Goal: Task Accomplishment & Management: Manage account settings

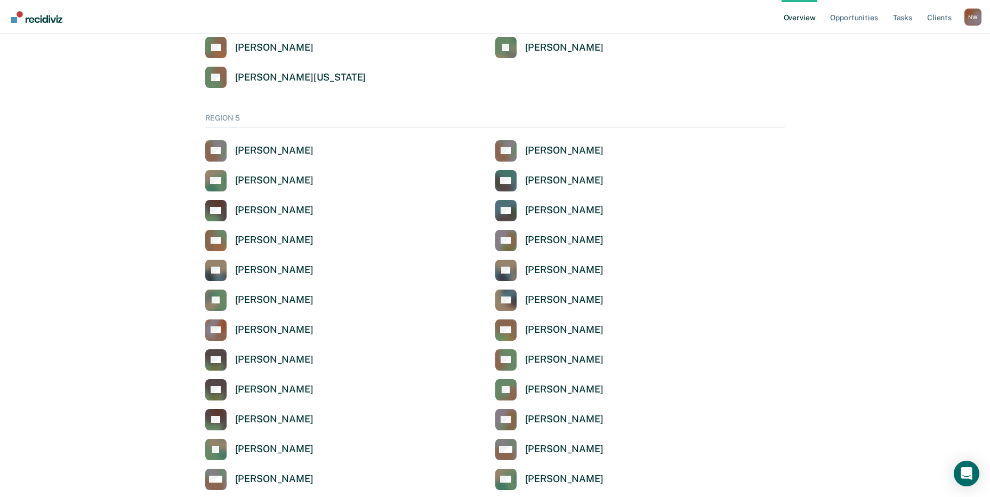
scroll to position [3454, 0]
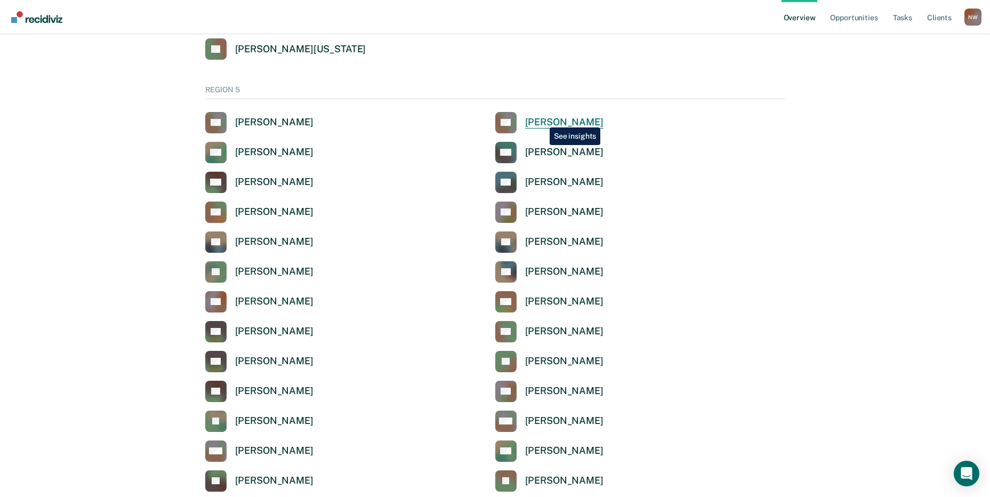
click at [542, 119] on div "[PERSON_NAME]" at bounding box center [564, 122] width 78 height 12
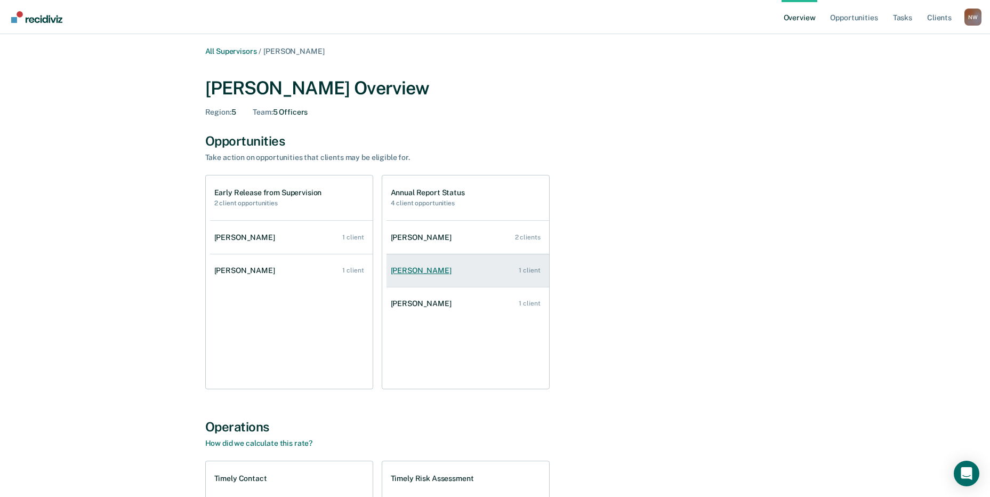
click at [431, 265] on link "[PERSON_NAME] 1 client" at bounding box center [467, 270] width 163 height 30
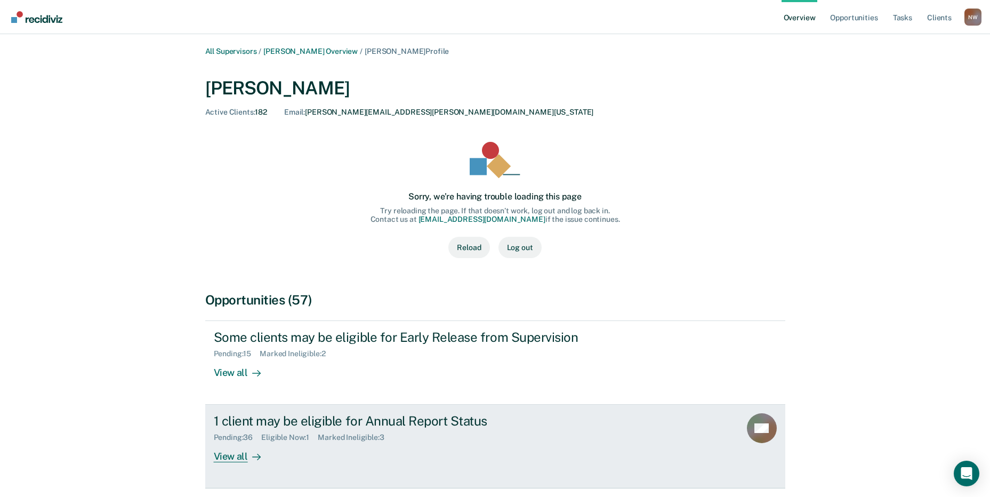
click at [245, 427] on div "1 client may be eligible for Annual Report Status" at bounding box center [401, 420] width 374 height 15
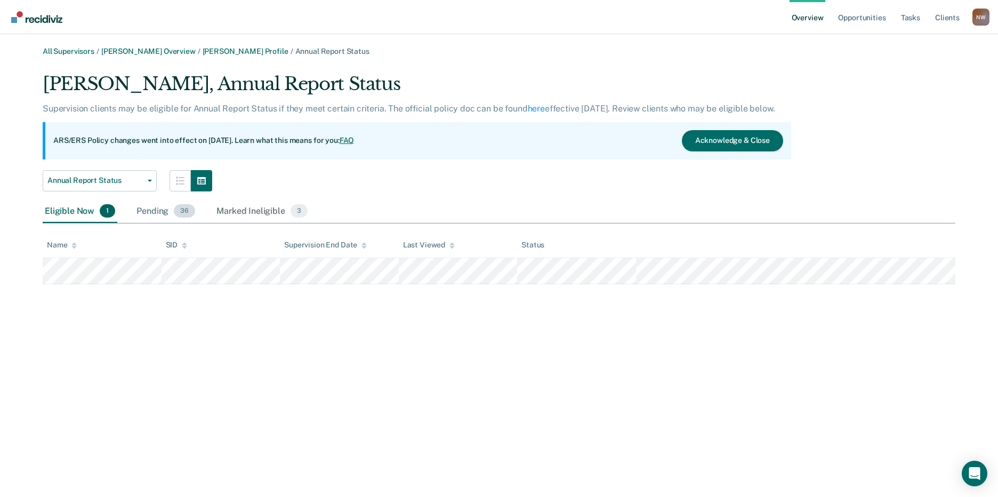
click at [150, 215] on div "Pending 36" at bounding box center [165, 211] width 63 height 23
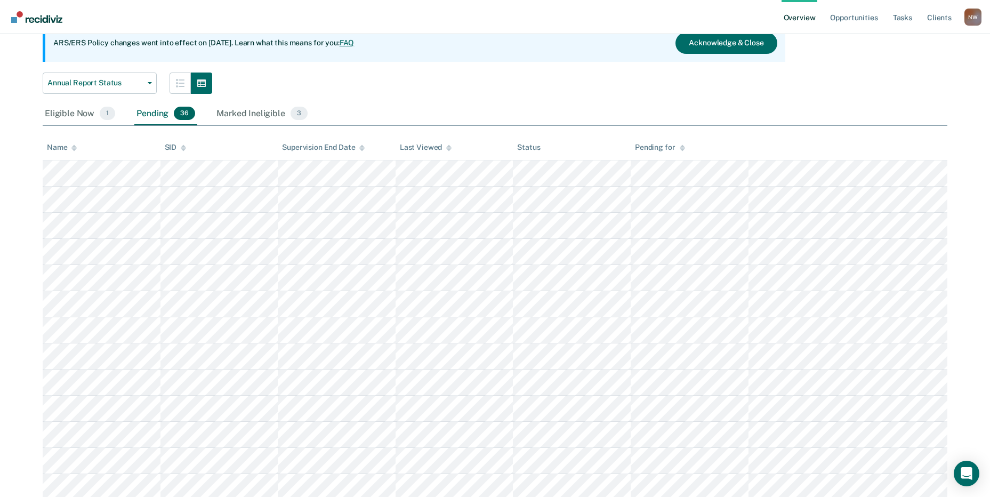
scroll to position [96, 0]
click at [262, 116] on div "Marked Ineligible 3" at bounding box center [261, 115] width 95 height 23
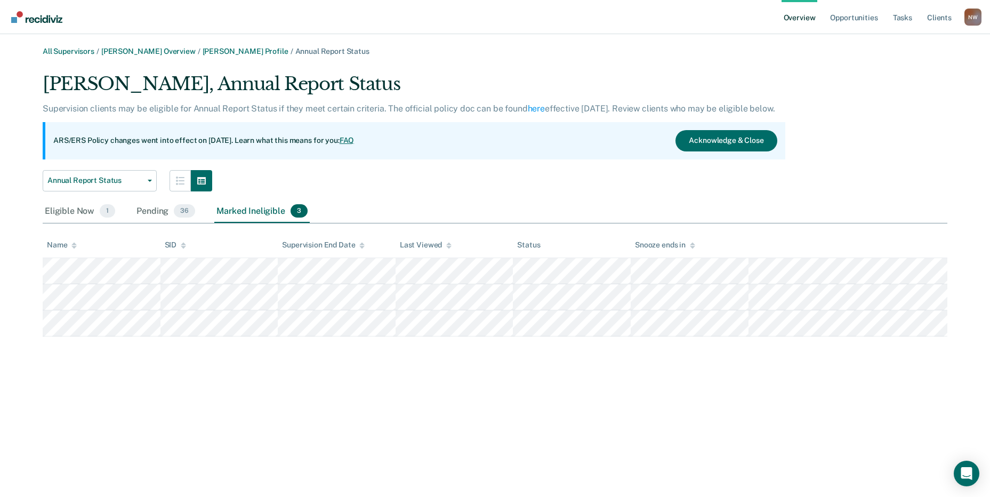
scroll to position [0, 0]
click at [148, 211] on div "Pending 36" at bounding box center [165, 211] width 63 height 23
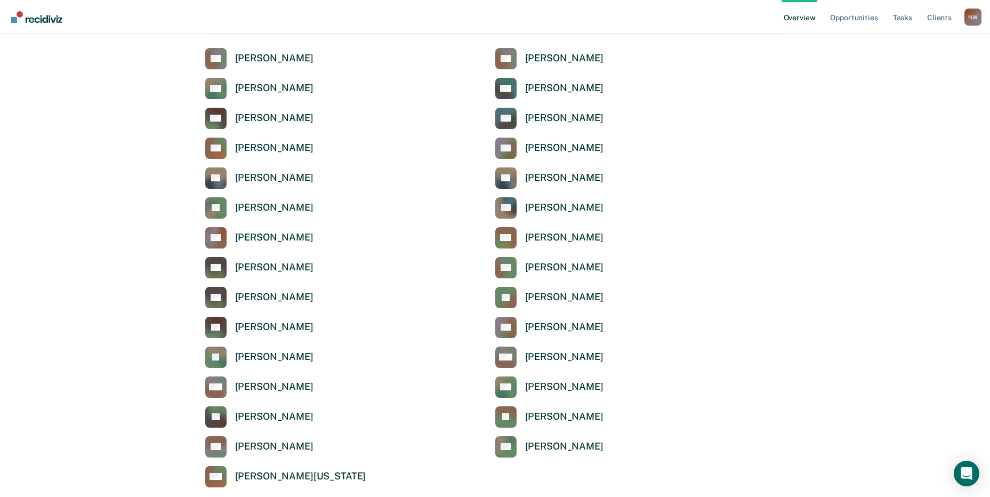
scroll to position [3492, 0]
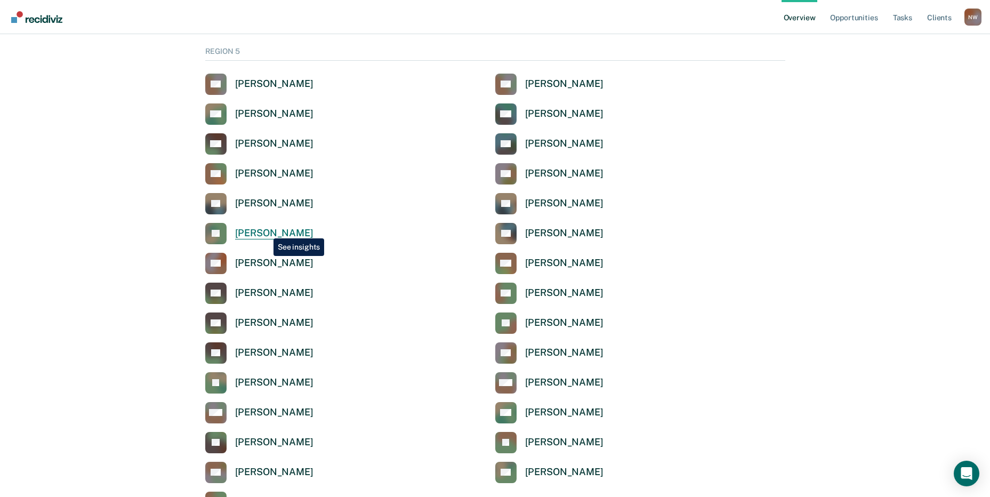
click at [265, 230] on div "[PERSON_NAME]" at bounding box center [274, 233] width 78 height 12
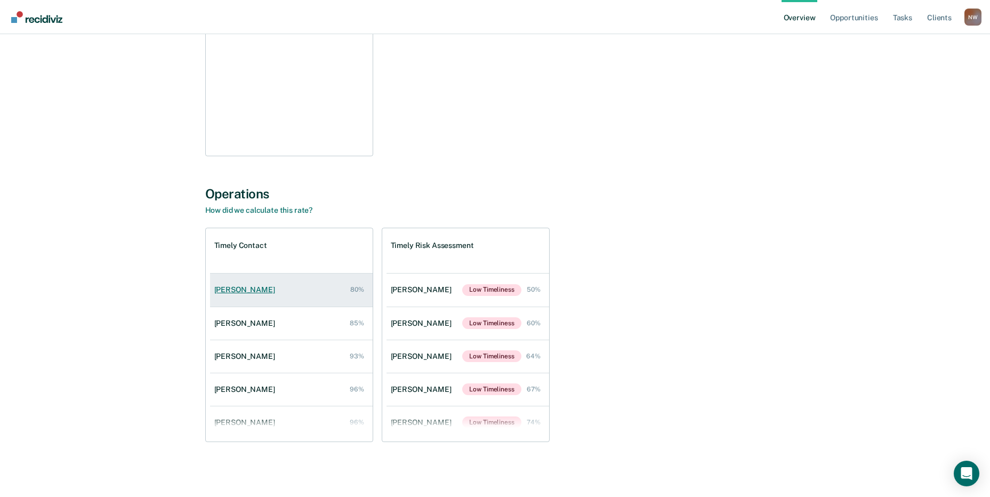
scroll to position [233, 0]
click at [240, 288] on div "[PERSON_NAME]" at bounding box center [246, 289] width 65 height 9
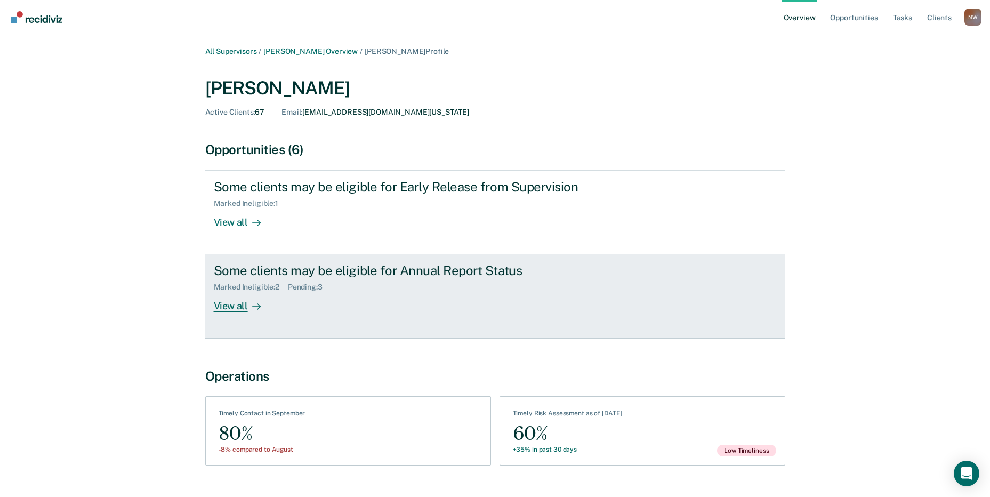
click at [255, 295] on div "View all" at bounding box center [244, 302] width 60 height 21
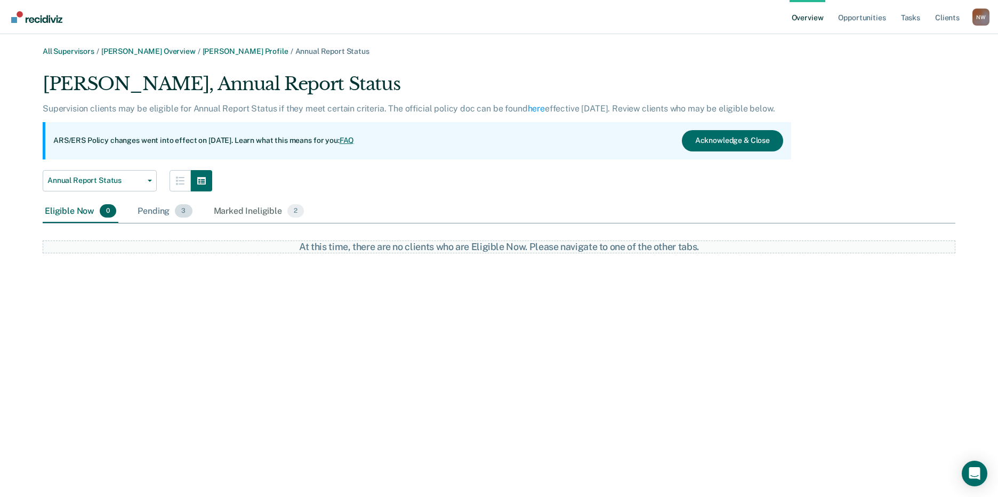
click at [146, 212] on div "Pending 3" at bounding box center [164, 211] width 59 height 23
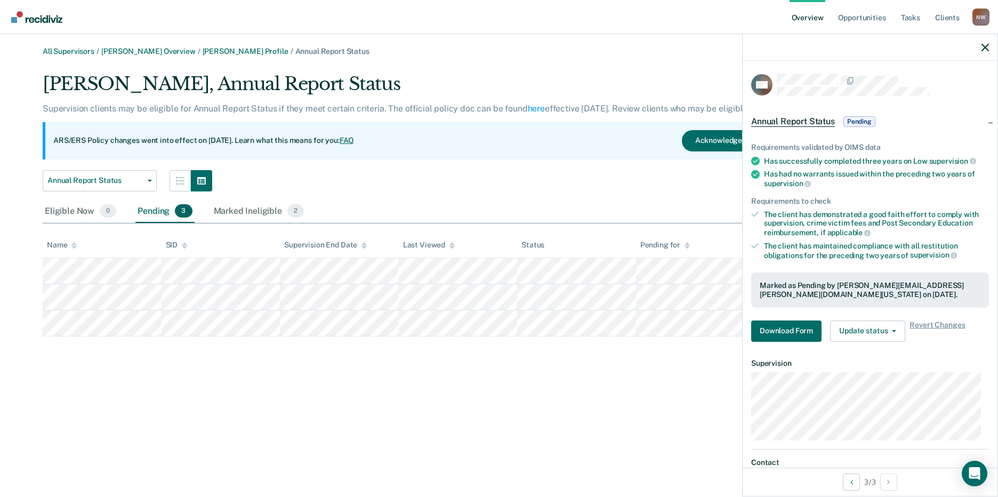
scroll to position [68, 0]
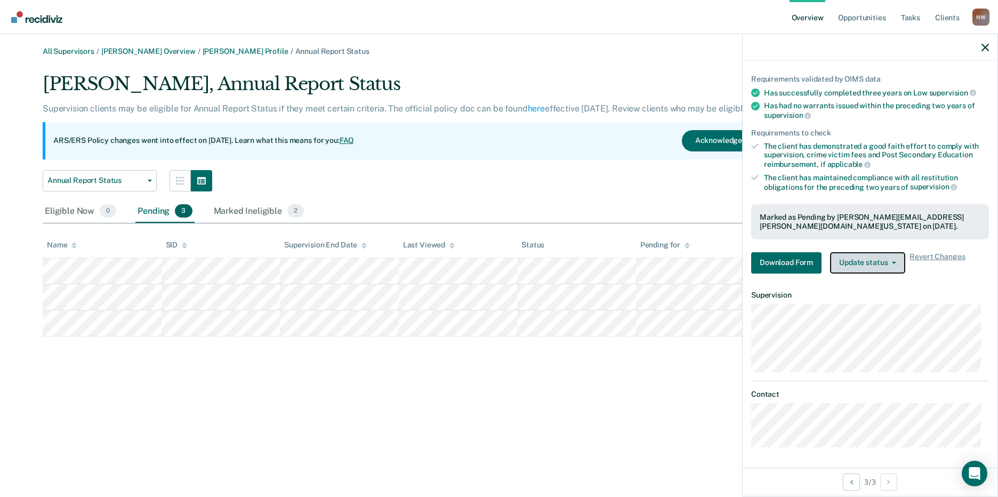
click at [894, 268] on button "Update status" at bounding box center [867, 262] width 75 height 21
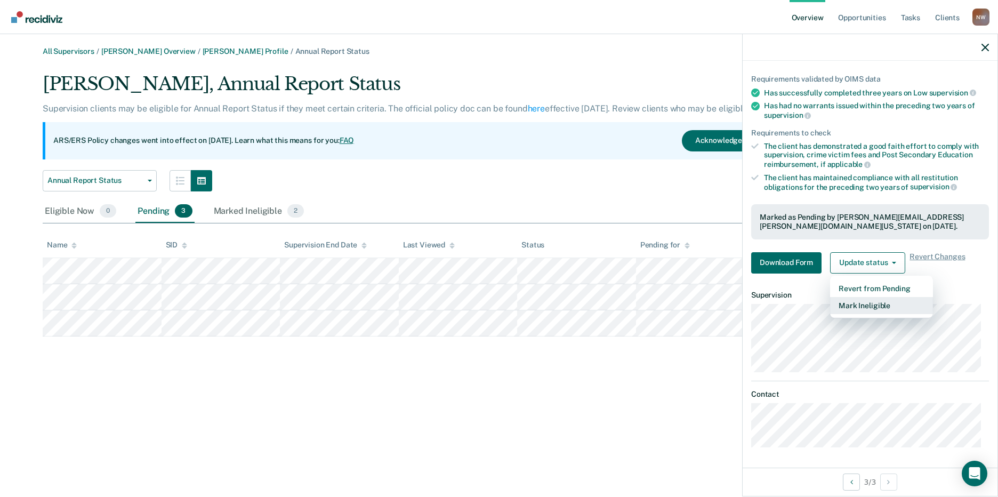
click at [873, 309] on button "Mark Ineligible" at bounding box center [881, 305] width 103 height 17
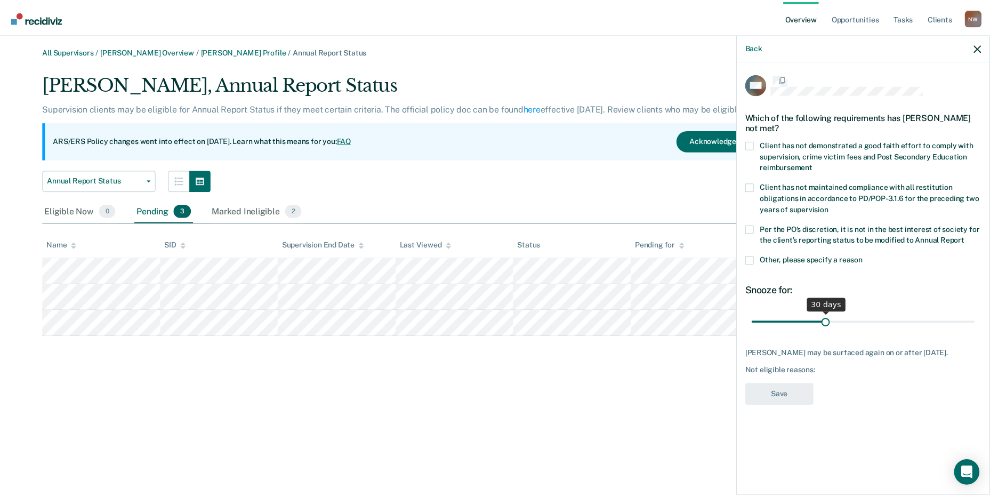
scroll to position [0, 0]
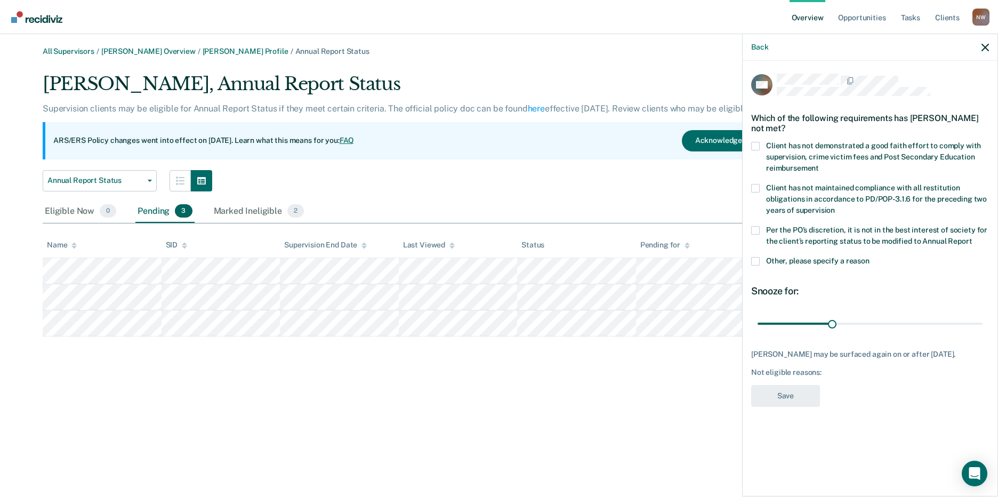
click at [755, 258] on span at bounding box center [755, 261] width 9 height 9
click at [869, 257] on input "Other, please specify a reason" at bounding box center [869, 257] width 0 height 0
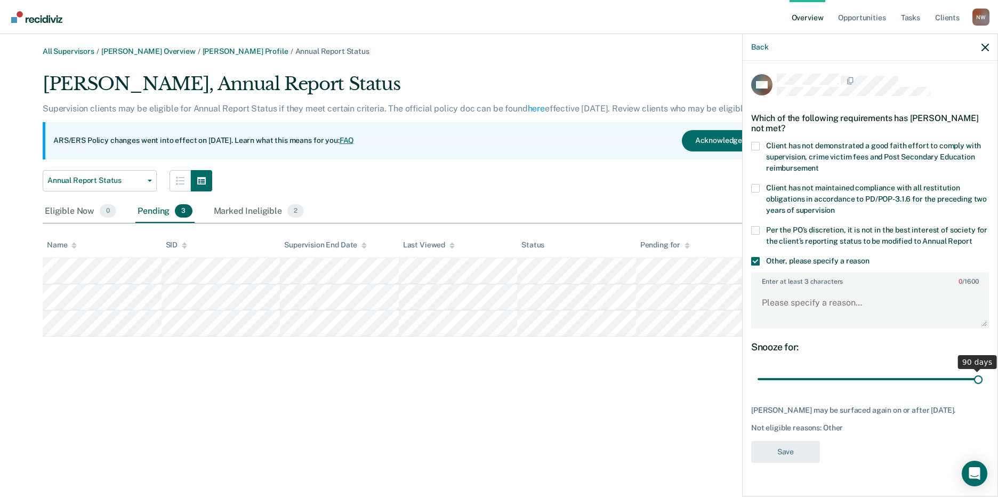
drag, startPoint x: 834, startPoint y: 377, endPoint x: 1021, endPoint y: 368, distance: 187.3
type input "90"
click at [982, 370] on input "range" at bounding box center [869, 379] width 225 height 19
paste textarea "It is not in the best interest of society to place the client on annual report."
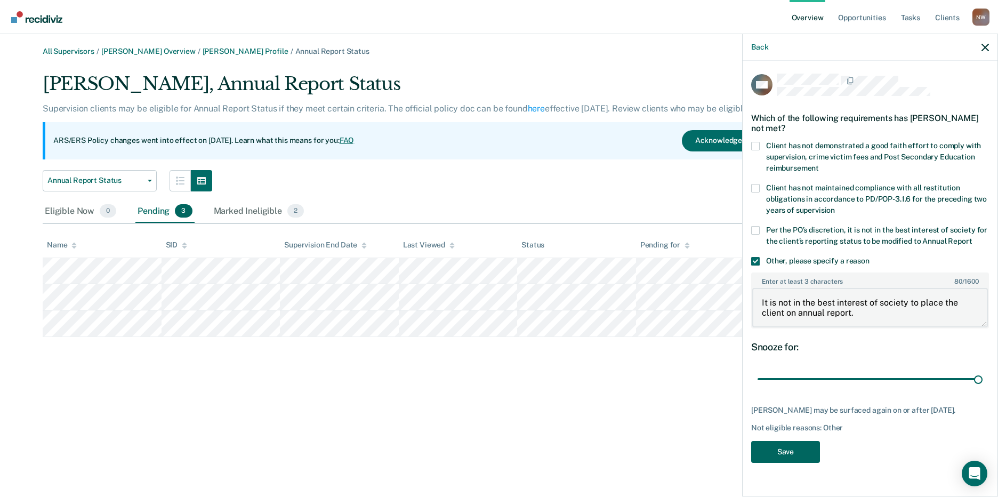
type textarea "It is not in the best interest of society to place the client on annual report."
click at [783, 453] on button "Save" at bounding box center [785, 452] width 69 height 22
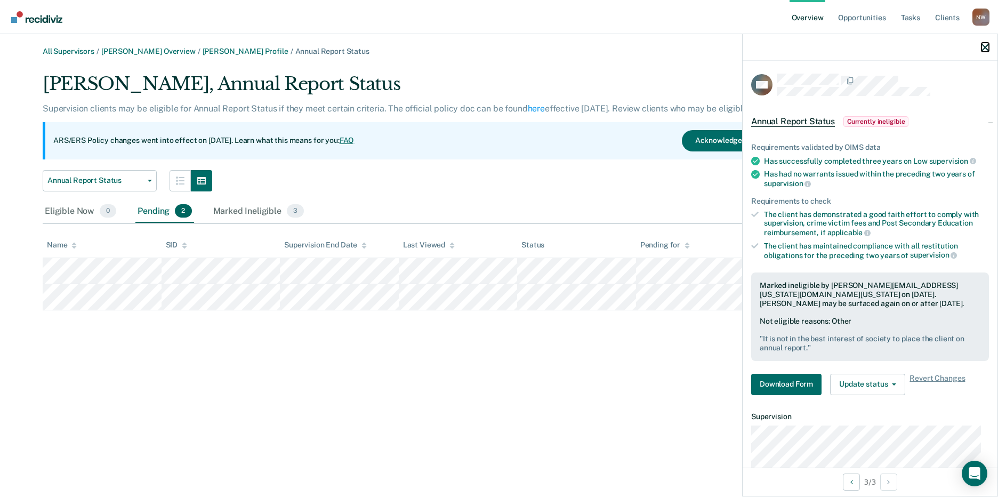
click at [985, 49] on icon "button" at bounding box center [984, 47] width 7 height 7
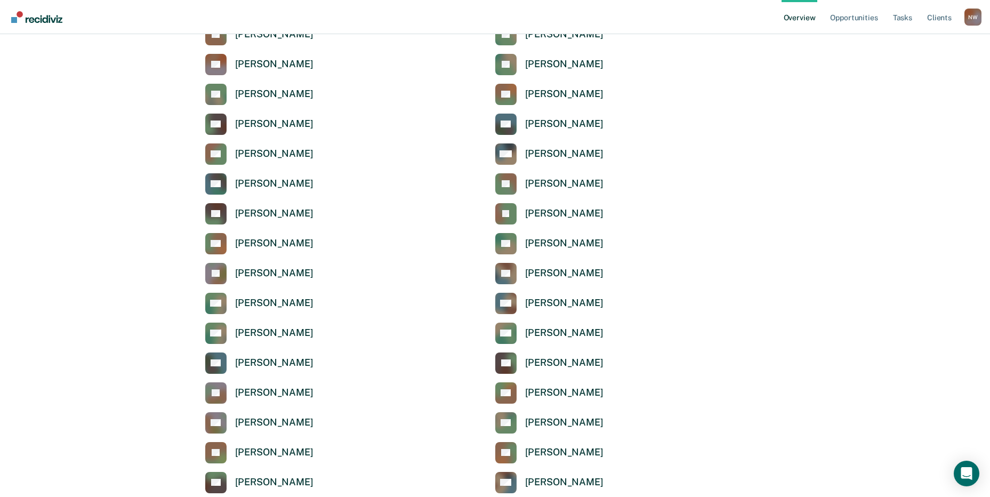
scroll to position [3492, 0]
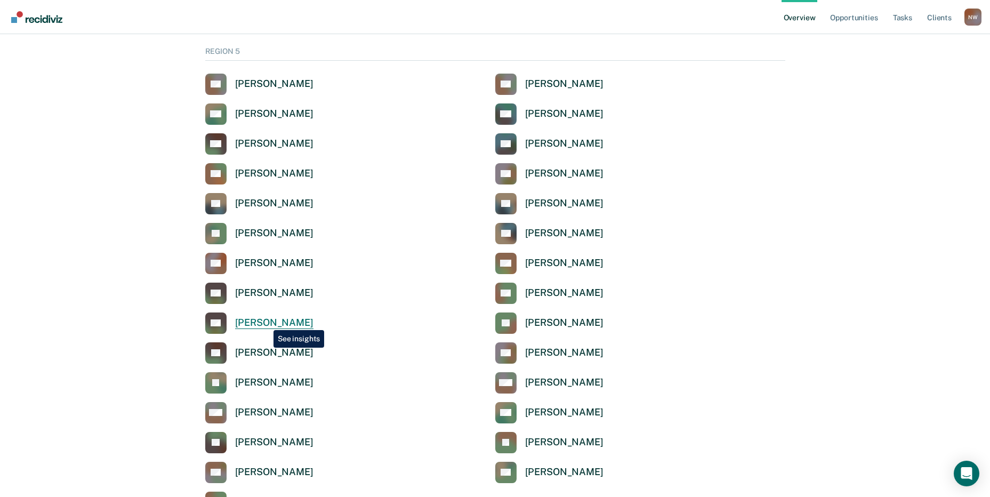
click at [265, 320] on div "[PERSON_NAME]" at bounding box center [274, 323] width 78 height 12
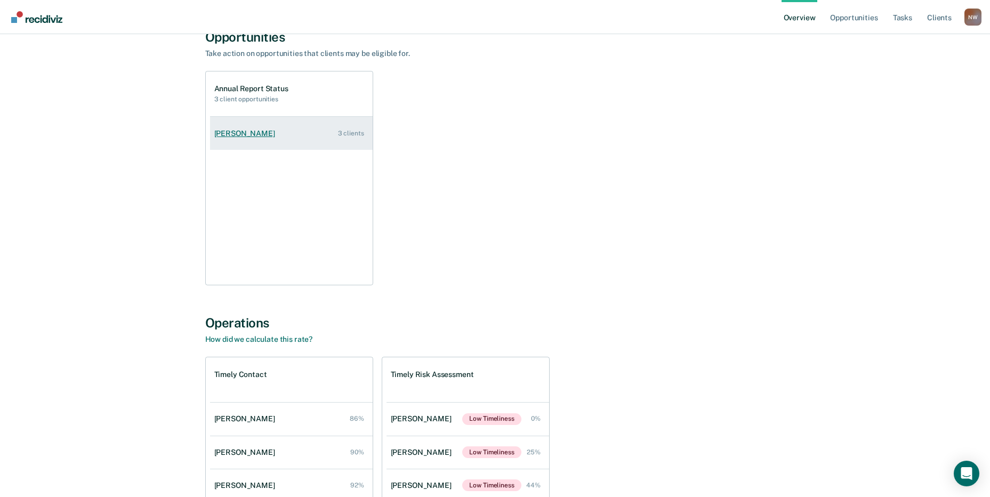
scroll to position [107, 0]
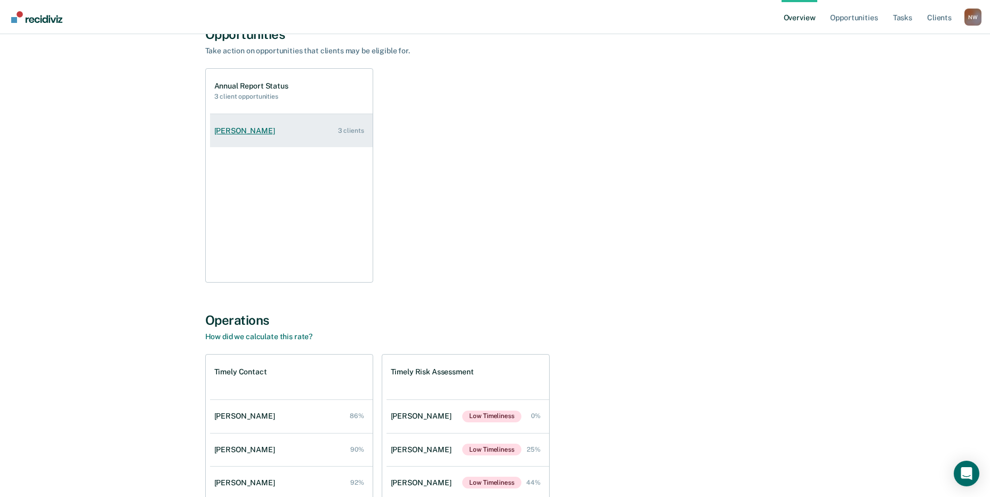
click at [254, 130] on div "[PERSON_NAME]" at bounding box center [246, 130] width 65 height 9
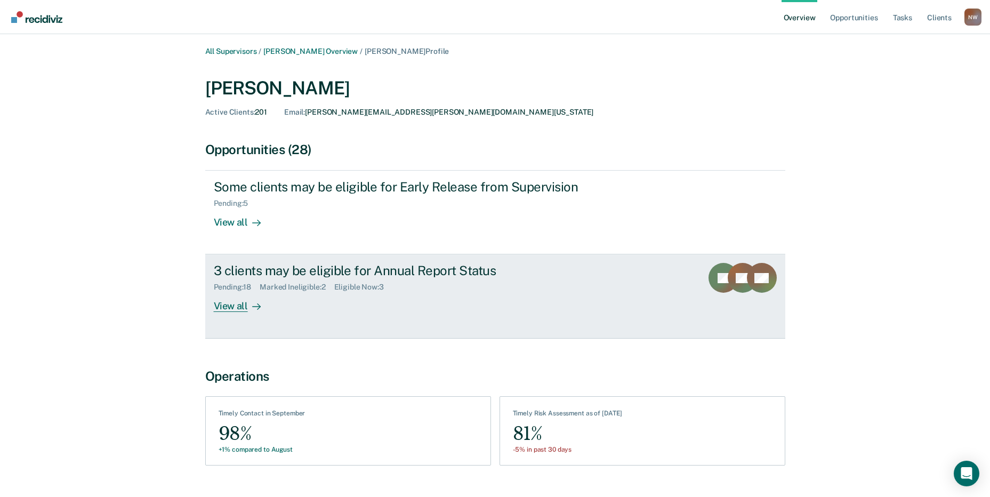
click at [292, 271] on div "3 clients may be eligible for Annual Report Status" at bounding box center [401, 270] width 374 height 15
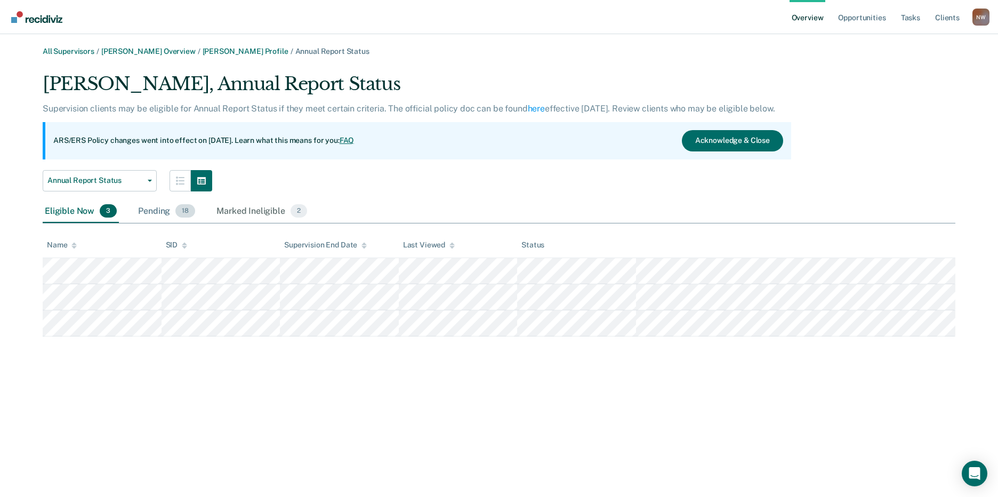
click at [150, 213] on div "Pending 18" at bounding box center [166, 211] width 61 height 23
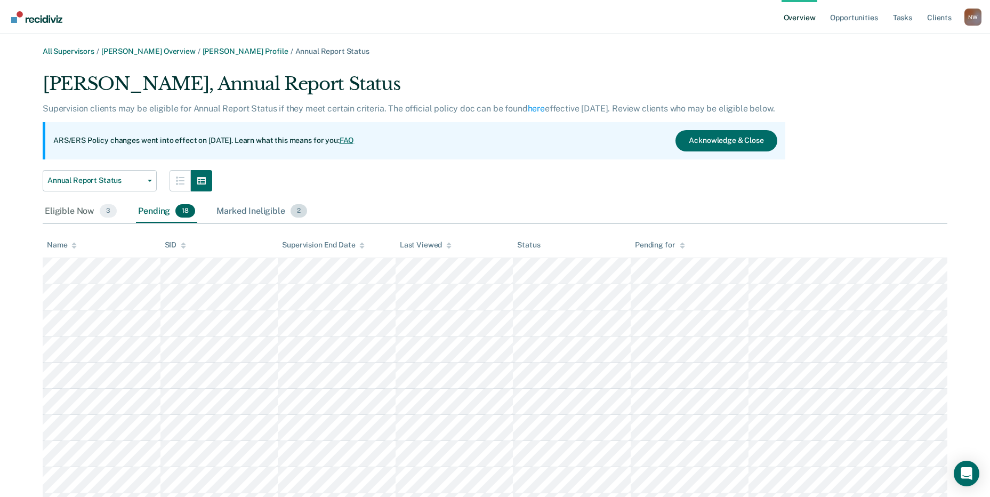
click at [240, 215] on div "Marked Ineligible 2" at bounding box center [261, 211] width 95 height 23
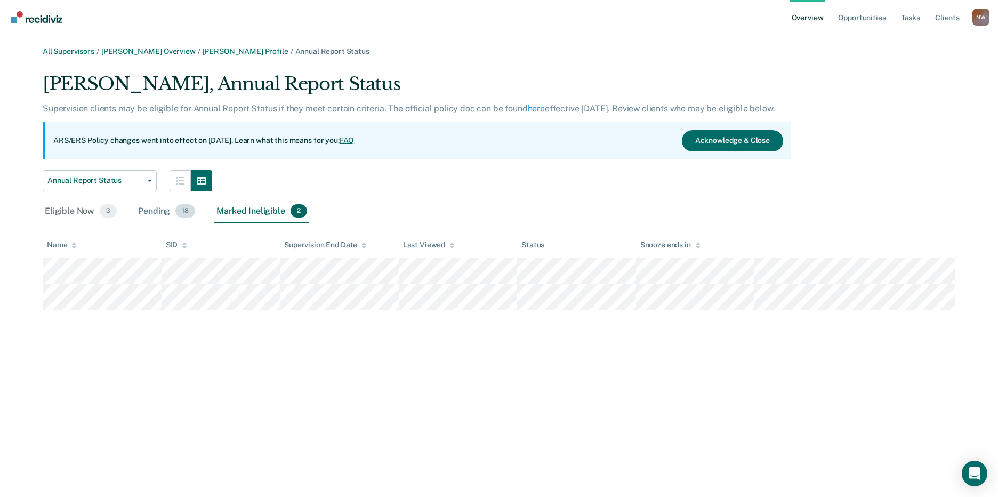
click at [146, 213] on div "Pending 18" at bounding box center [166, 211] width 61 height 23
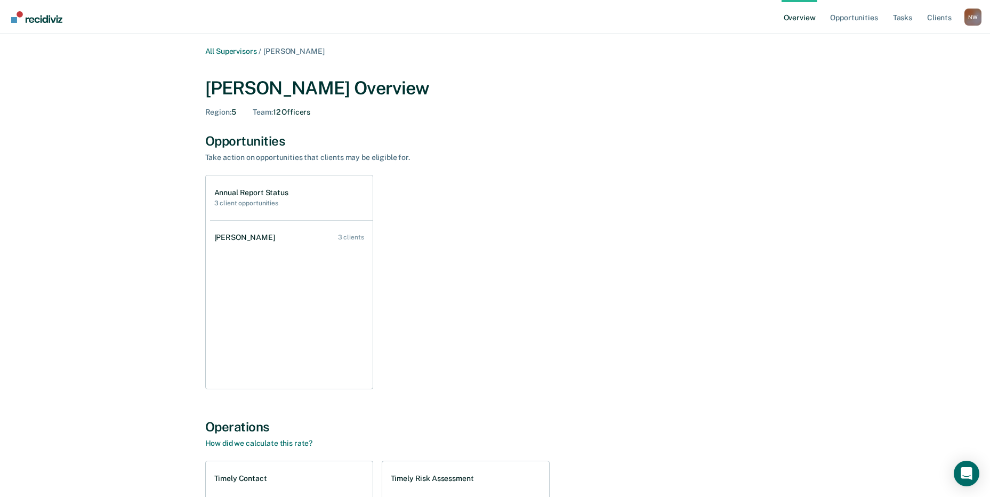
scroll to position [107, 0]
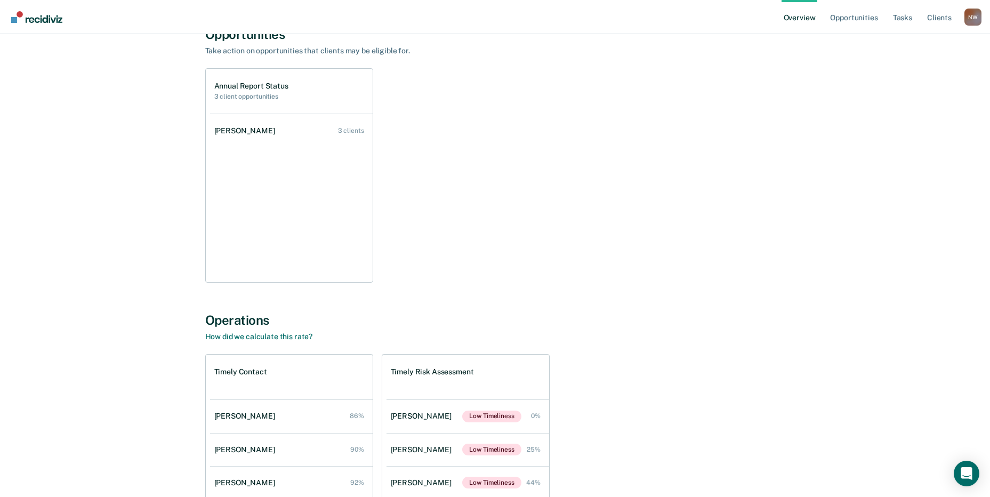
scroll to position [3492, 0]
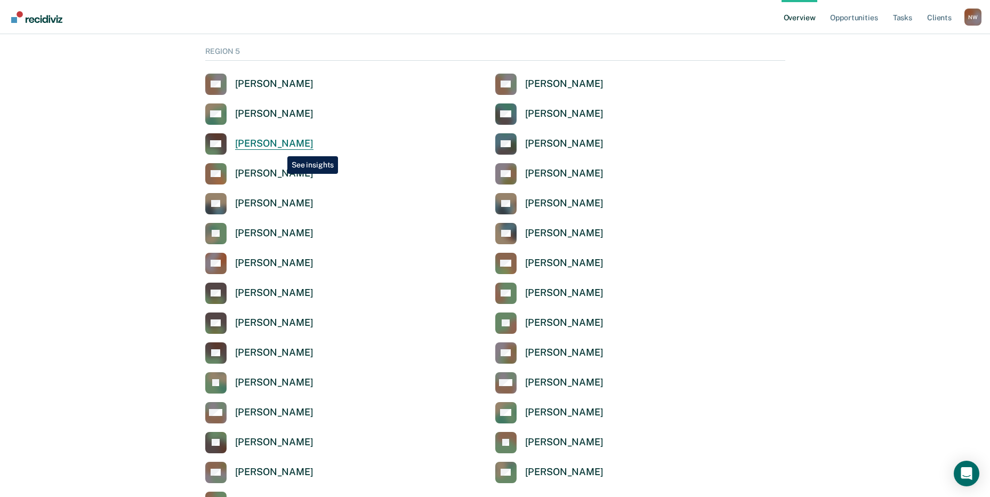
click at [279, 148] on div "[PERSON_NAME]" at bounding box center [274, 144] width 78 height 12
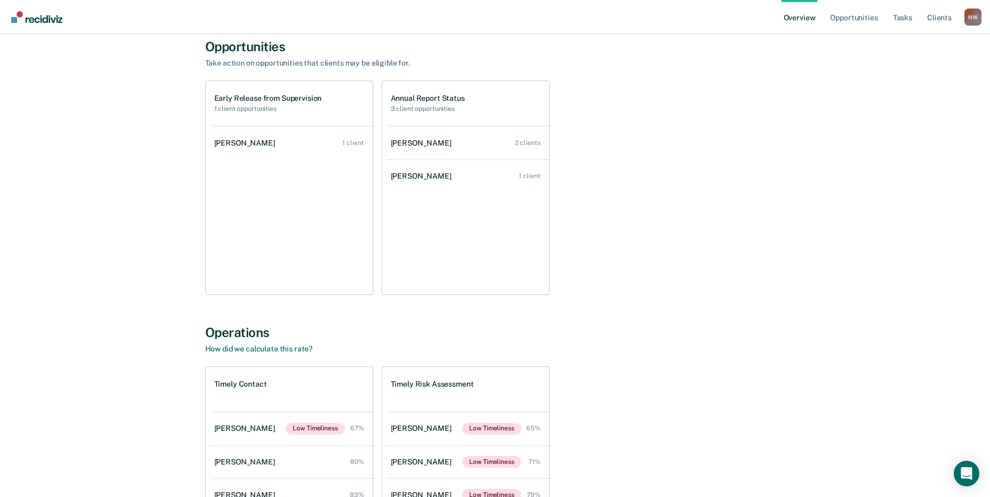
scroll to position [233, 0]
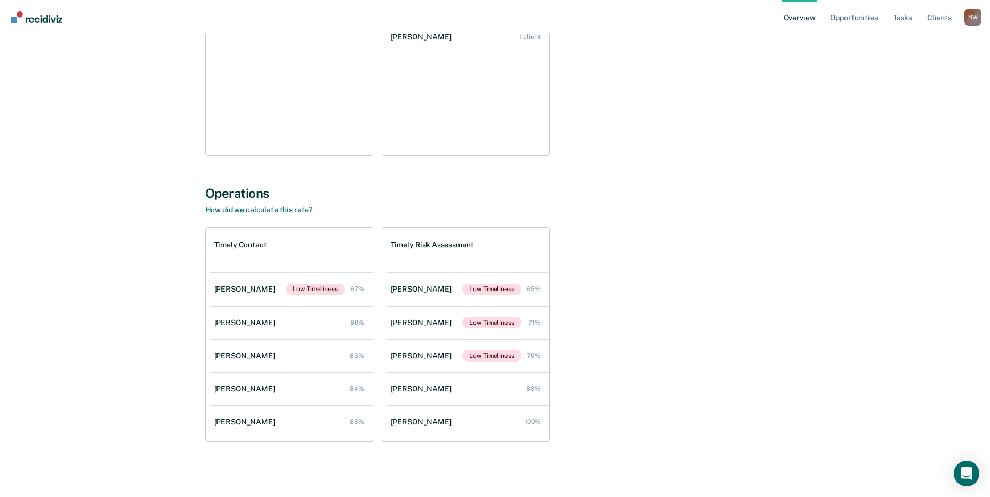
scroll to position [3492, 0]
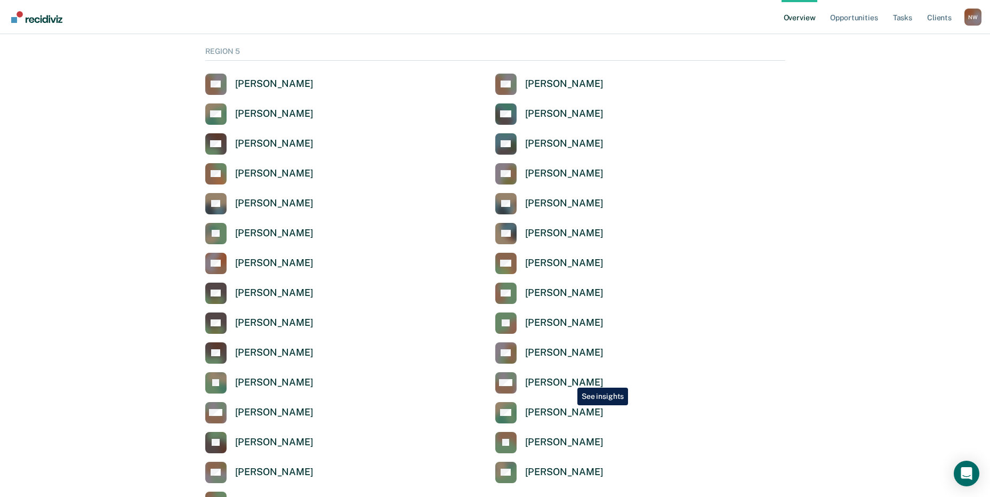
click at [567, 381] on div "[PERSON_NAME]" at bounding box center [564, 382] width 78 height 12
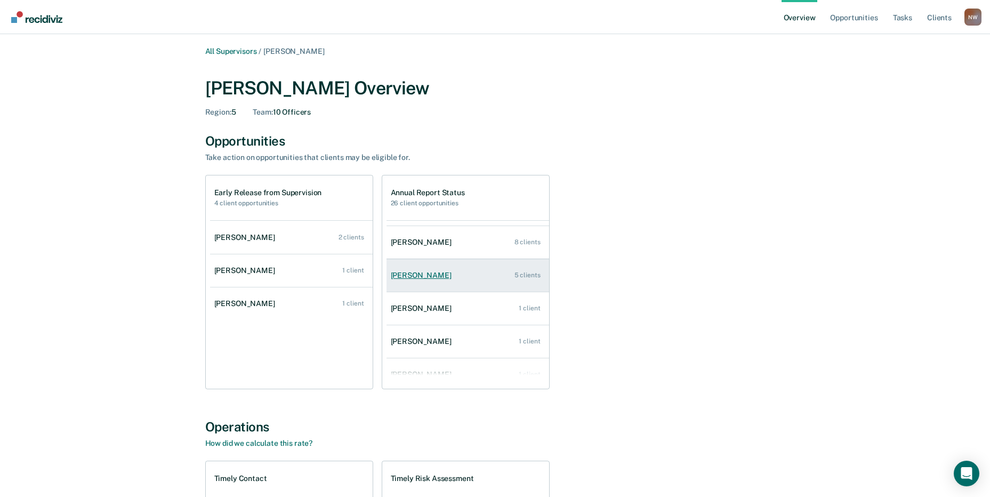
scroll to position [43, 0]
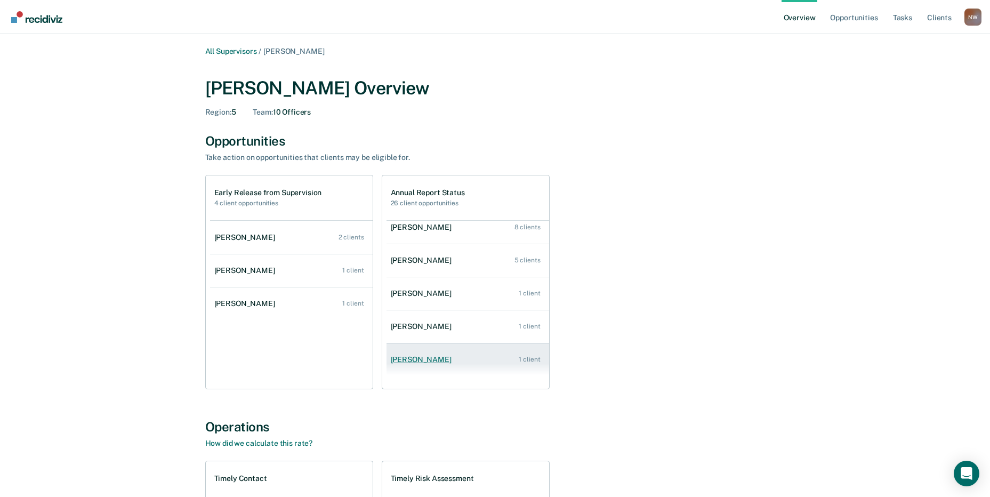
click at [432, 360] on div "[PERSON_NAME]" at bounding box center [423, 359] width 65 height 9
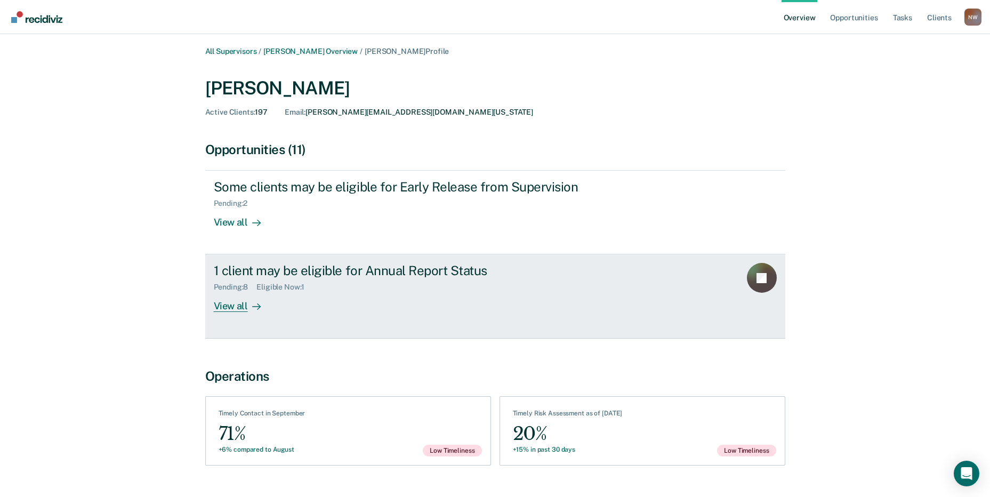
click at [257, 277] on div "1 client may be eligible for Annual Report Status" at bounding box center [401, 270] width 374 height 15
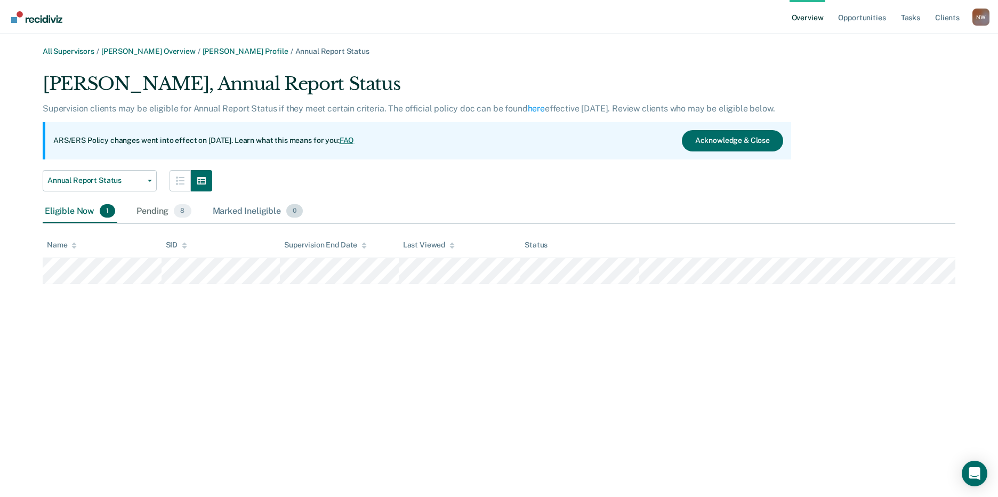
click at [247, 209] on div "Marked Ineligible 0" at bounding box center [258, 211] width 95 height 23
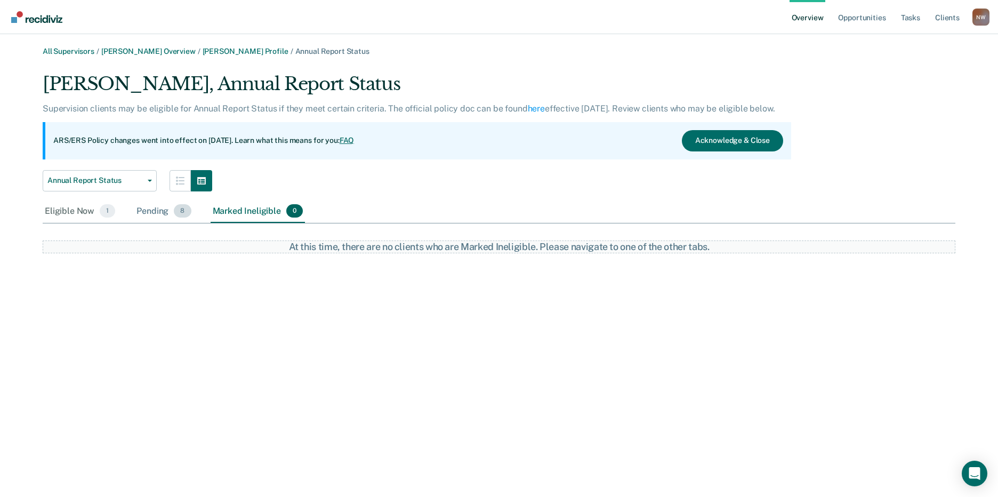
click at [152, 209] on div "Pending 8" at bounding box center [163, 211] width 59 height 23
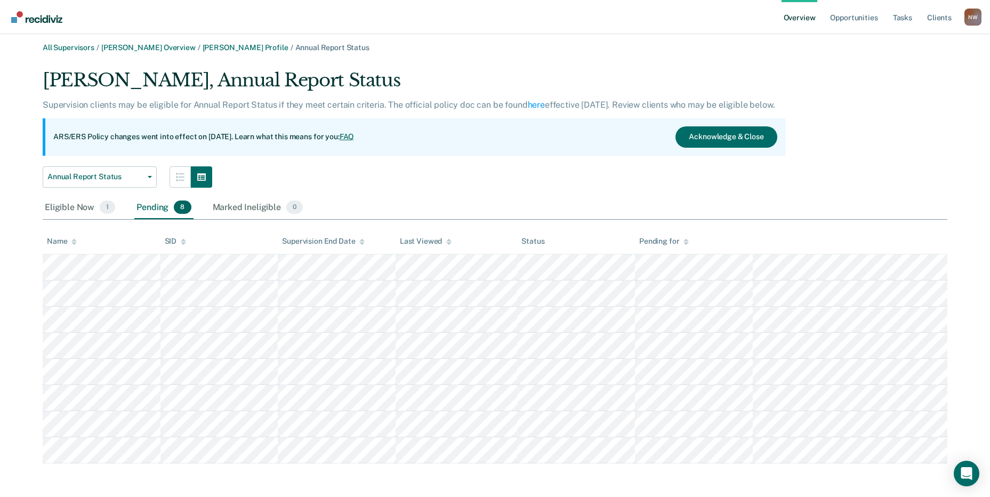
scroll to position [4, 0]
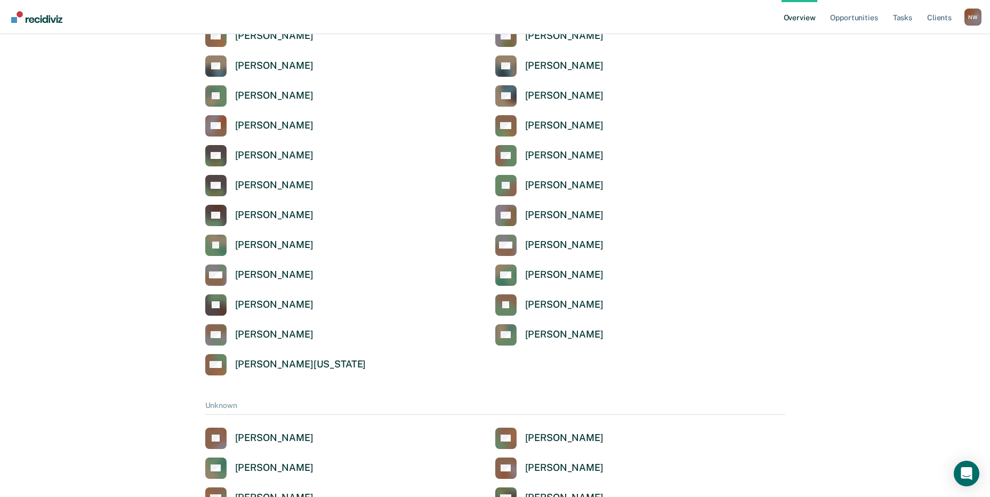
scroll to position [3492, 0]
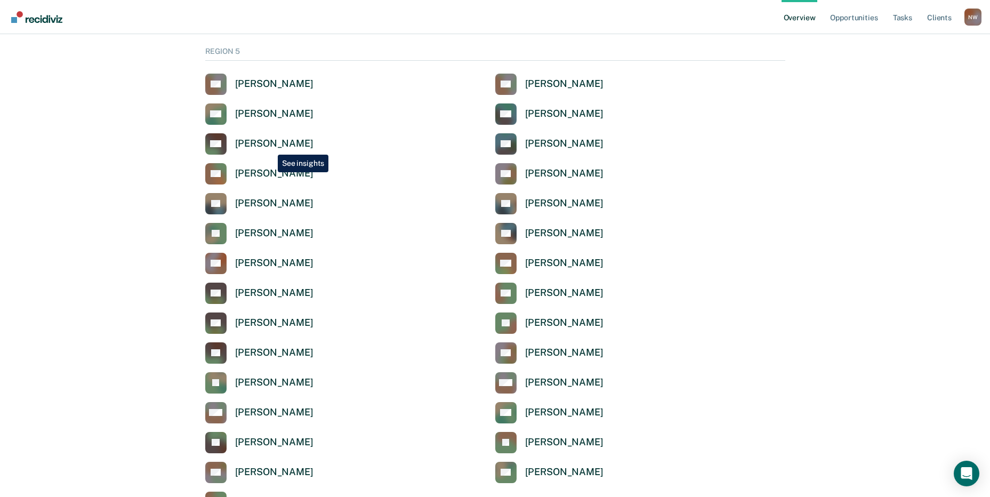
click at [270, 144] on div "[PERSON_NAME]" at bounding box center [274, 144] width 78 height 12
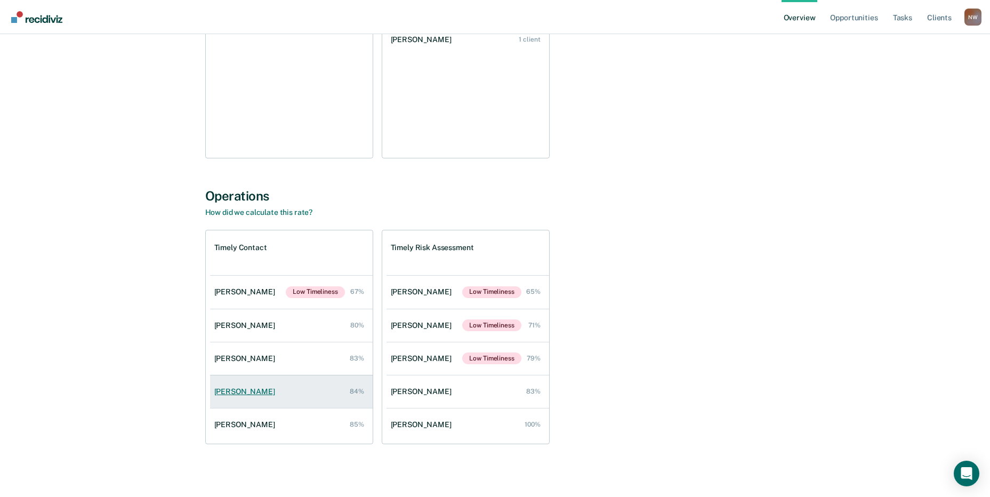
scroll to position [233, 0]
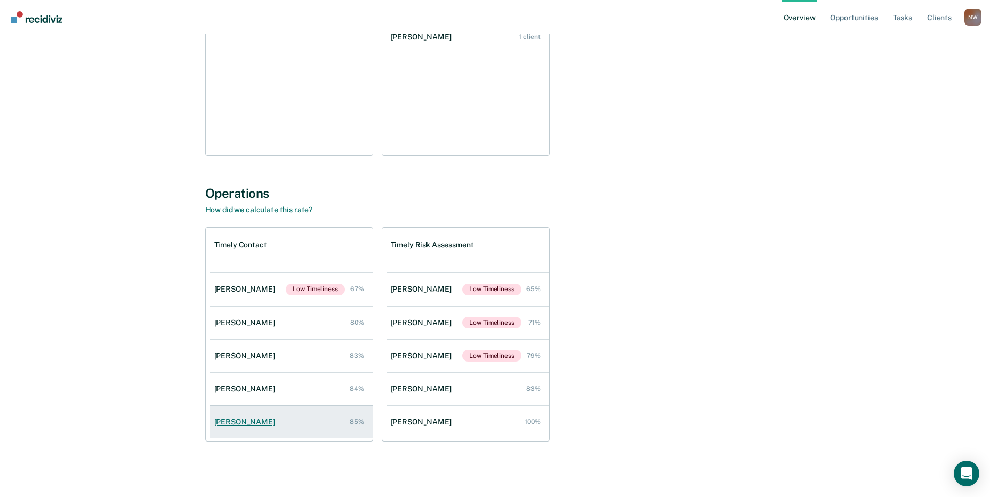
click at [235, 418] on div "[PERSON_NAME]" at bounding box center [246, 421] width 65 height 9
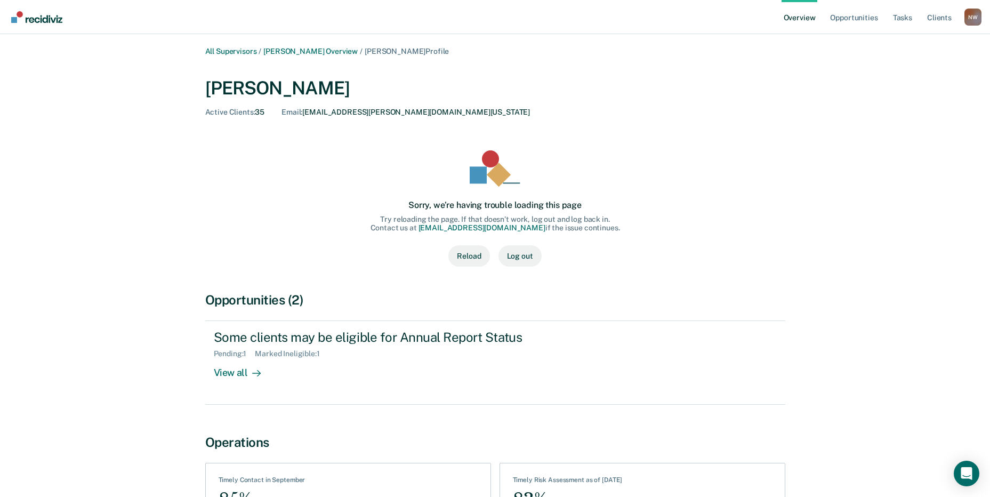
scroll to position [233, 0]
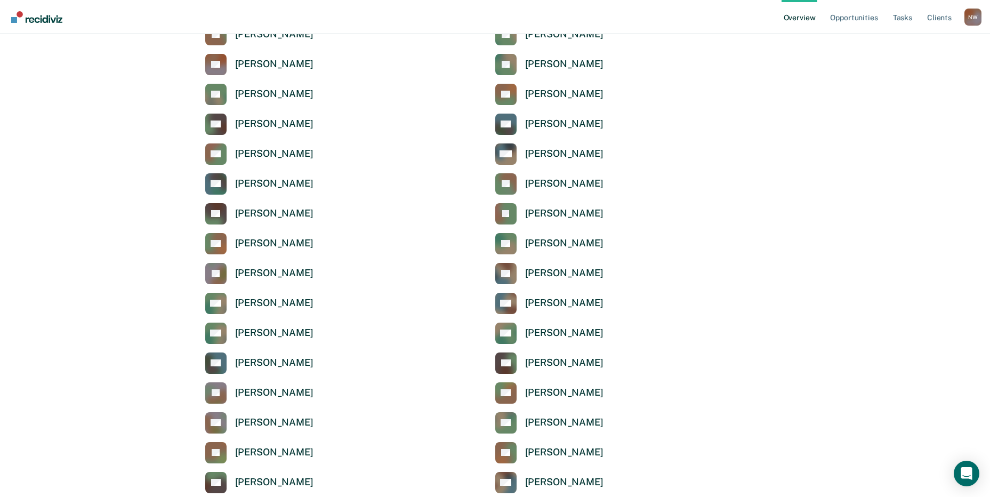
scroll to position [3492, 0]
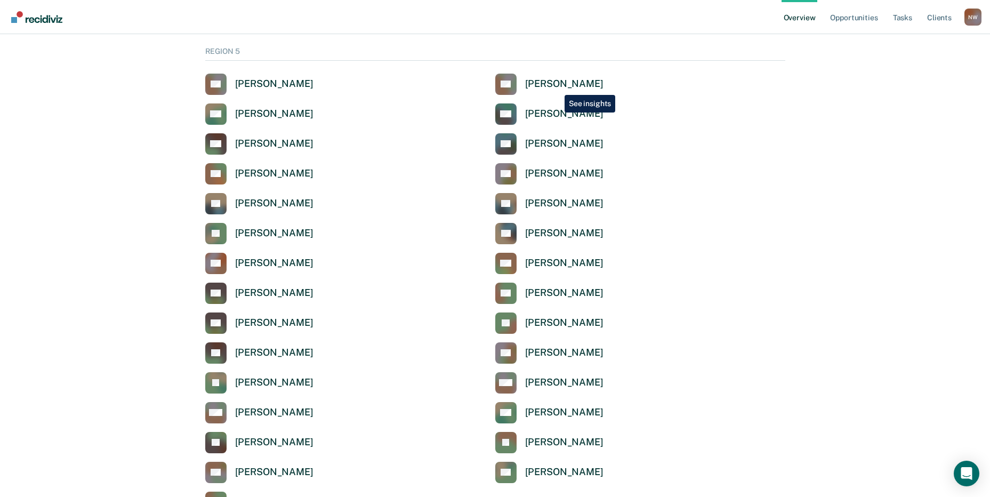
click at [556, 85] on div "[PERSON_NAME]" at bounding box center [564, 84] width 78 height 12
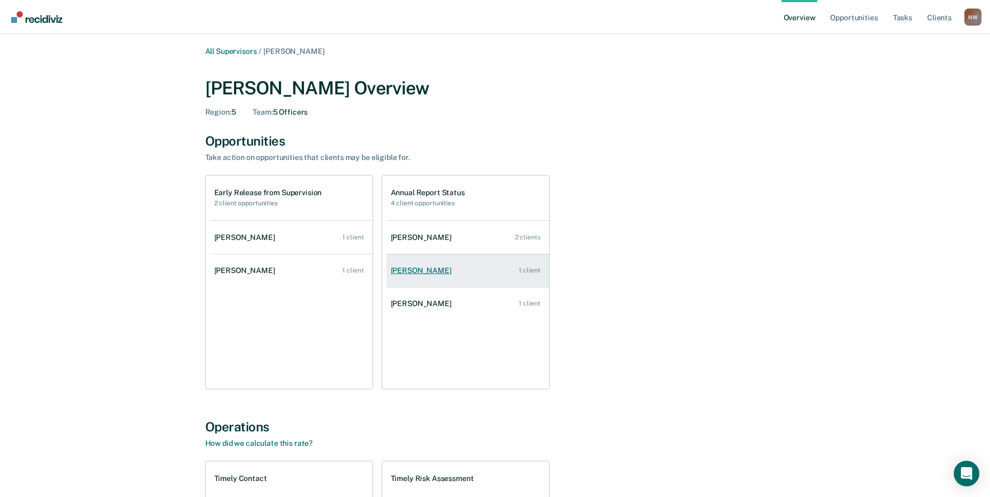
click at [431, 269] on div "[PERSON_NAME]" at bounding box center [423, 270] width 65 height 9
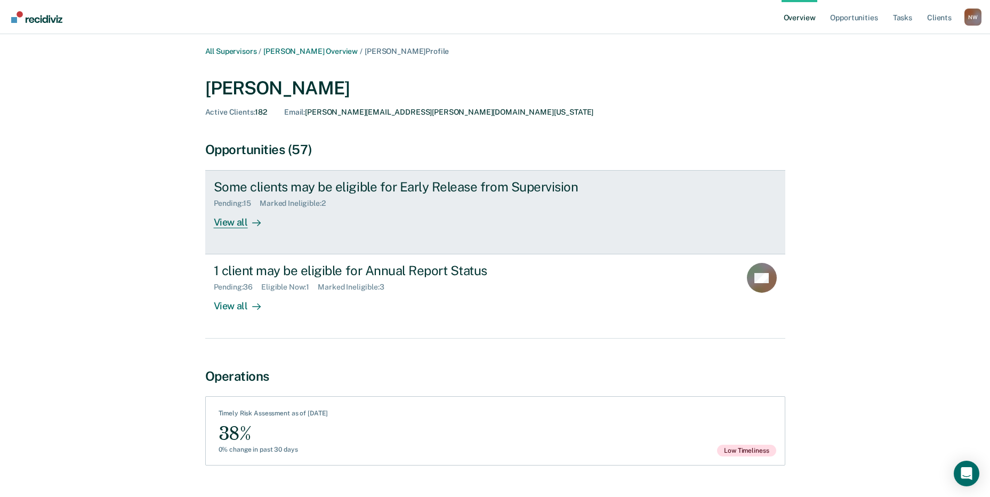
scroll to position [24, 0]
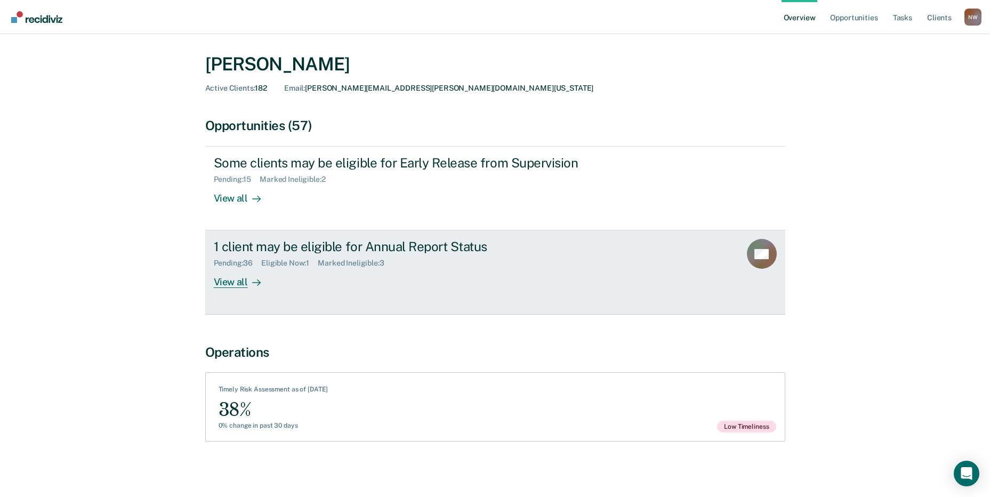
click at [280, 267] on div "Eligible Now : 1" at bounding box center [289, 263] width 56 height 9
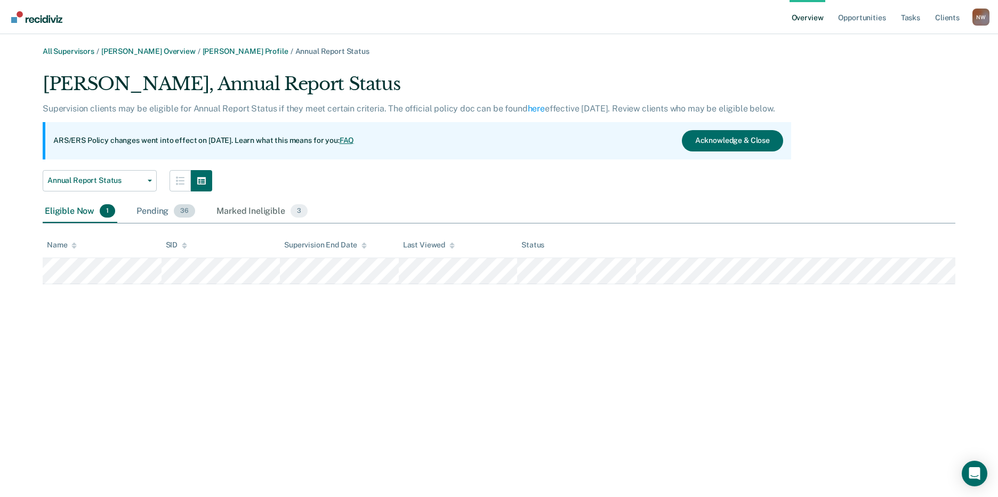
click at [154, 210] on div "Pending 36" at bounding box center [165, 211] width 63 height 23
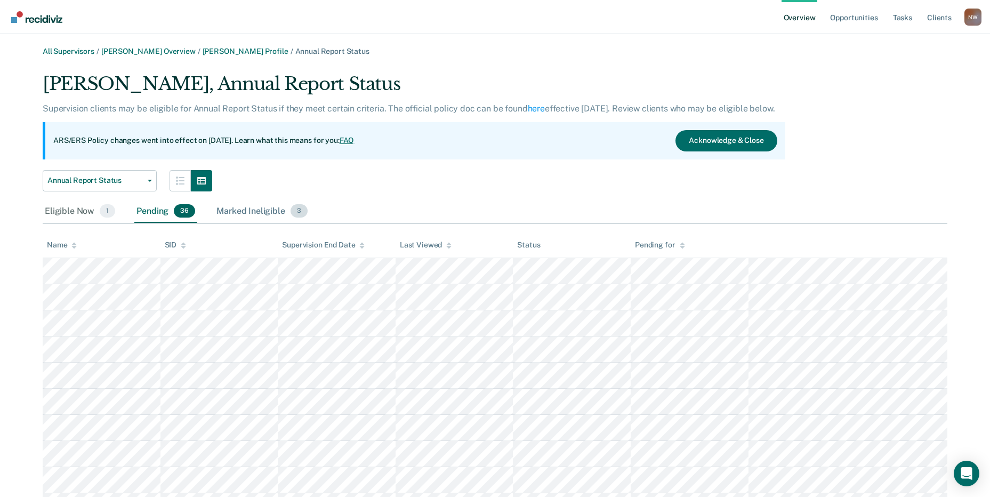
click at [257, 211] on div "Marked Ineligible 3" at bounding box center [261, 211] width 95 height 23
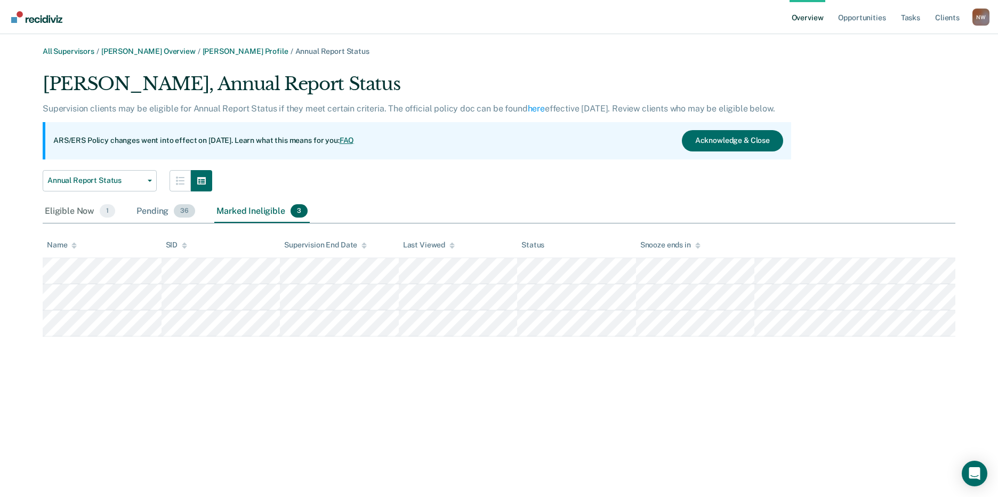
click at [148, 213] on div "Pending 36" at bounding box center [165, 211] width 63 height 23
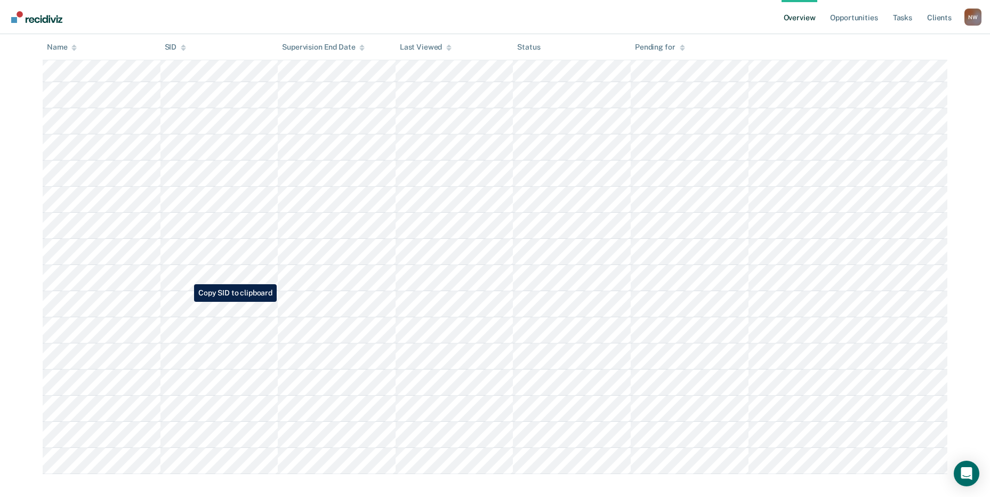
scroll to position [736, 0]
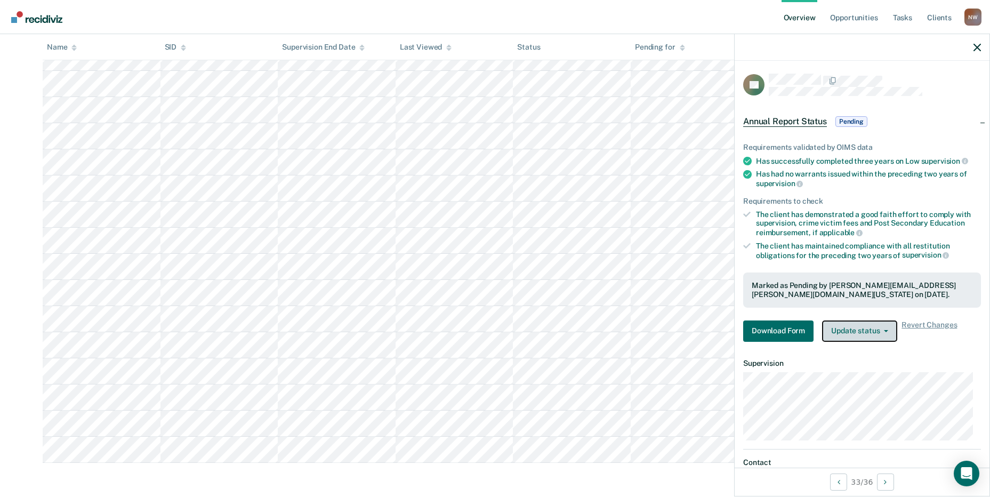
click at [852, 332] on button "Update status" at bounding box center [859, 330] width 75 height 21
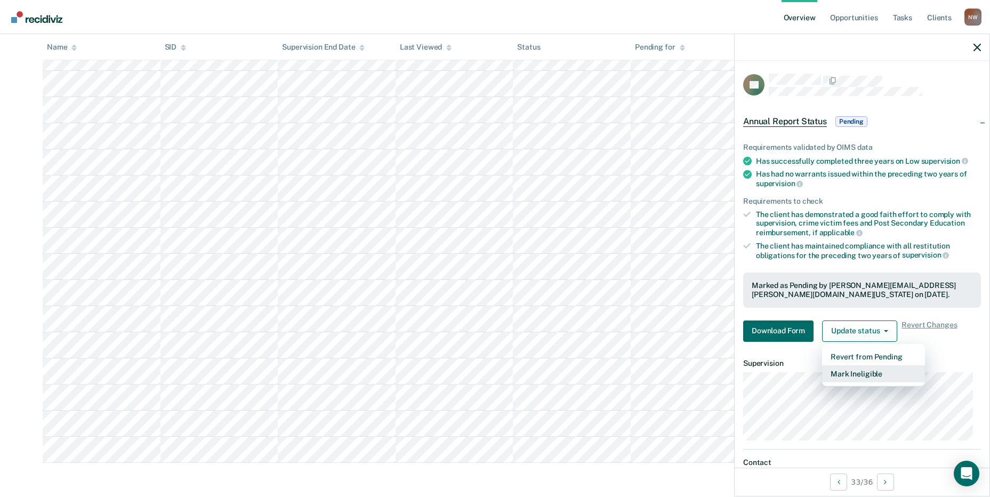
click at [853, 373] on button "Mark Ineligible" at bounding box center [873, 373] width 103 height 17
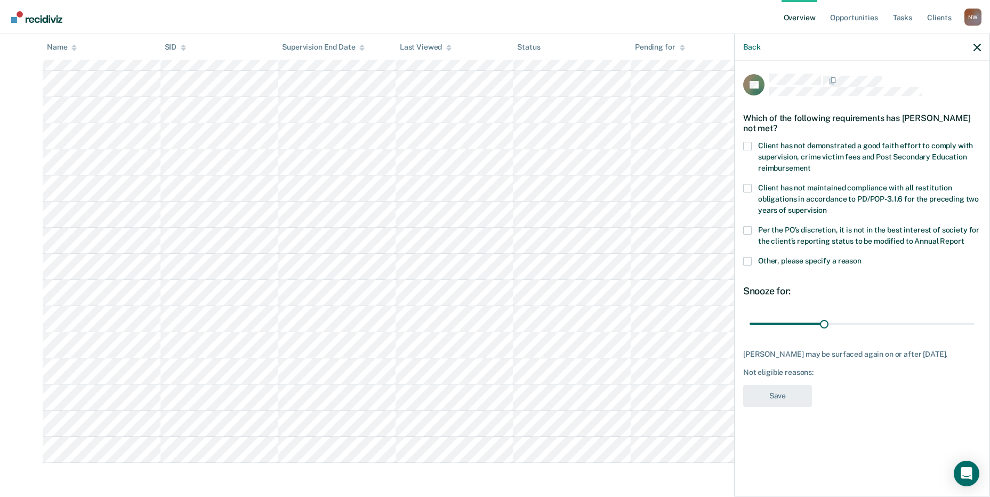
click at [748, 257] on span at bounding box center [747, 261] width 9 height 9
click at [861, 257] on input "Other, please specify a reason" at bounding box center [861, 257] width 0 height 0
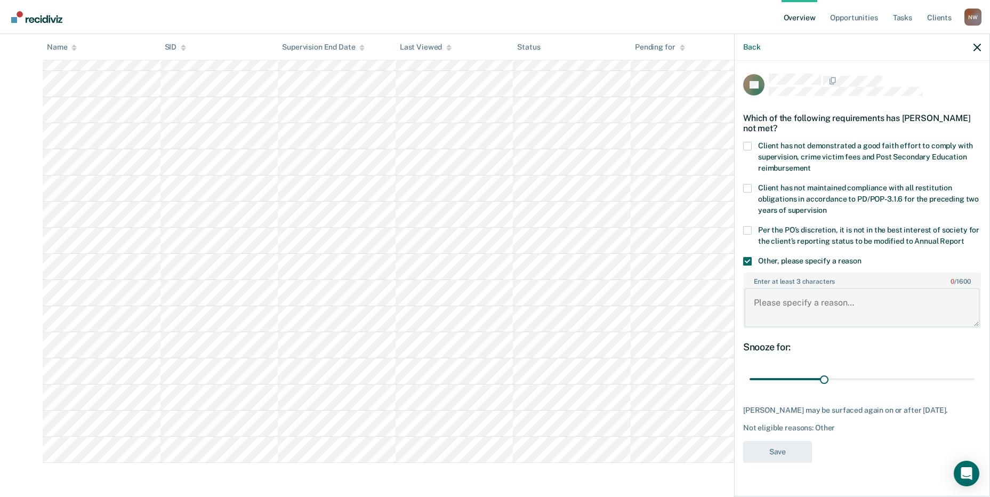
click at [770, 298] on textarea "Enter at least 3 characters 0 / 1600" at bounding box center [862, 307] width 236 height 39
paste textarea "The client is not compliant with supervision and is not recommended for annual …"
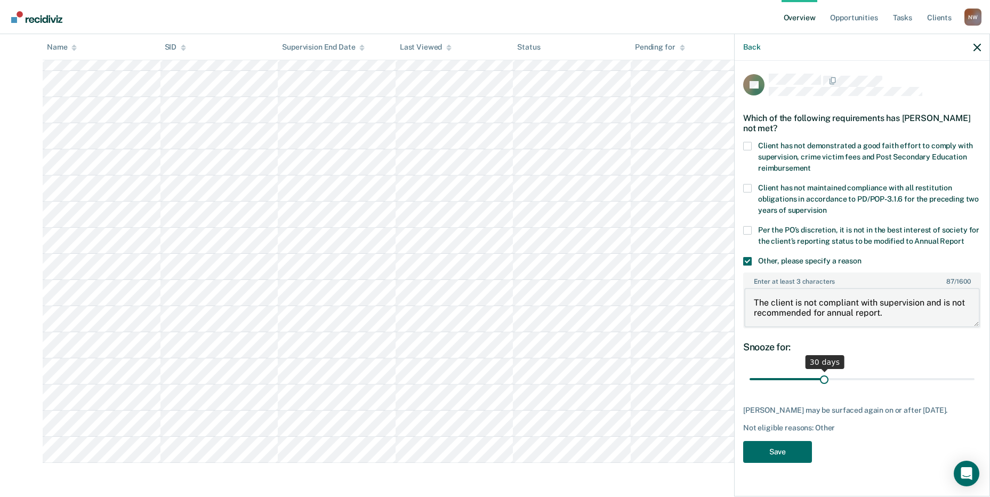
type textarea "The client is not compliant with supervision and is not recommended for annual …"
drag, startPoint x: 824, startPoint y: 378, endPoint x: 991, endPoint y: 370, distance: 167.6
type input "90"
click at [974, 370] on input "range" at bounding box center [861, 379] width 225 height 19
click at [782, 457] on button "Save" at bounding box center [777, 452] width 69 height 22
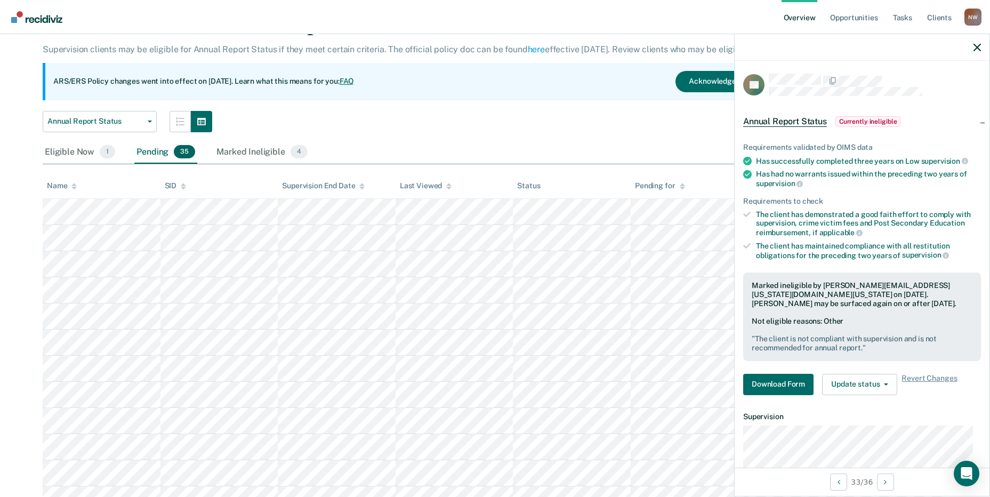
scroll to position [0, 0]
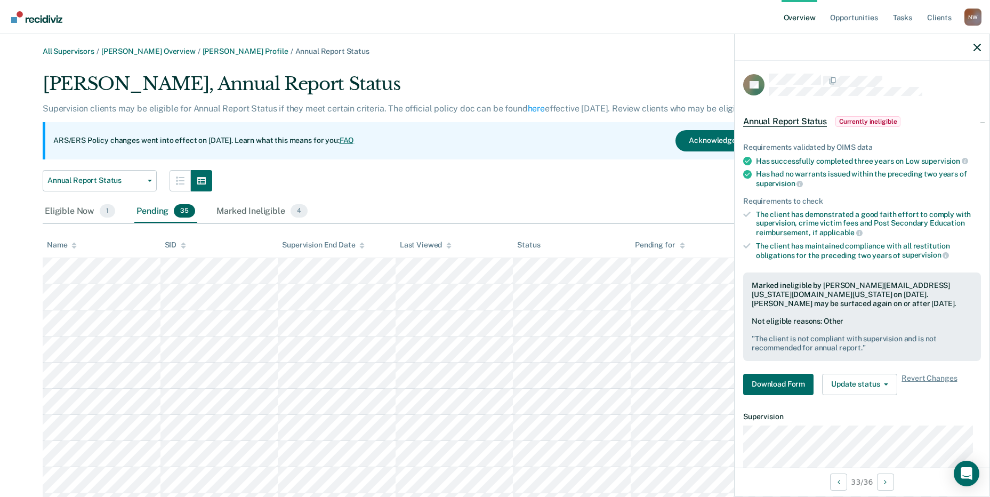
click at [971, 14] on div "N W" at bounding box center [972, 17] width 17 height 17
click at [395, 19] on nav "Overview Opportunities Tasks Client s [PERSON_NAME][US_STATE] N W Profile How i…" at bounding box center [495, 17] width 973 height 34
click at [975, 47] on icon "button" at bounding box center [976, 47] width 7 height 7
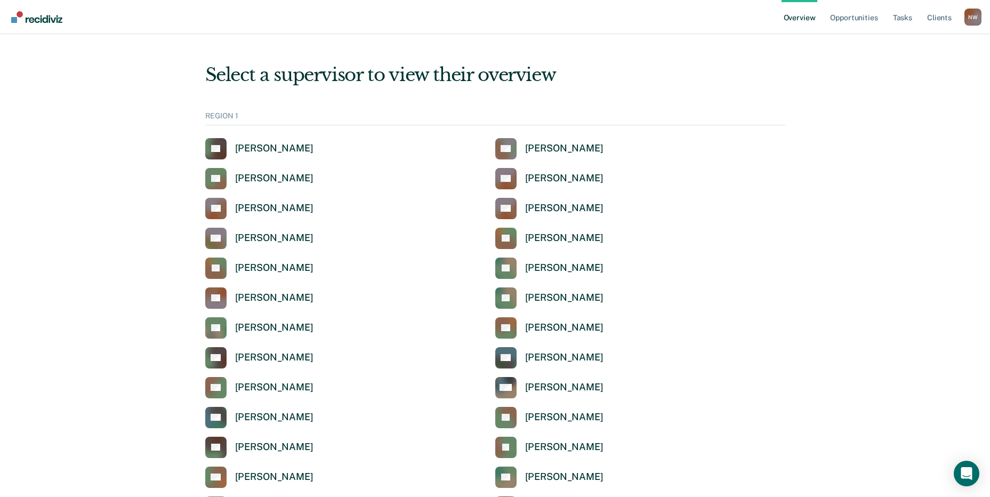
scroll to position [3492, 0]
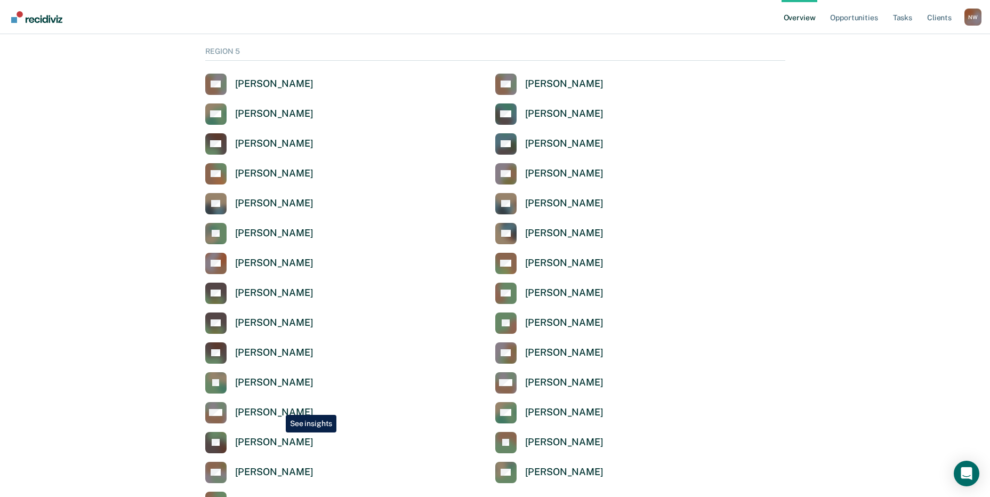
click at [277, 407] on div "[PERSON_NAME]" at bounding box center [274, 412] width 78 height 12
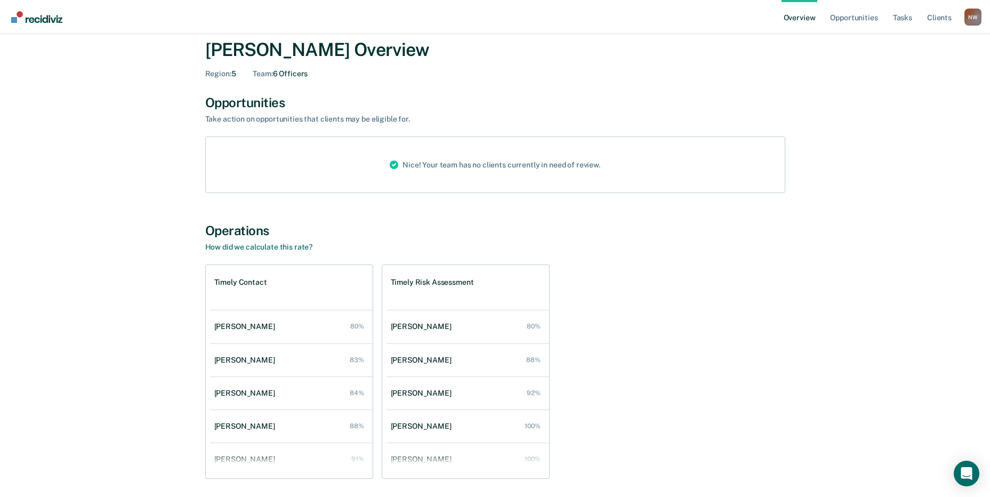
scroll to position [76, 0]
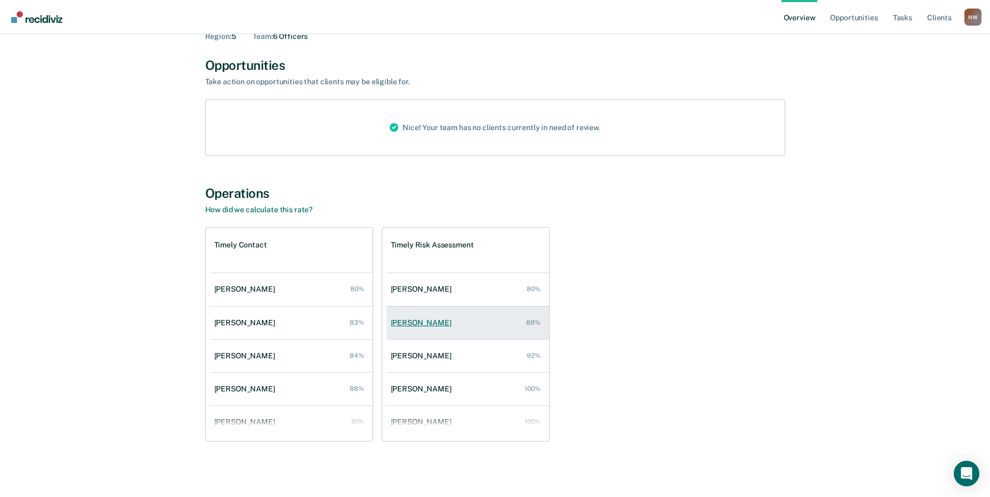
click at [420, 325] on div "[PERSON_NAME]" at bounding box center [423, 322] width 65 height 9
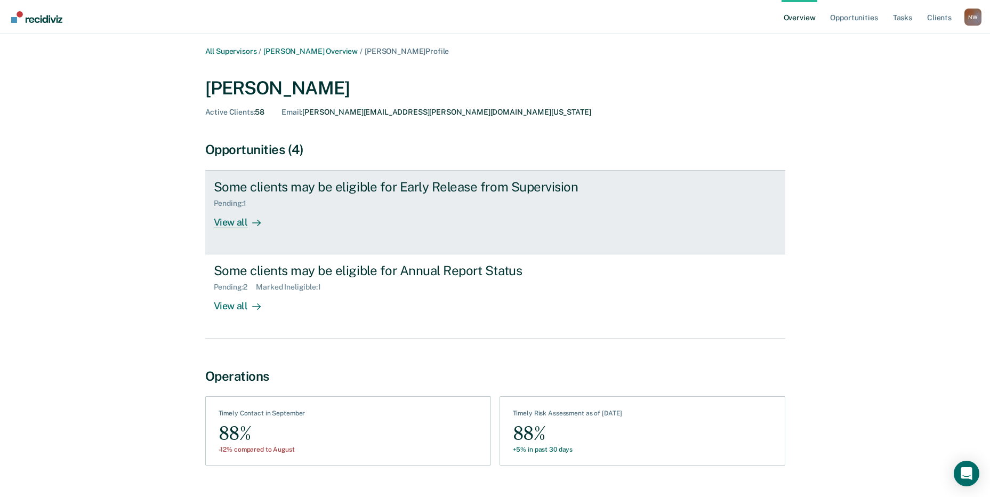
click at [314, 188] on div "Some clients may be eligible for Early Release from Supervision" at bounding box center [401, 186] width 374 height 15
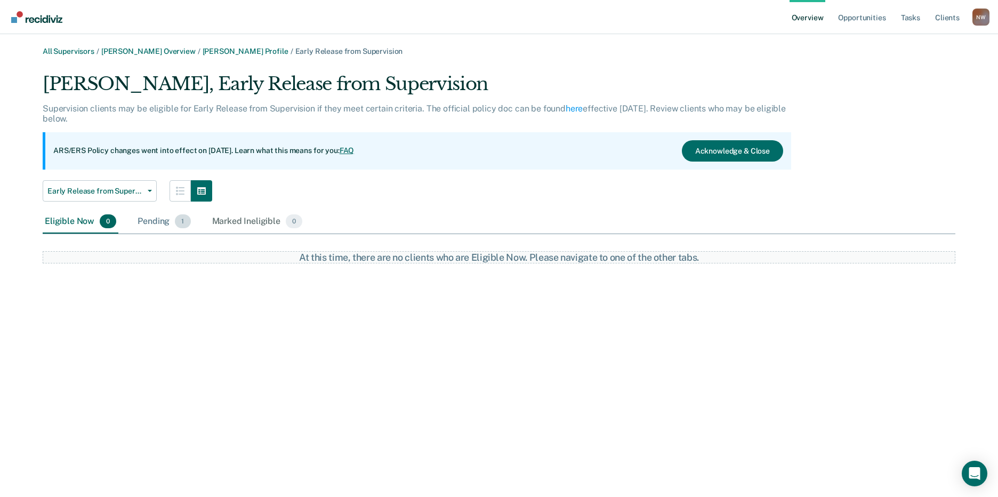
click at [153, 227] on div "Pending 1" at bounding box center [163, 221] width 57 height 23
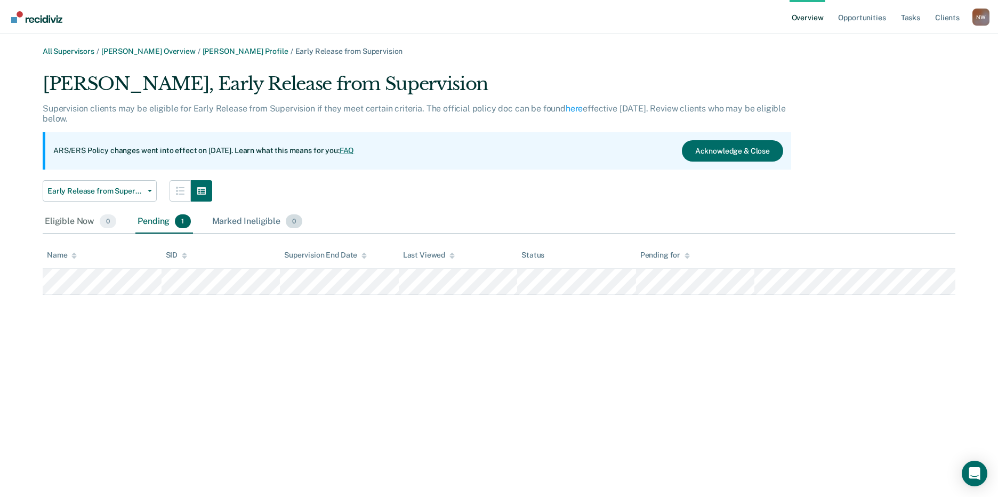
click at [247, 222] on div "Marked Ineligible 0" at bounding box center [257, 221] width 95 height 23
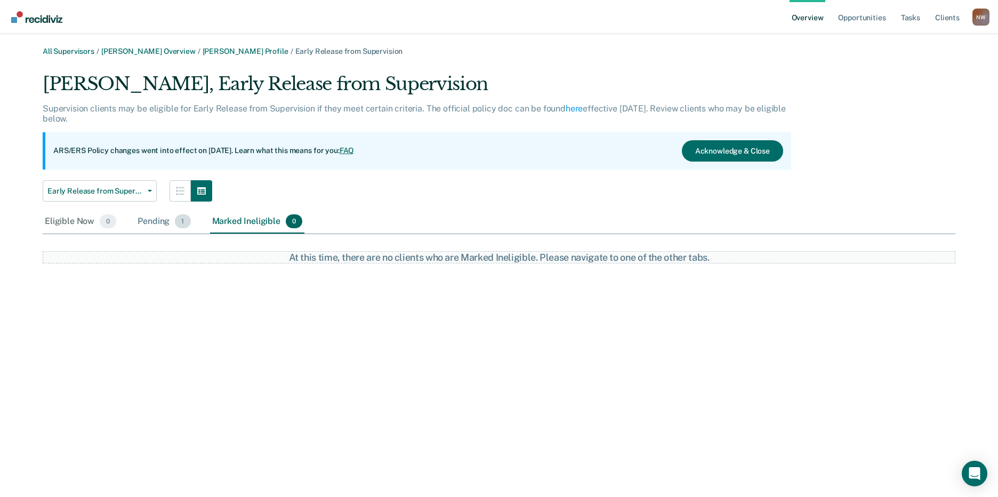
click at [158, 222] on div "Pending 1" at bounding box center [163, 221] width 57 height 23
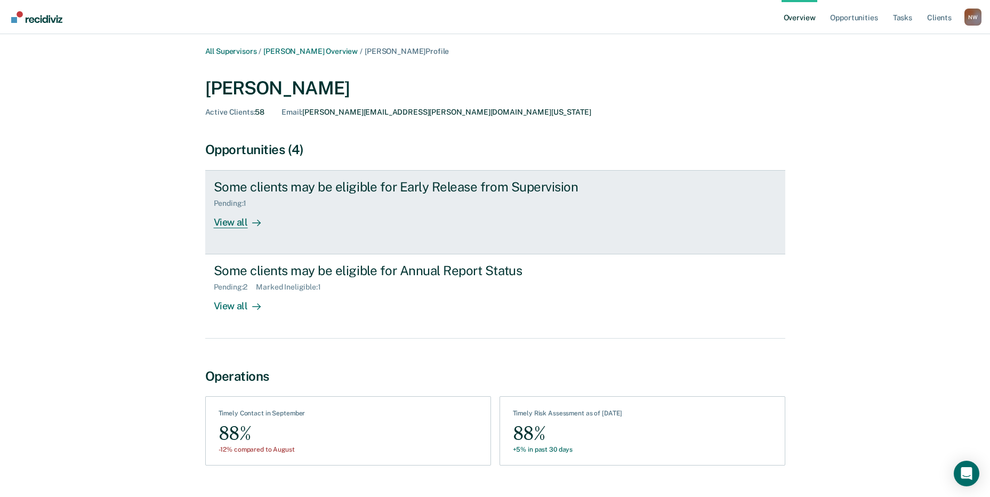
click at [245, 212] on div "View all" at bounding box center [244, 218] width 60 height 21
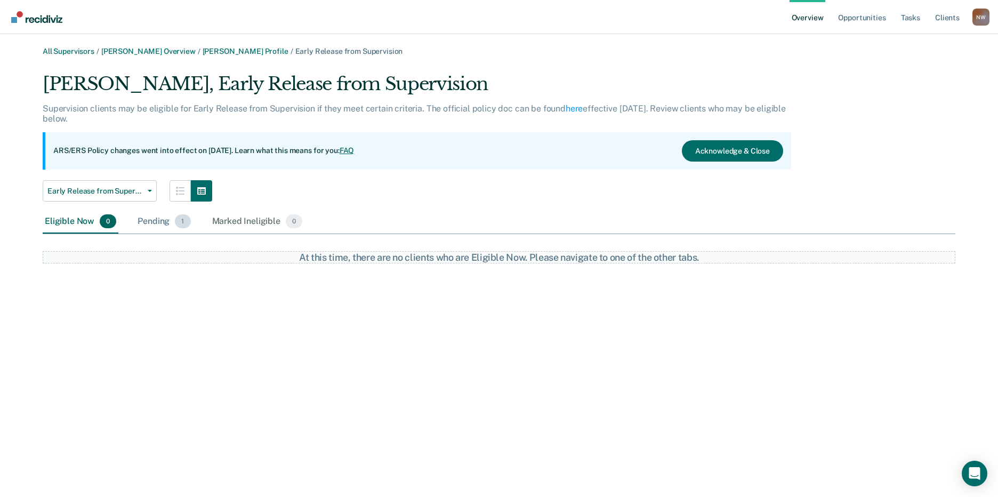
click at [152, 228] on div "Pending 1" at bounding box center [163, 221] width 57 height 23
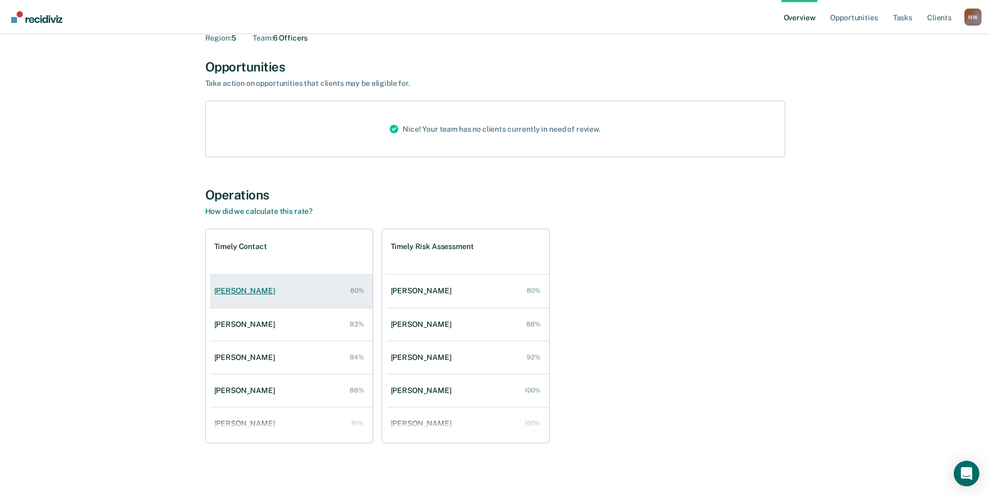
scroll to position [76, 0]
click at [254, 292] on div "[PERSON_NAME]" at bounding box center [246, 289] width 65 height 9
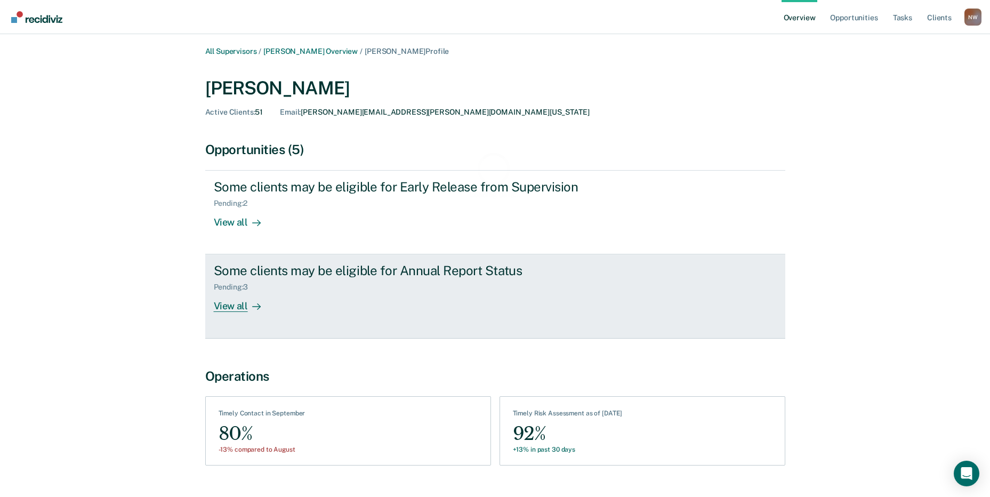
click at [327, 290] on div "Pending : 3" at bounding box center [401, 284] width 374 height 13
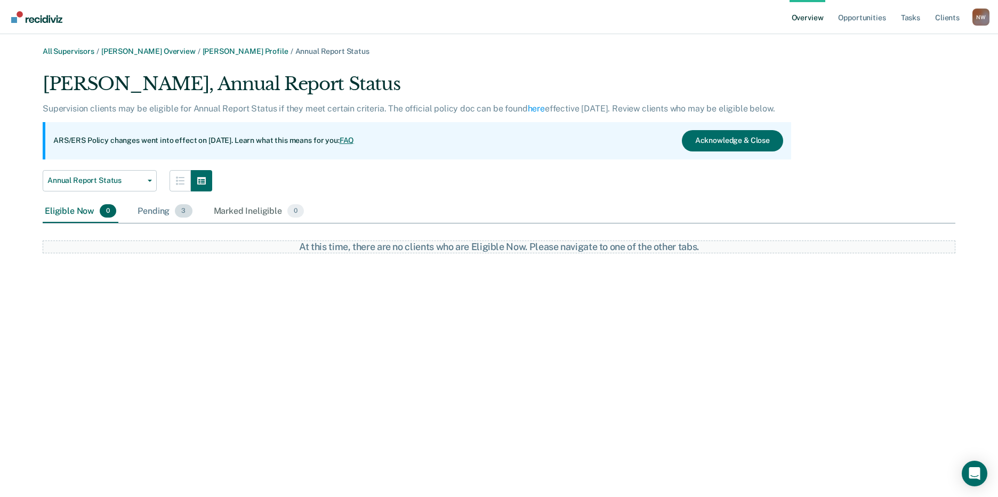
click at [152, 212] on div "Pending 3" at bounding box center [164, 211] width 59 height 23
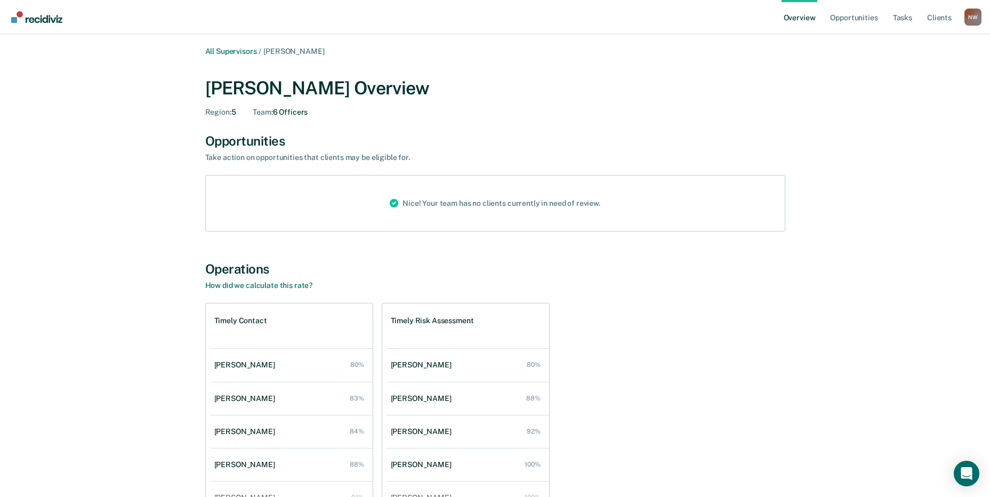
scroll to position [76, 0]
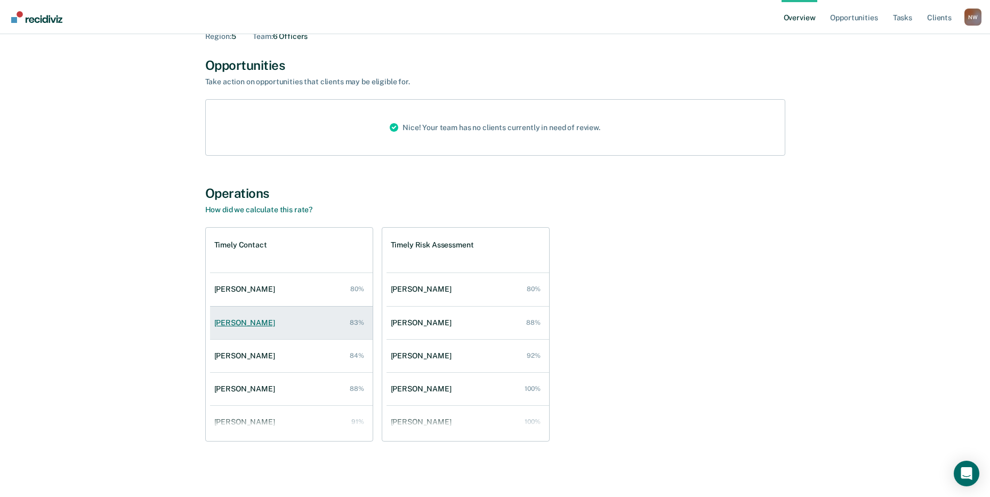
click at [246, 326] on div "[PERSON_NAME]" at bounding box center [246, 322] width 65 height 9
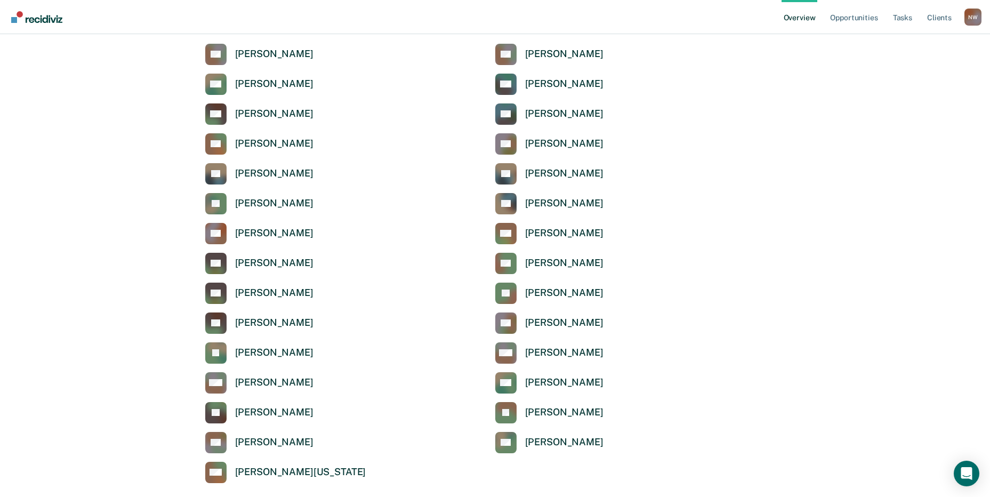
scroll to position [3532, 0]
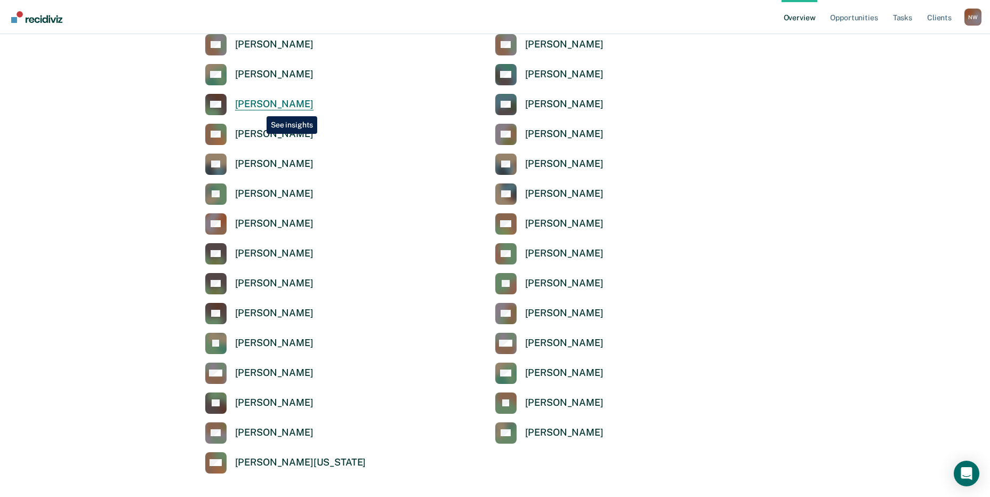
click at [260, 105] on div "[PERSON_NAME]" at bounding box center [274, 104] width 78 height 12
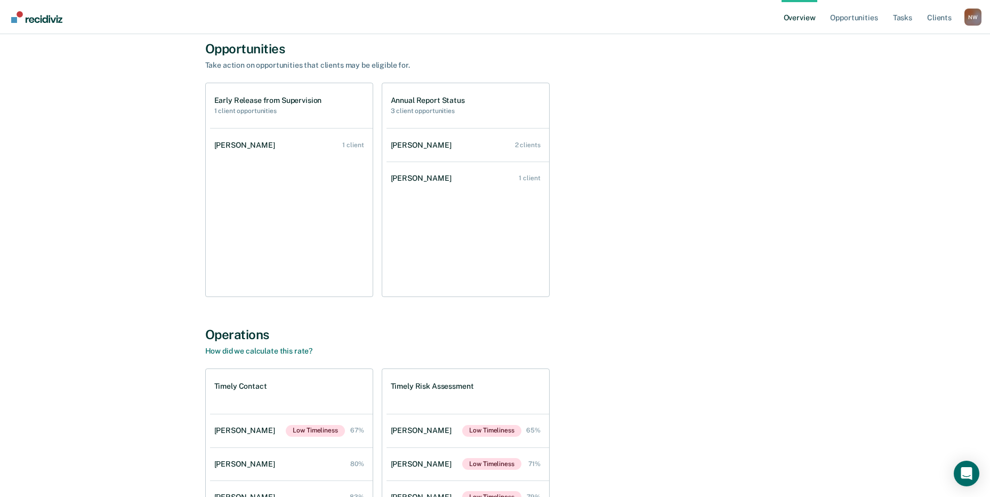
scroll to position [53, 0]
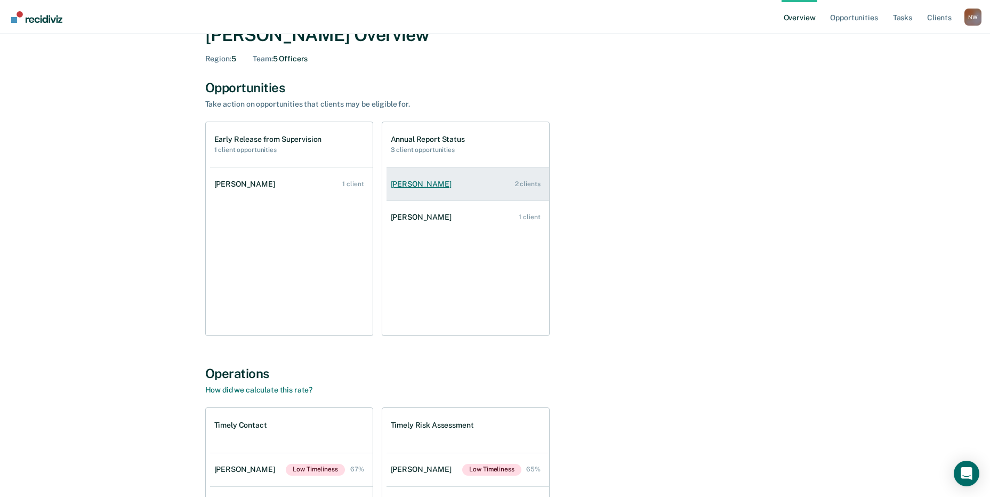
click at [414, 182] on div "[PERSON_NAME]" at bounding box center [423, 184] width 65 height 9
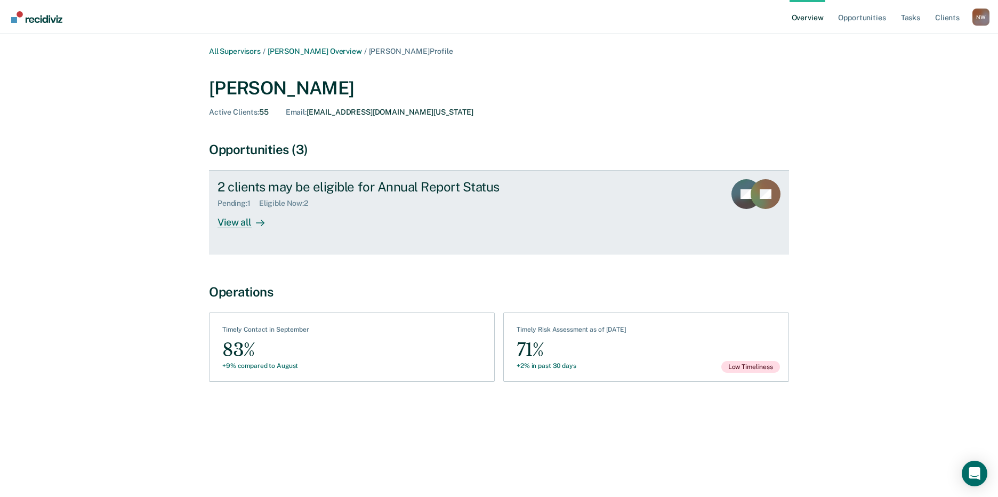
click at [305, 203] on div "Eligible Now : 2" at bounding box center [288, 203] width 58 height 9
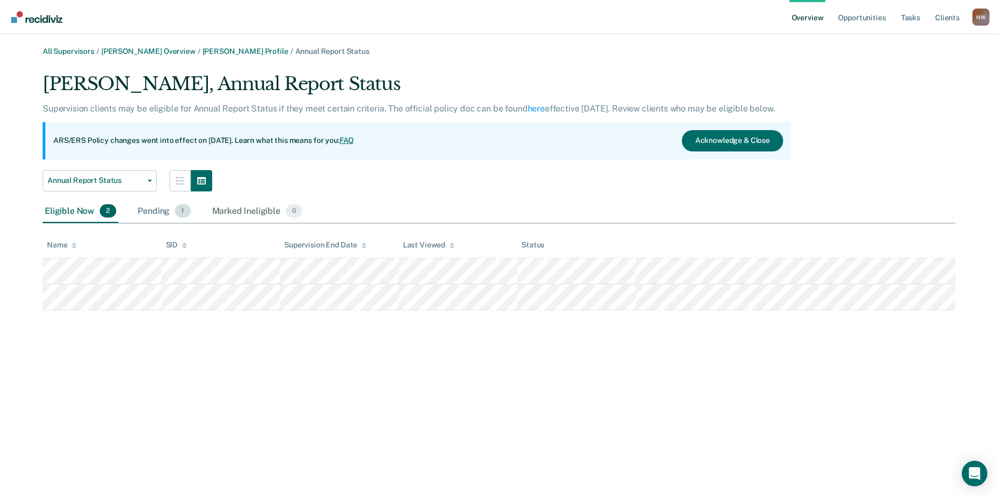
click at [154, 214] on div "Pending 1" at bounding box center [163, 211] width 57 height 23
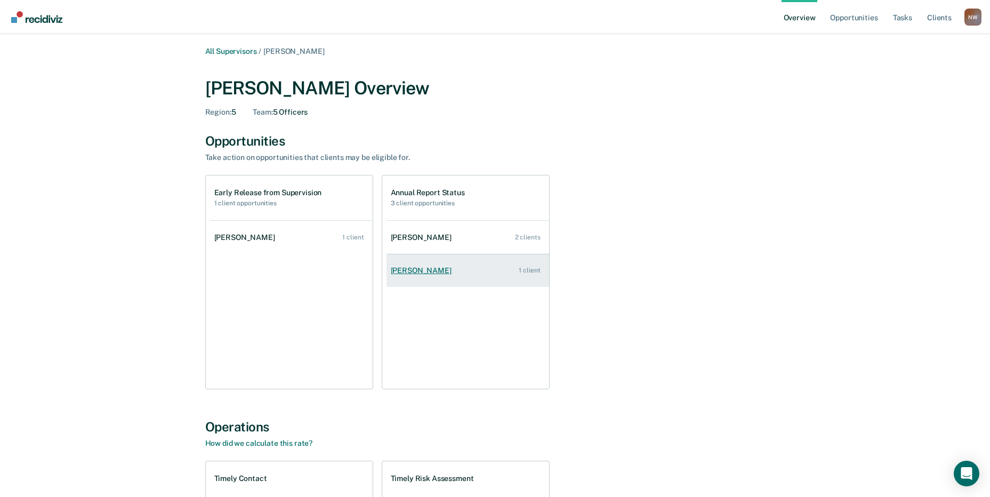
click at [418, 273] on div "[PERSON_NAME]" at bounding box center [423, 270] width 65 height 9
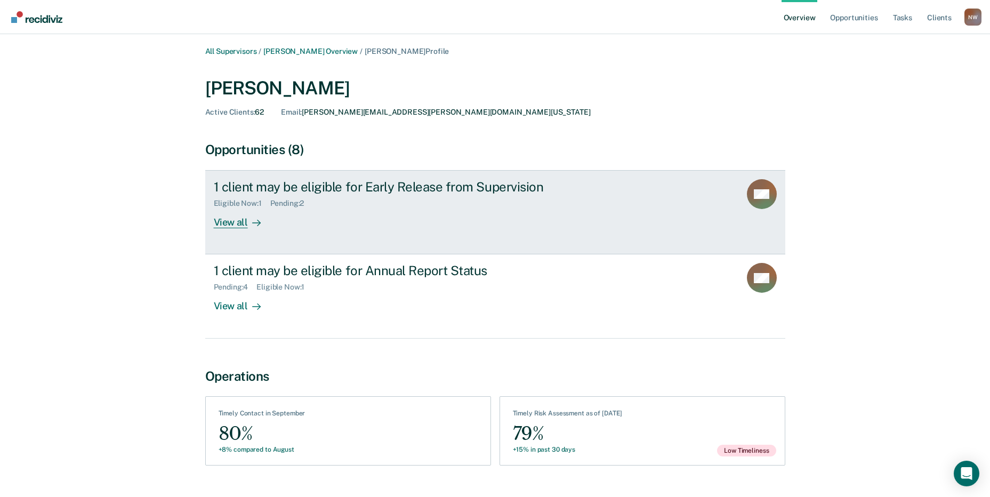
click at [262, 209] on div "View all" at bounding box center [244, 218] width 60 height 21
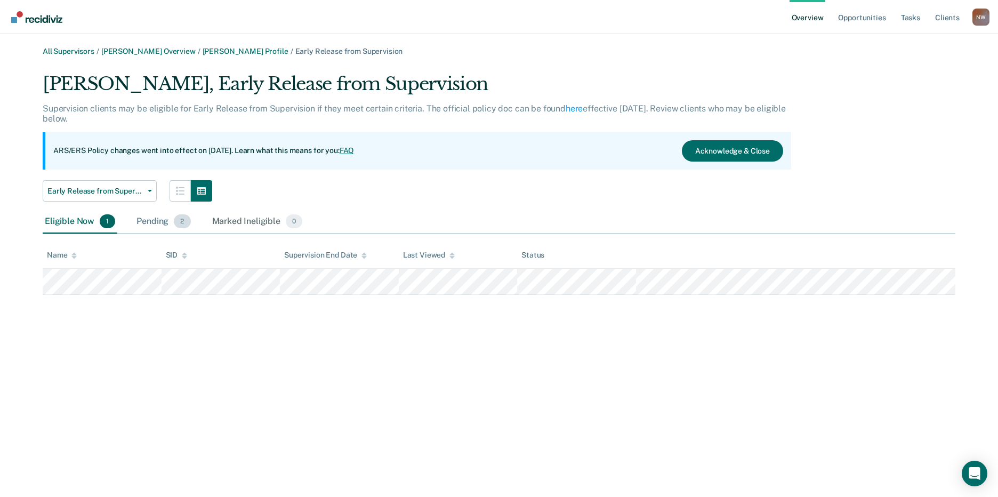
click at [150, 220] on div "Pending 2" at bounding box center [163, 221] width 58 height 23
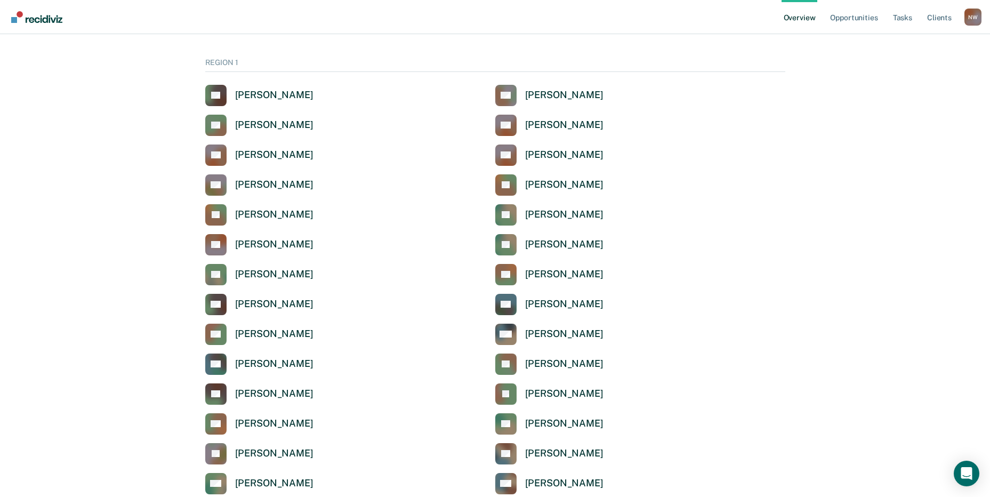
scroll to position [3532, 0]
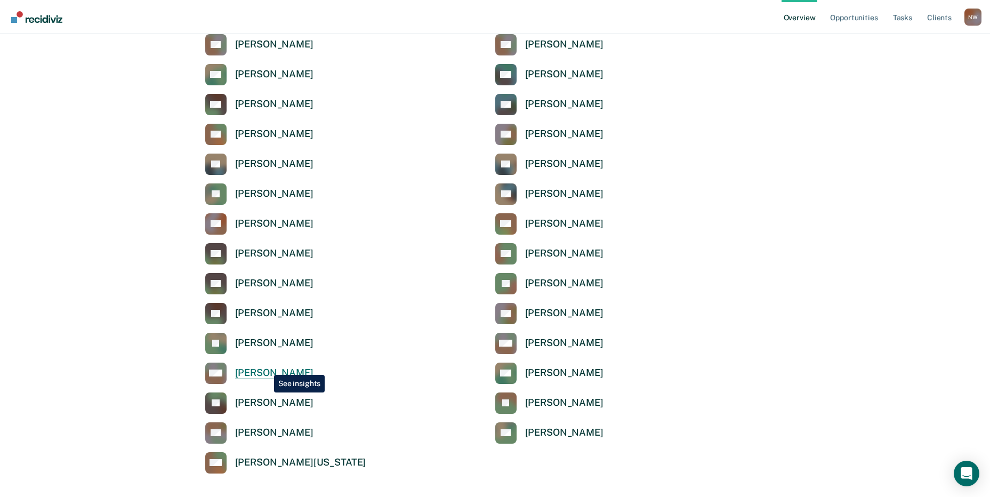
click at [266, 367] on div "[PERSON_NAME]" at bounding box center [274, 373] width 78 height 12
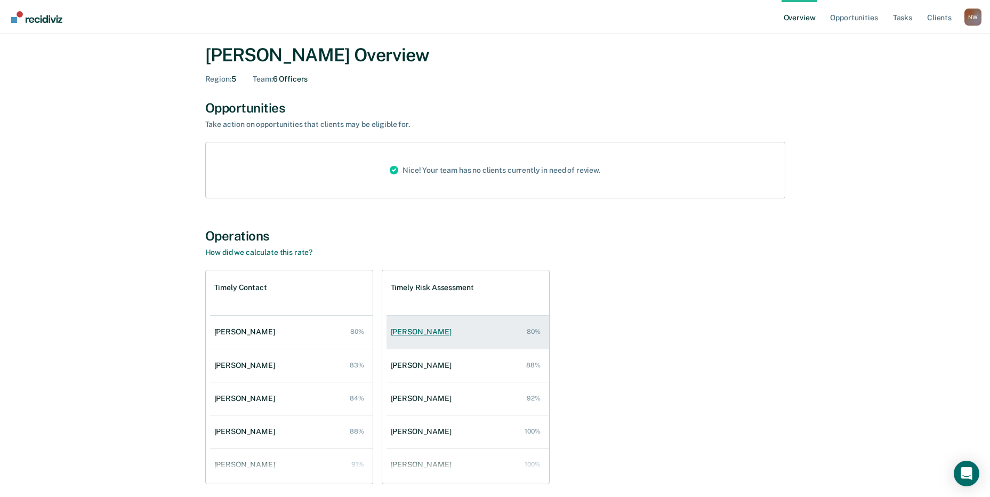
scroll to position [76, 0]
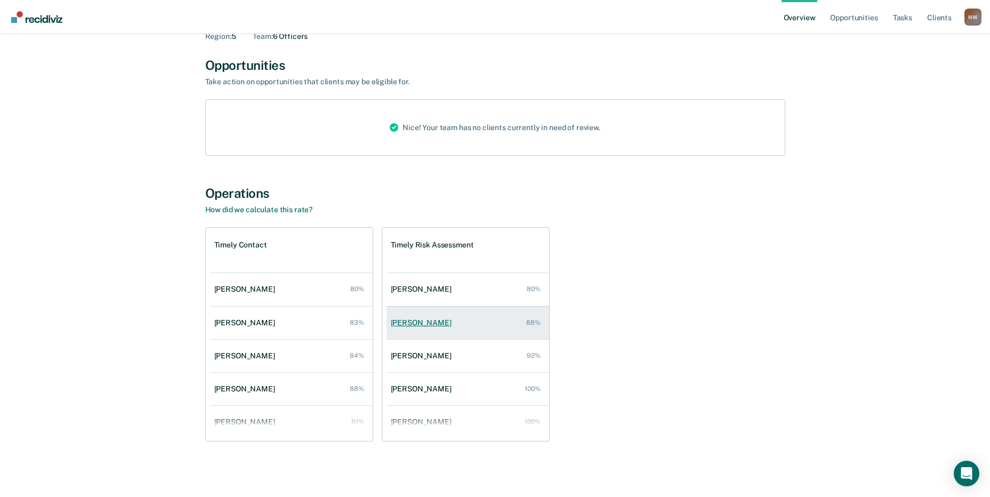
click at [429, 321] on div "[PERSON_NAME]" at bounding box center [423, 322] width 65 height 9
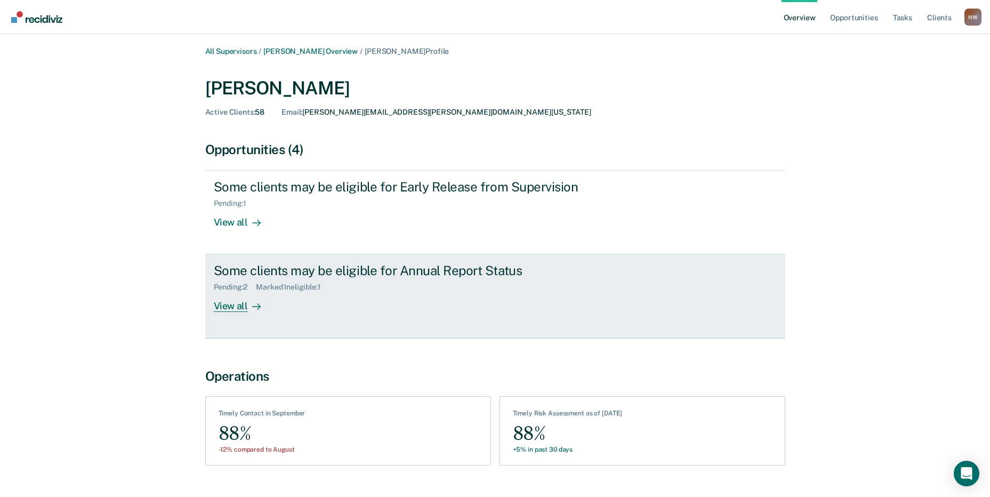
click at [277, 284] on div "Marked Ineligible : 1" at bounding box center [292, 286] width 73 height 9
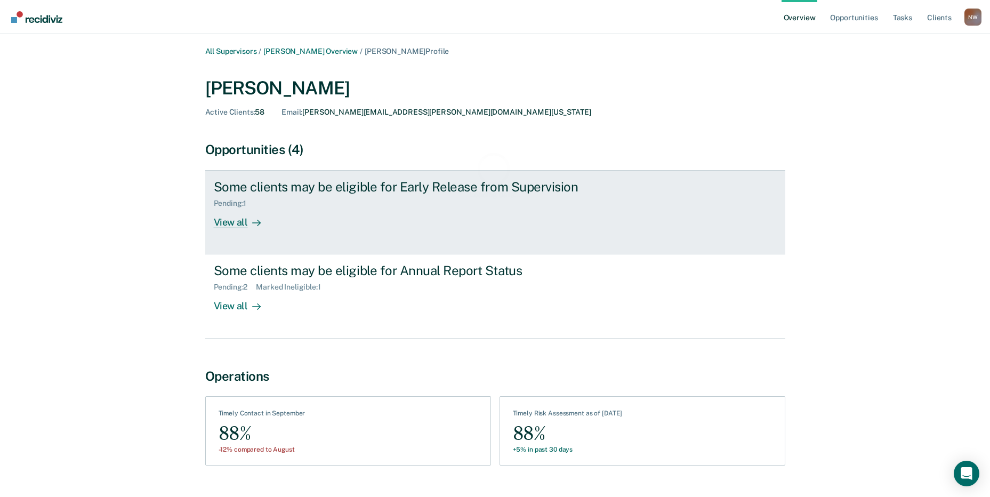
click at [308, 196] on div "Pending : 1" at bounding box center [401, 201] width 374 height 13
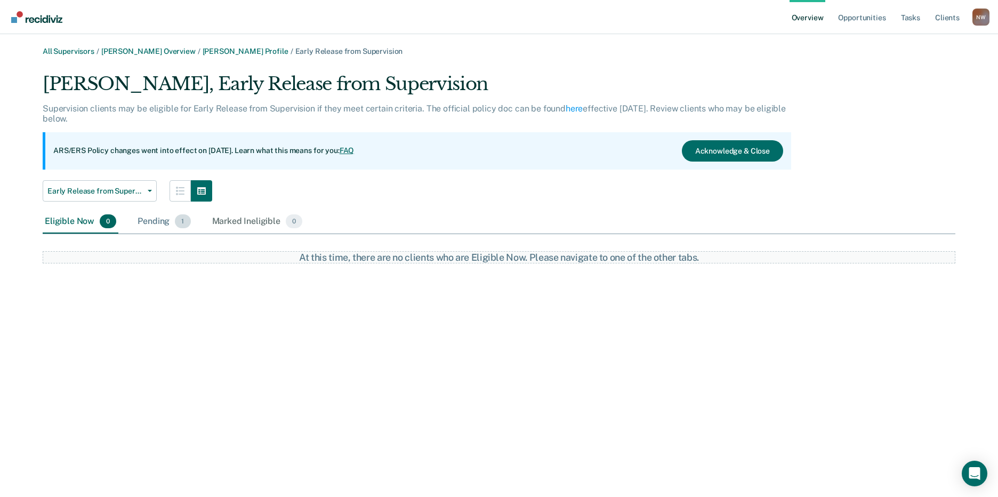
click at [144, 221] on div "Pending 1" at bounding box center [163, 221] width 57 height 23
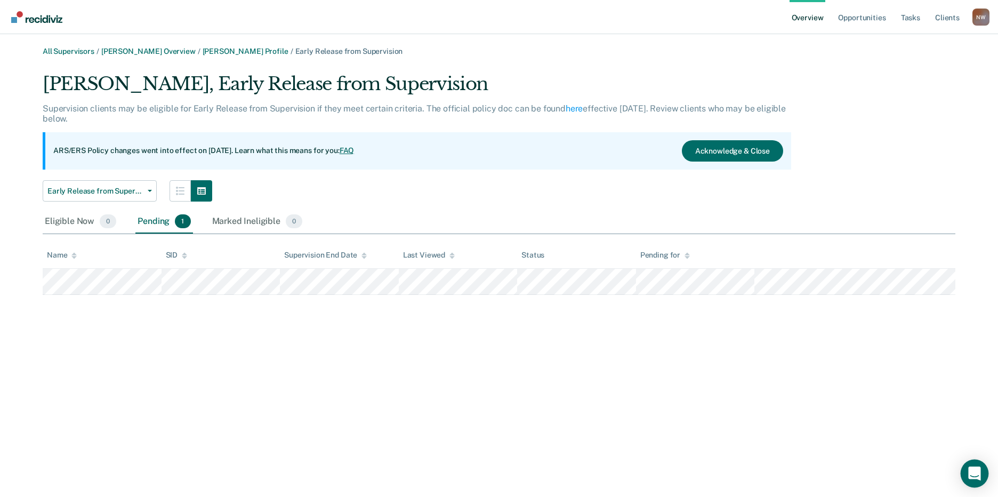
click at [974, 465] on div "Open Intercom Messenger" at bounding box center [974, 473] width 28 height 28
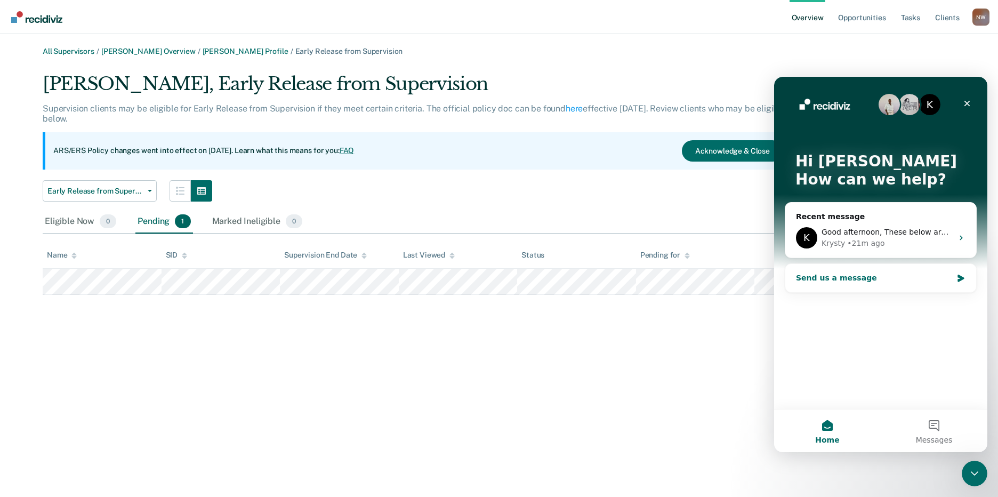
click at [841, 281] on div "Send us a message" at bounding box center [874, 277] width 156 height 11
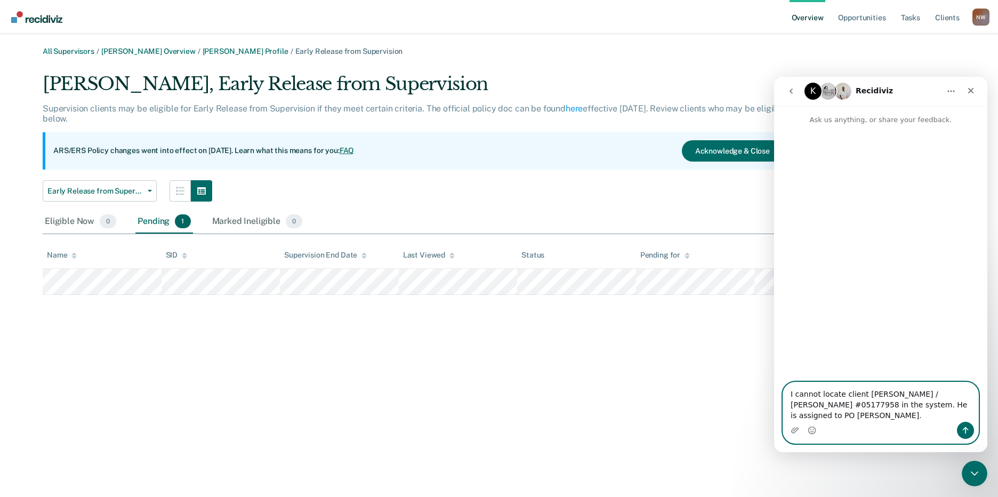
click at [841, 403] on textarea "I cannot locate client [PERSON_NAME] / [PERSON_NAME] #05177958 in the system. H…" at bounding box center [880, 401] width 195 height 39
click at [962, 411] on textarea "I cannot locate client [PERSON_NAME] / [PERSON_NAME] #05177958 in the system. H…" at bounding box center [880, 401] width 195 height 39
type textarea "I cannot locate client [PERSON_NAME] / [PERSON_NAME] #05177958 in the system. H…"
drag, startPoint x: 917, startPoint y: 416, endPoint x: 802, endPoint y: 394, distance: 117.7
click at [782, 392] on div "I cannot locate client [PERSON_NAME] / [PERSON_NAME] #05177958 in the system. H…" at bounding box center [880, 407] width 213 height 72
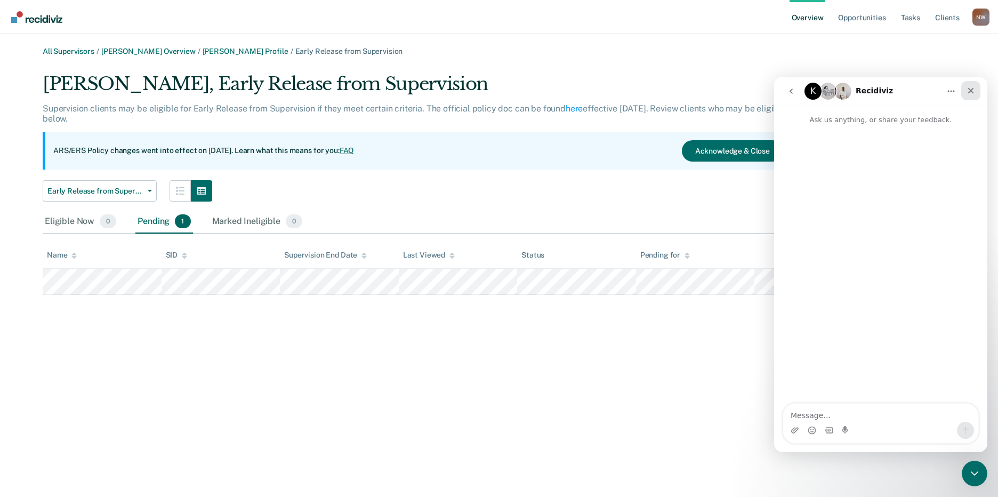
click at [975, 93] on div "Close" at bounding box center [970, 90] width 19 height 19
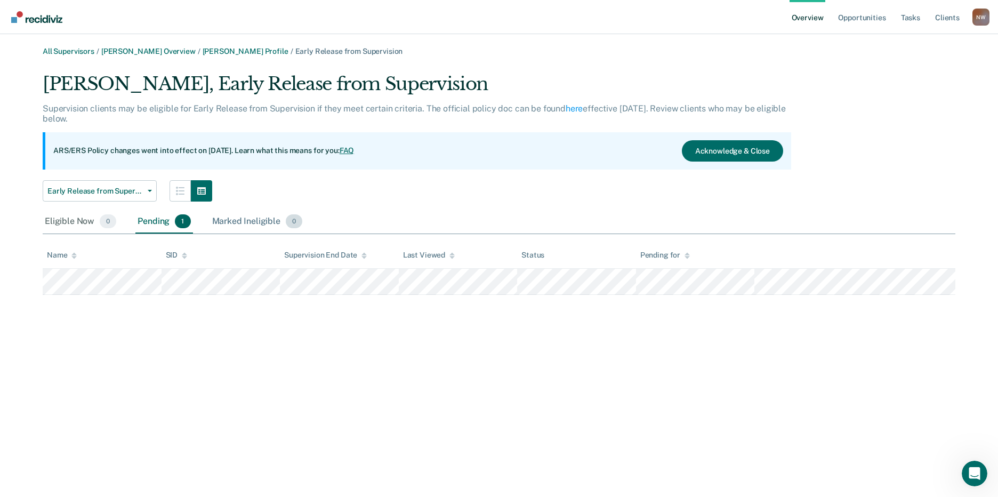
click at [248, 221] on div "Marked Ineligible 0" at bounding box center [257, 221] width 95 height 23
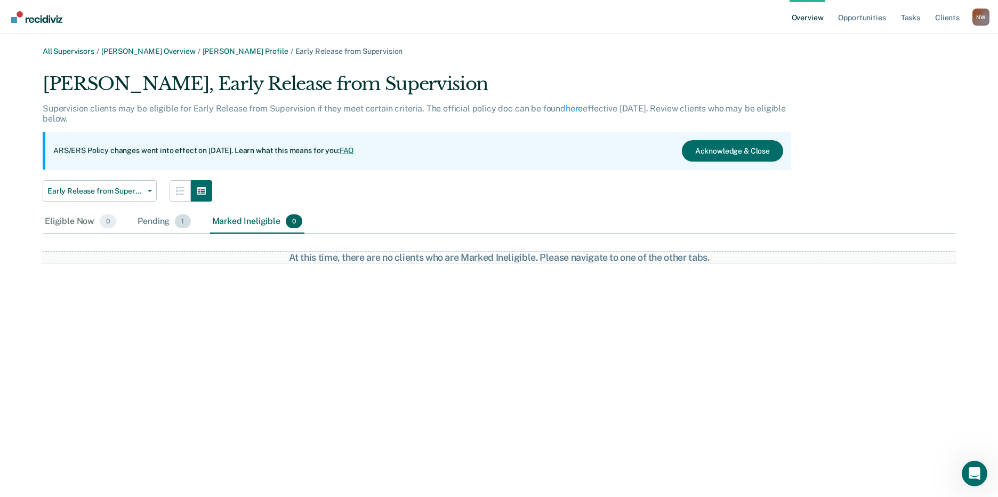
click at [152, 216] on div "Pending 1" at bounding box center [163, 221] width 57 height 23
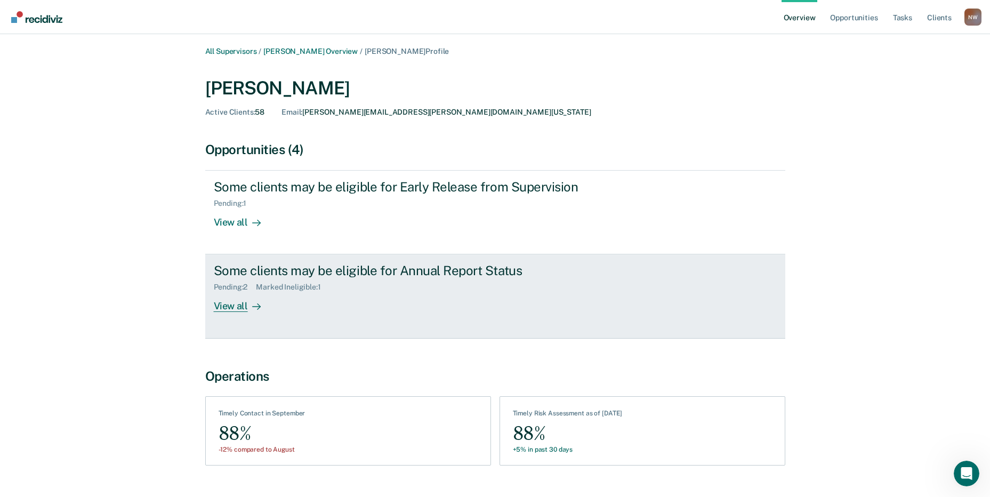
click at [380, 298] on div "Some clients may be eligible for Annual Report Status Pending : 2 Marked Inelig…" at bounding box center [414, 287] width 400 height 49
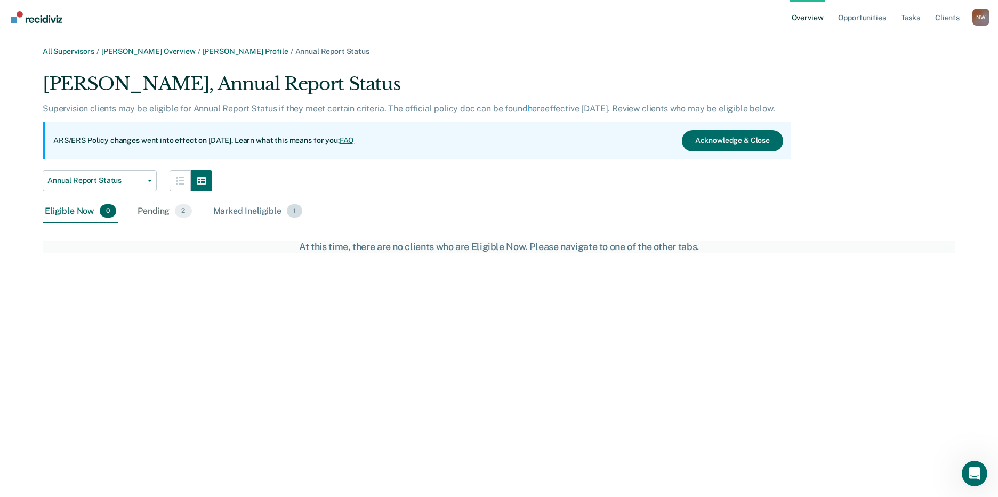
click at [227, 204] on div "Marked Ineligible 1" at bounding box center [258, 211] width 94 height 23
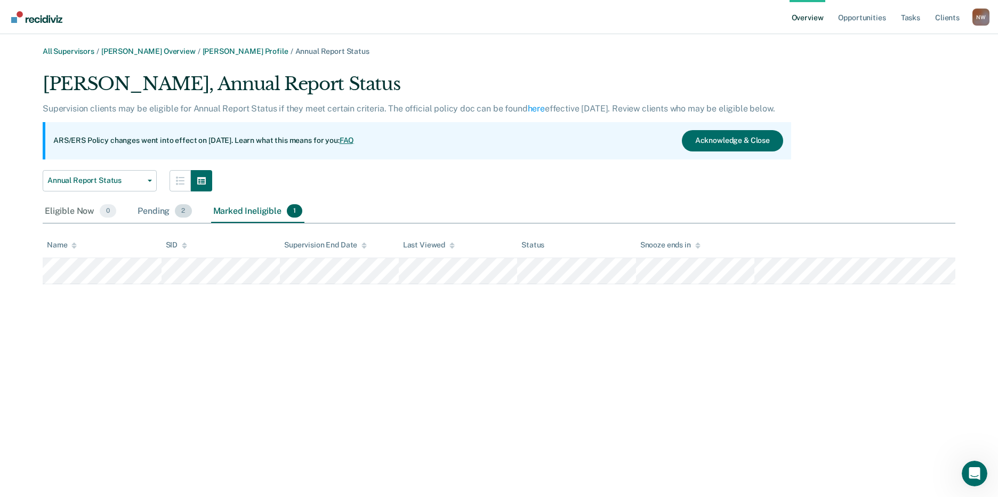
click at [146, 212] on div "Pending 2" at bounding box center [164, 211] width 58 height 23
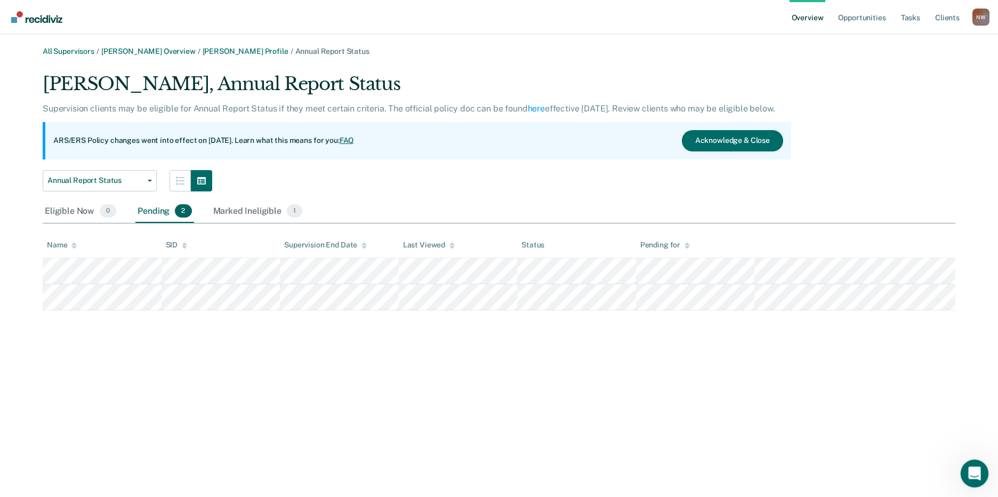
click at [973, 470] on icon "Open Intercom Messenger" at bounding box center [972, 471] width 7 height 9
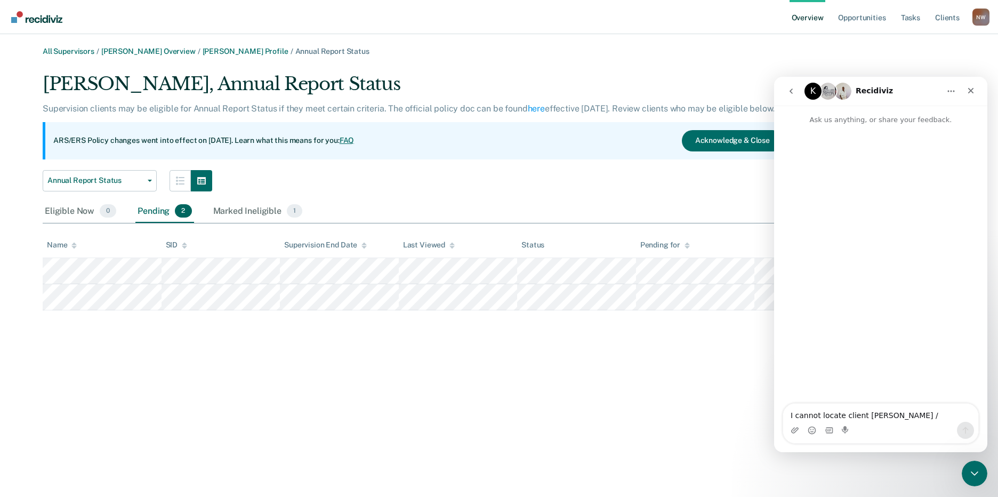
scroll to position [9, 0]
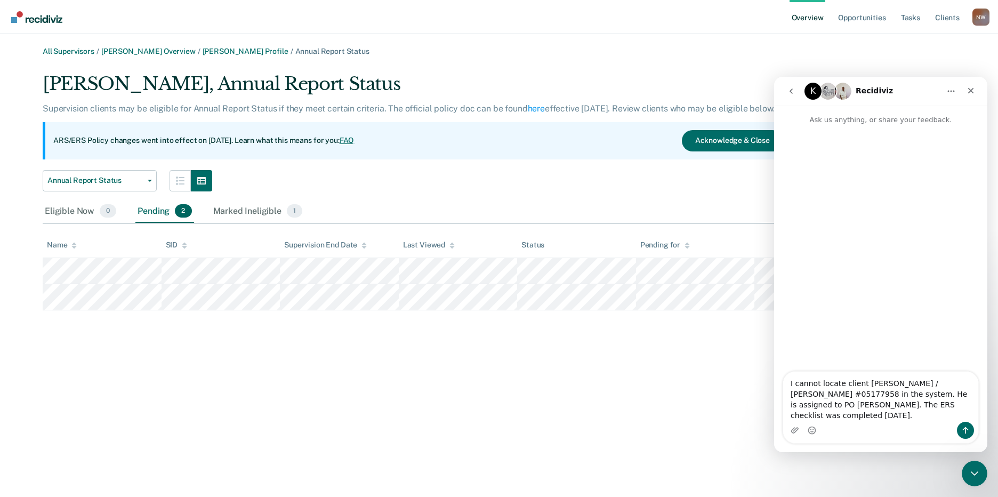
type textarea "I cannot locate client [PERSON_NAME] / [PERSON_NAME] #05177958 in the system. H…"
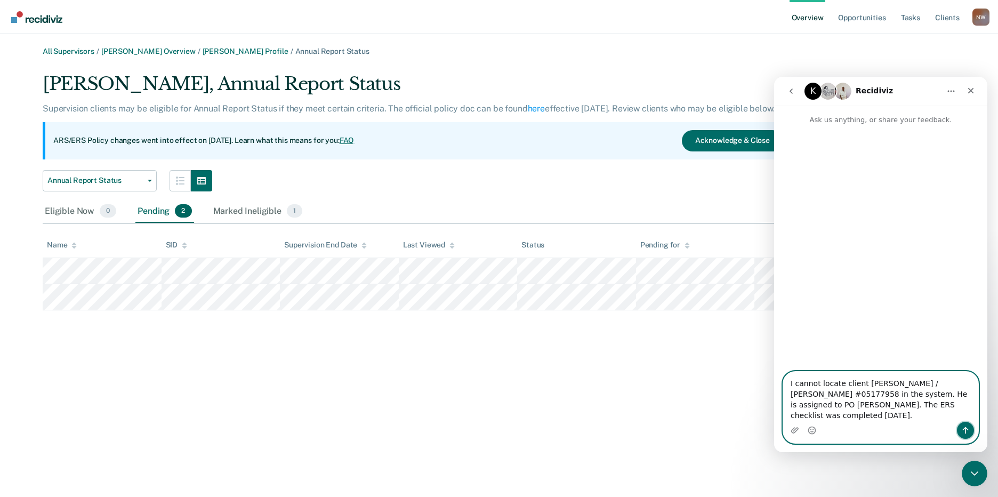
click at [968, 433] on icon "Send a message…" at bounding box center [965, 430] width 9 height 9
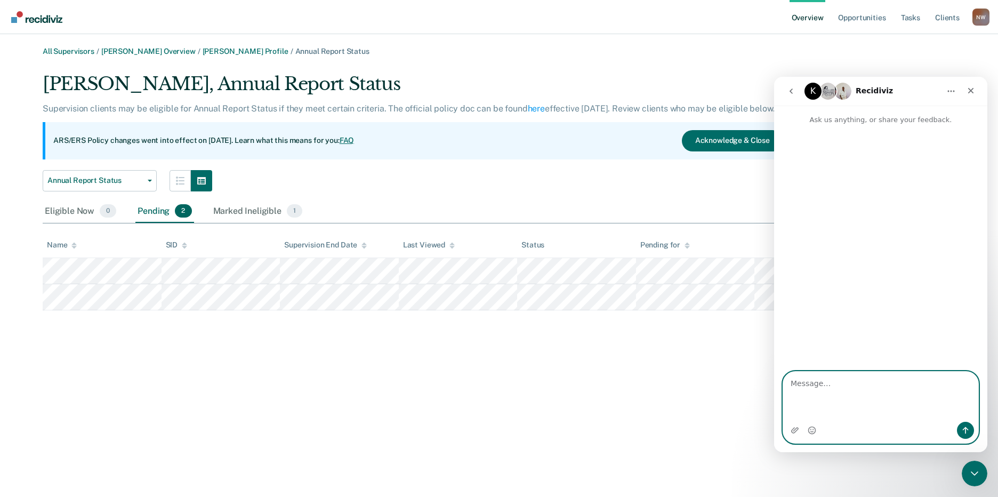
scroll to position [0, 0]
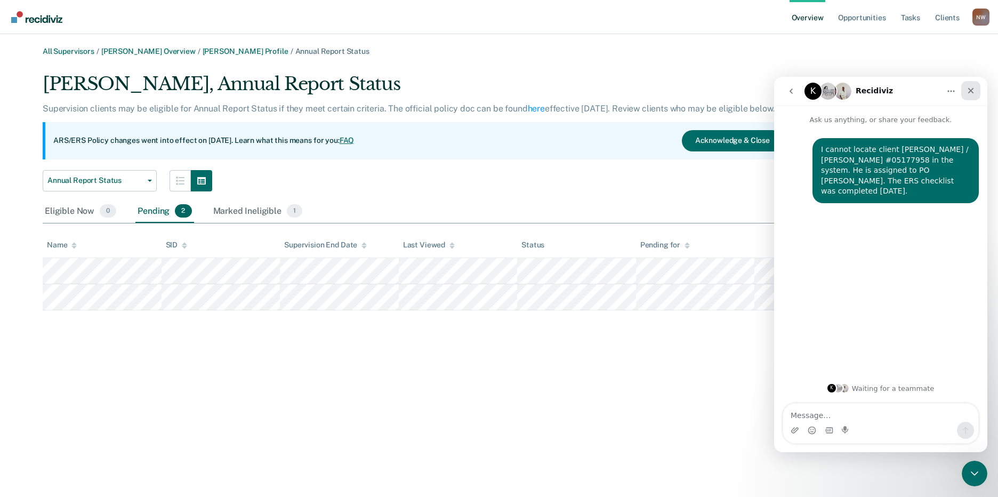
drag, startPoint x: 972, startPoint y: 92, endPoint x: 1745, endPoint y: 169, distance: 776.7
click at [972, 92] on icon "Close" at bounding box center [971, 91] width 6 height 6
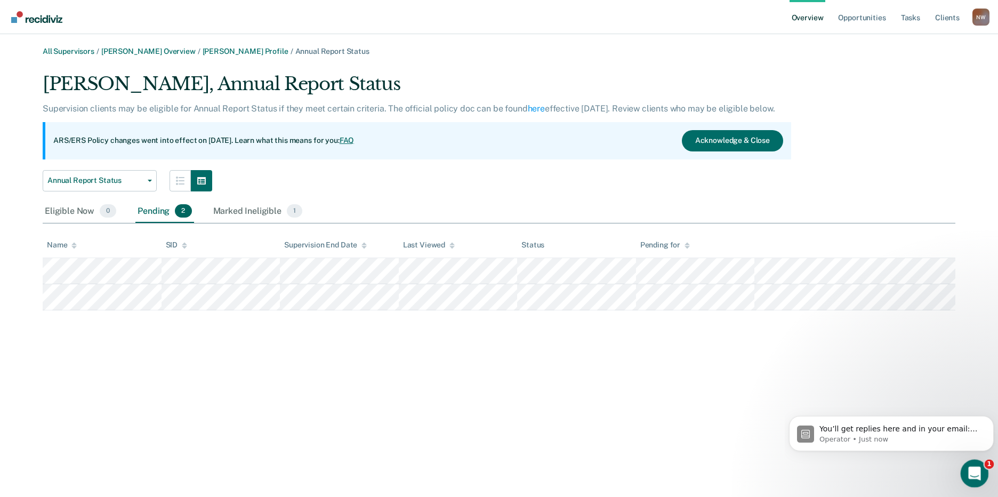
click at [979, 474] on div "Open Intercom Messenger" at bounding box center [972, 471] width 35 height 35
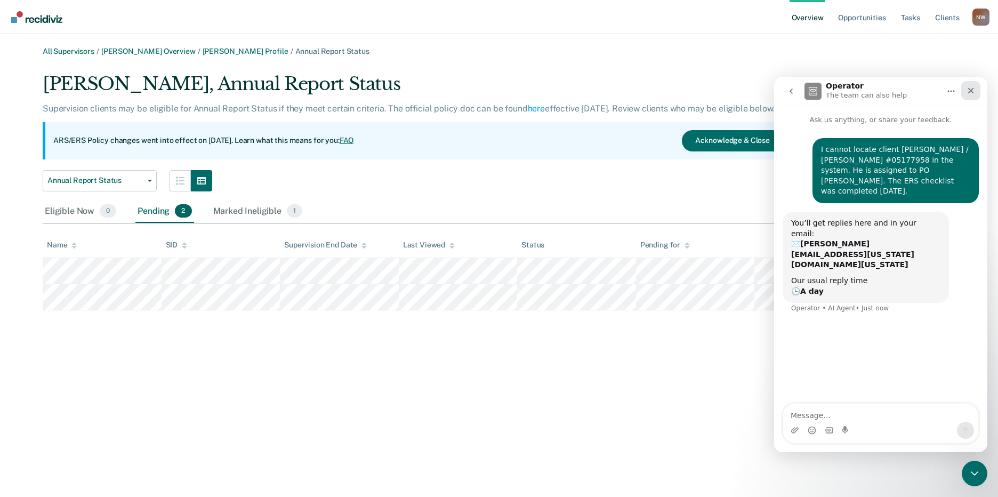
click at [968, 89] on div "Close" at bounding box center [970, 90] width 19 height 19
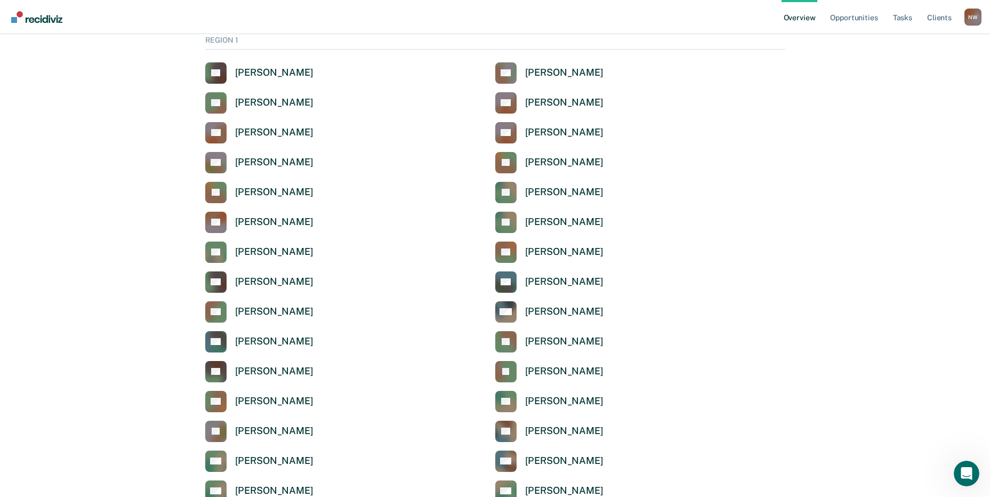
scroll to position [3532, 0]
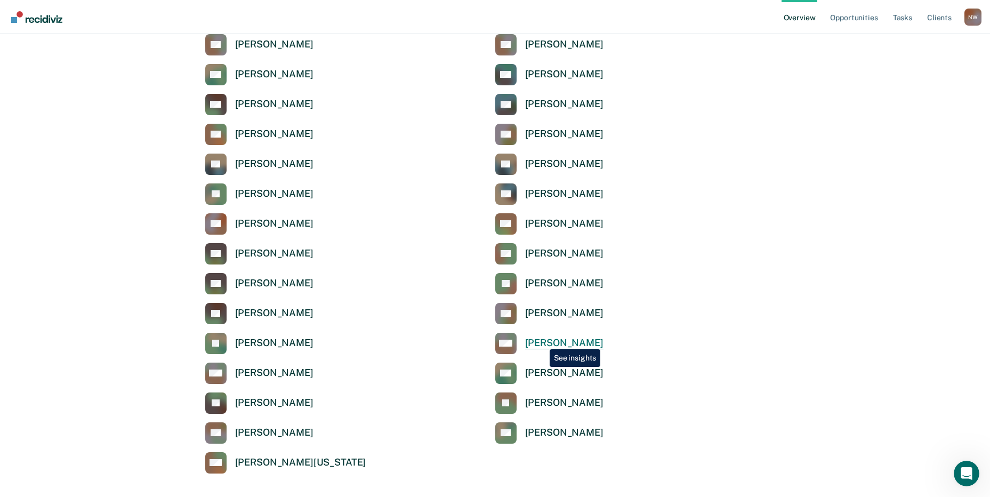
click at [542, 341] on div "[PERSON_NAME]" at bounding box center [564, 343] width 78 height 12
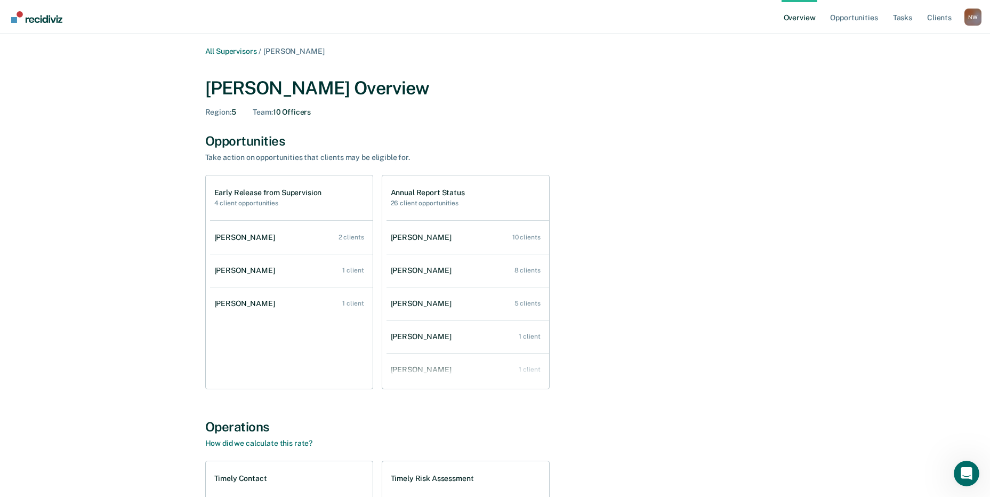
click at [422, 268] on div "[PERSON_NAME]" at bounding box center [423, 270] width 65 height 9
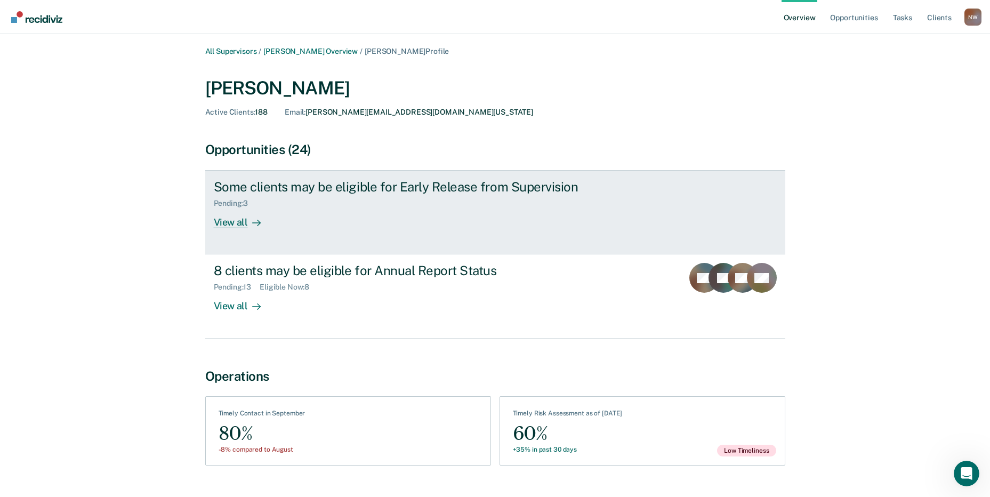
click at [265, 184] on div "Some clients may be eligible for Early Release from Supervision" at bounding box center [401, 186] width 374 height 15
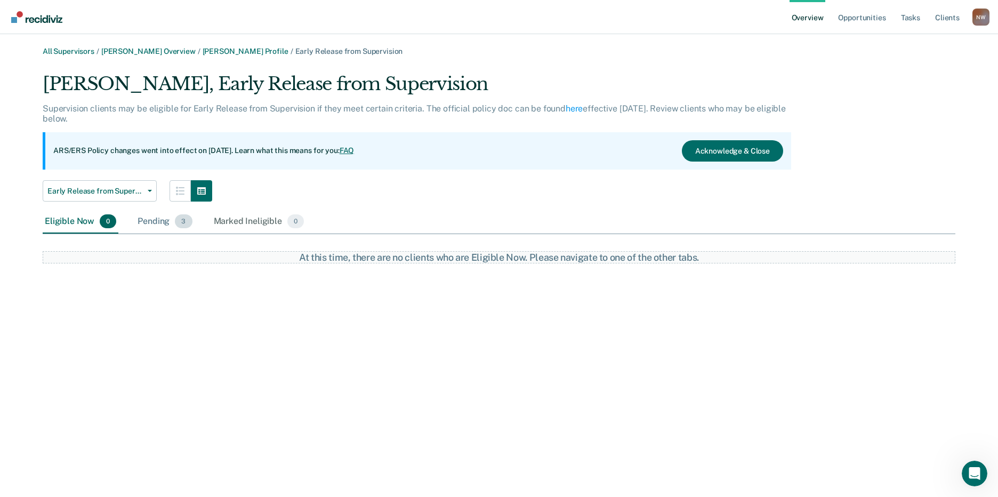
click at [163, 220] on div "Pending 3" at bounding box center [164, 221] width 59 height 23
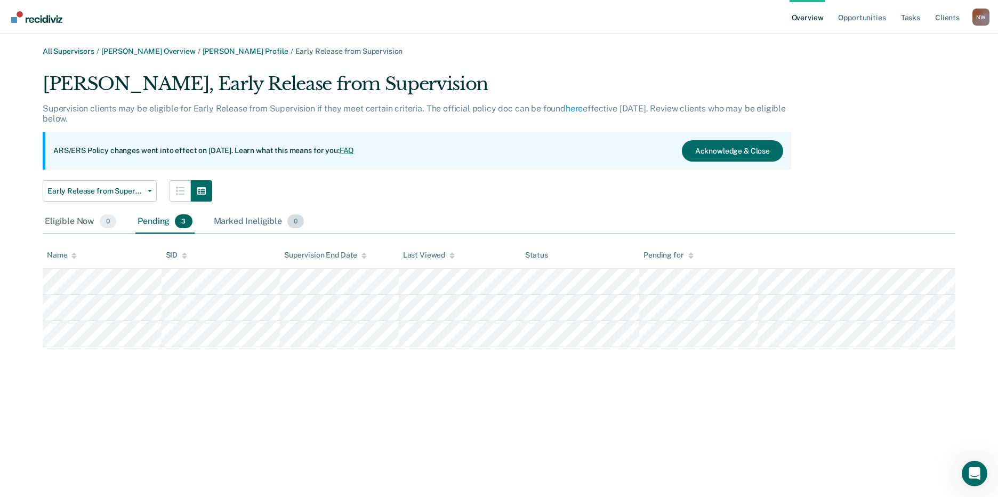
click at [249, 225] on div "Marked Ineligible 0" at bounding box center [259, 221] width 95 height 23
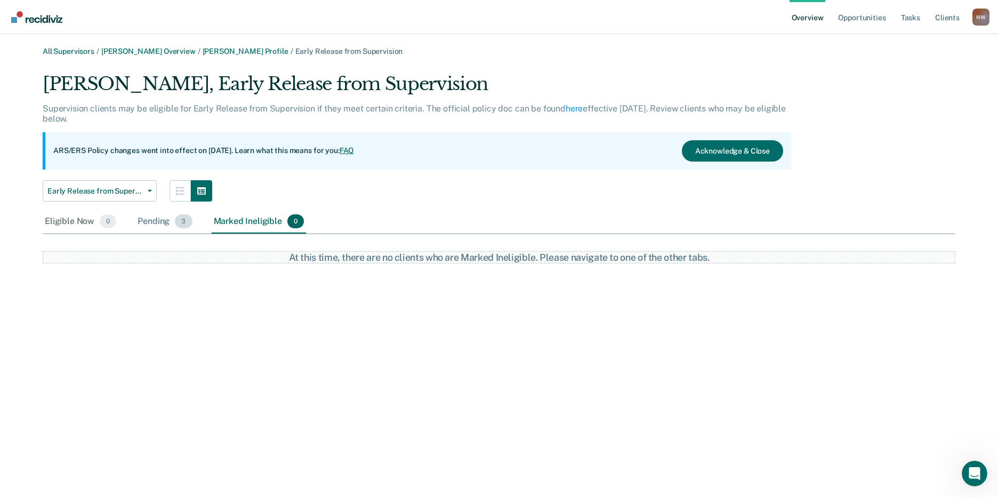
click at [163, 225] on div "Pending 3" at bounding box center [164, 221] width 59 height 23
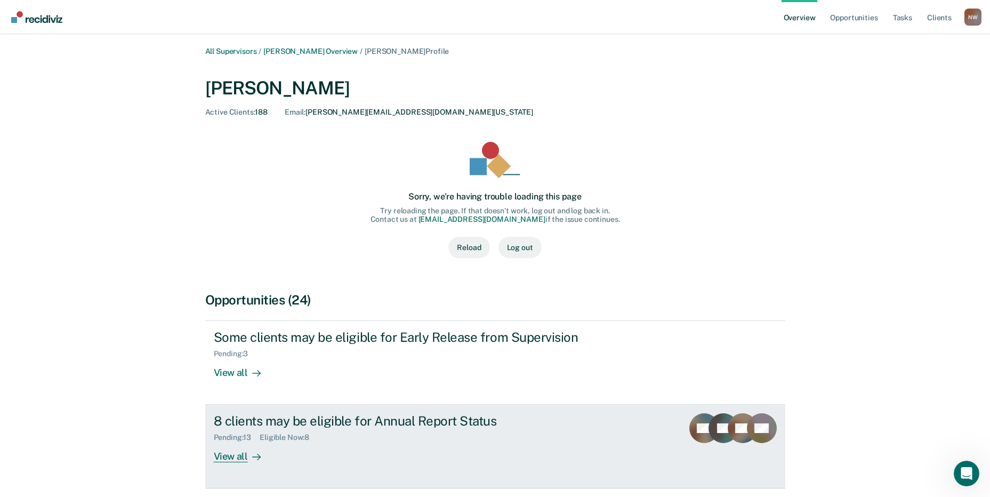
click at [248, 448] on div "View all" at bounding box center [244, 452] width 60 height 21
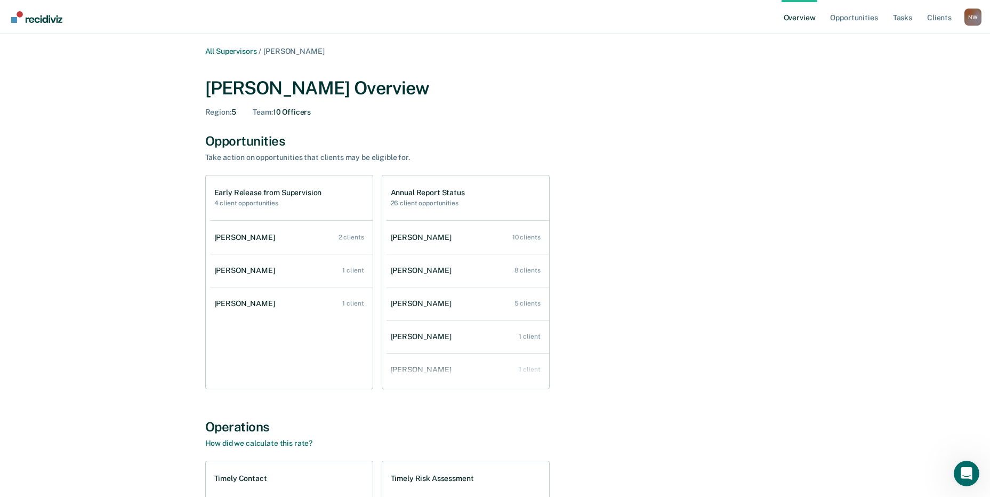
scroll to position [3532, 0]
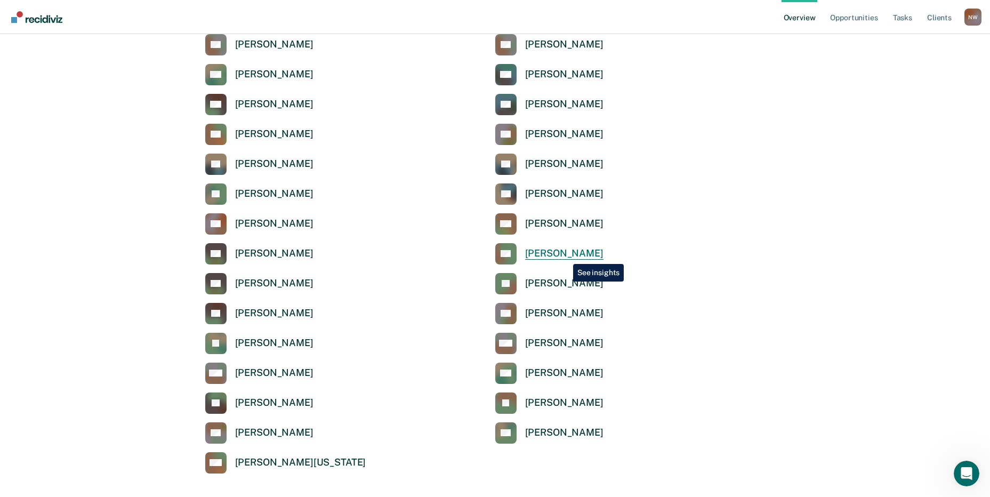
click at [565, 256] on div "[PERSON_NAME]" at bounding box center [564, 253] width 78 height 12
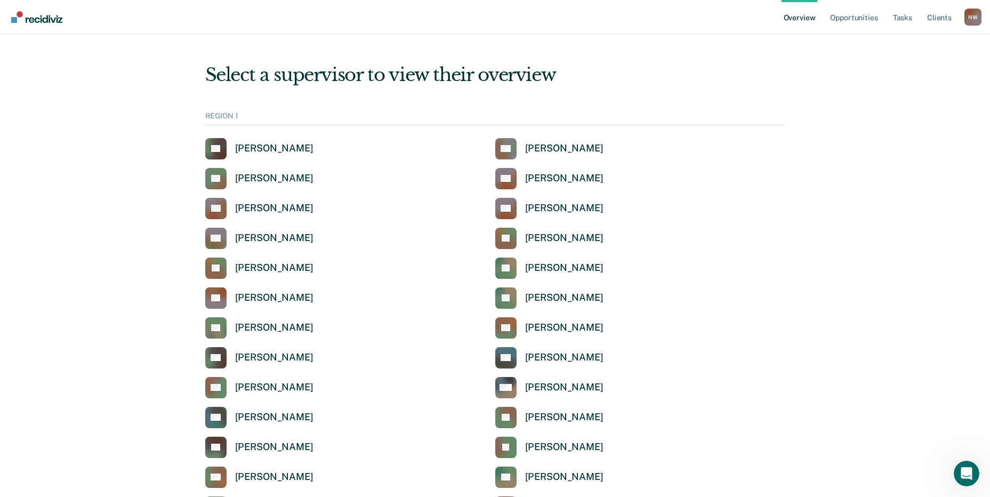
scroll to position [3532, 0]
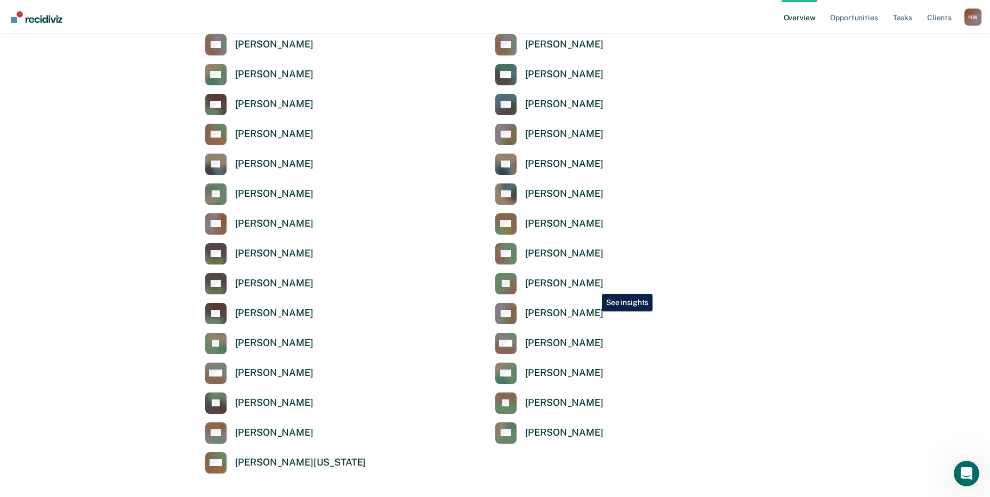
click at [593, 287] on div "[PERSON_NAME]" at bounding box center [564, 283] width 78 height 12
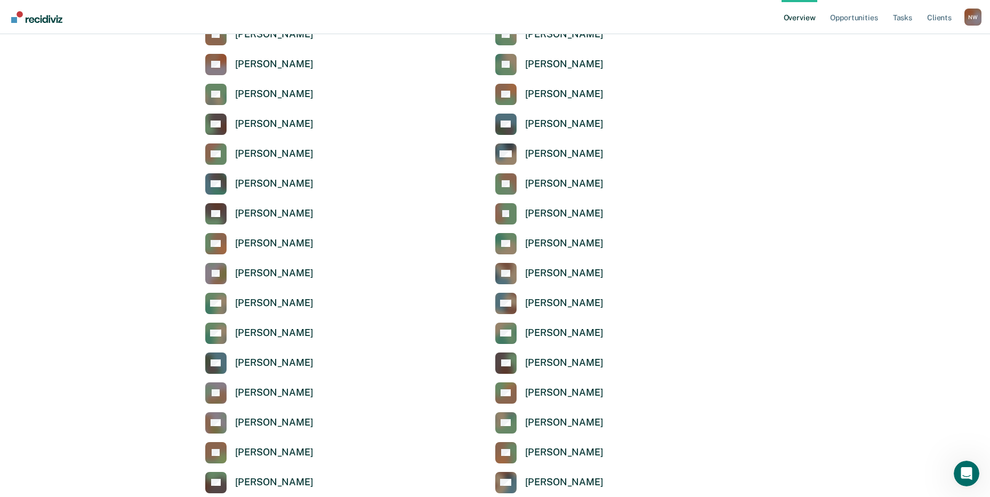
scroll to position [3532, 0]
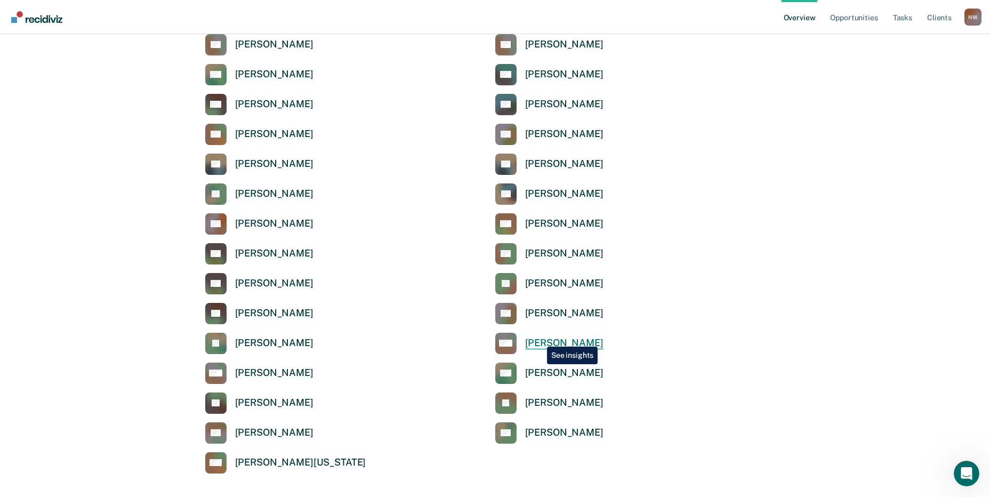
click at [539, 338] on div "[PERSON_NAME]" at bounding box center [564, 343] width 78 height 12
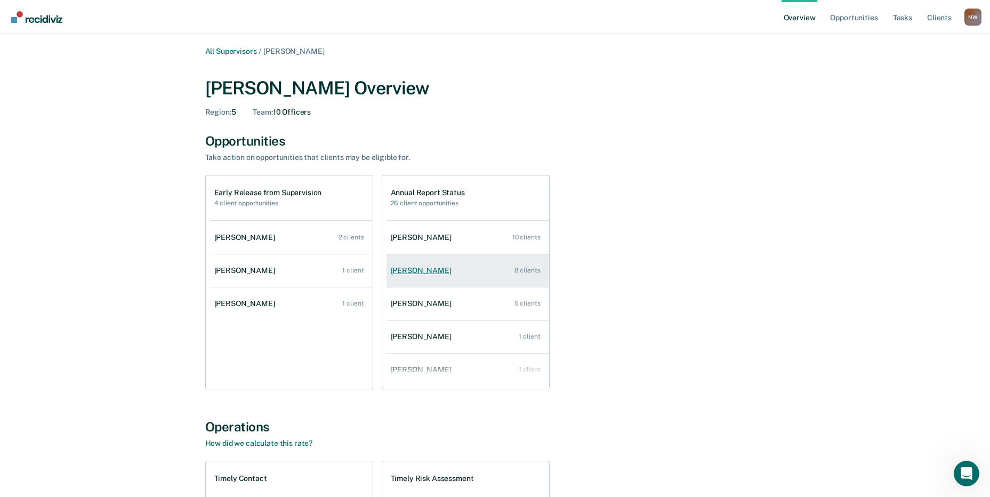
click at [414, 267] on div "[PERSON_NAME]" at bounding box center [423, 270] width 65 height 9
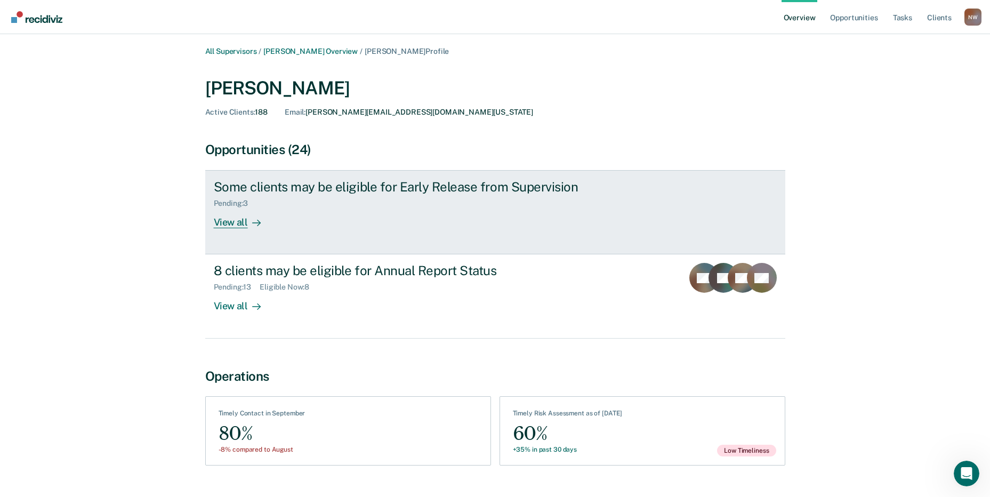
click at [241, 213] on div "View all" at bounding box center [244, 218] width 60 height 21
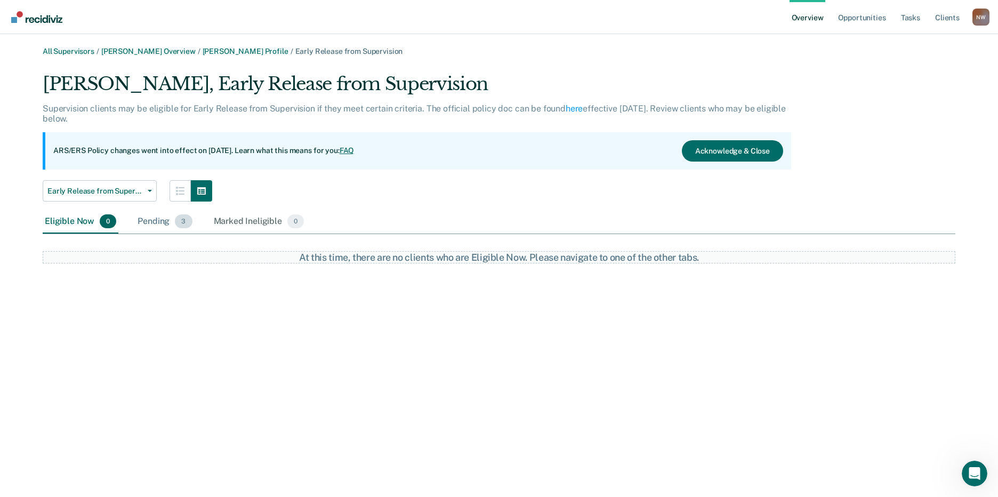
click at [158, 222] on div "Pending 3" at bounding box center [164, 221] width 59 height 23
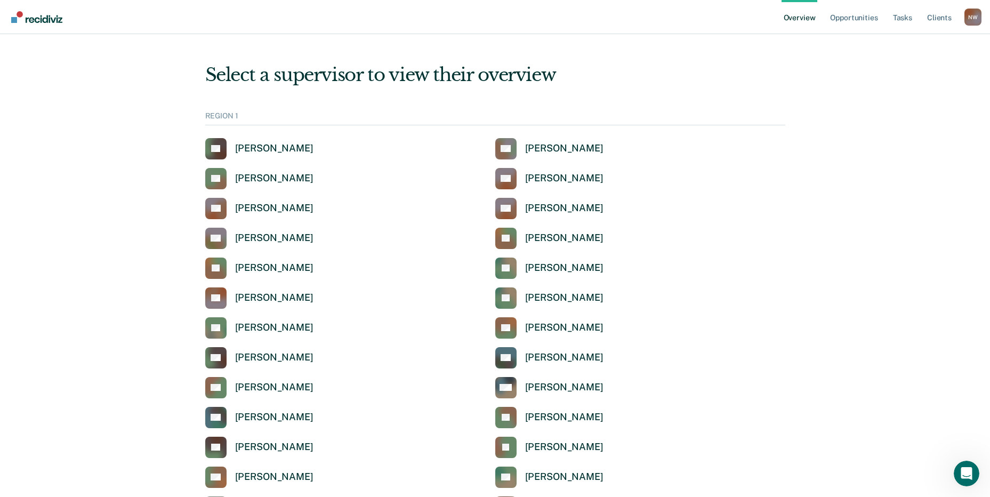
scroll to position [3532, 0]
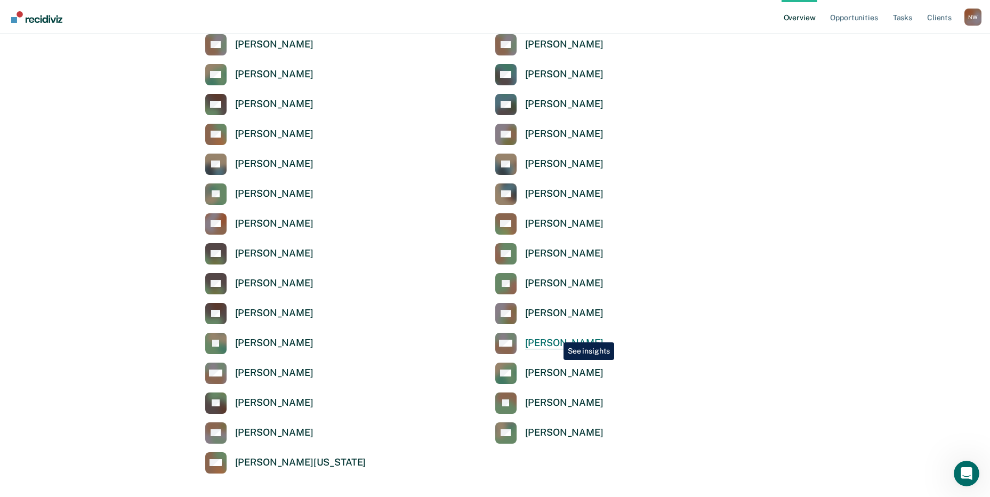
click at [555, 334] on link "MM [PERSON_NAME]" at bounding box center [549, 343] width 108 height 21
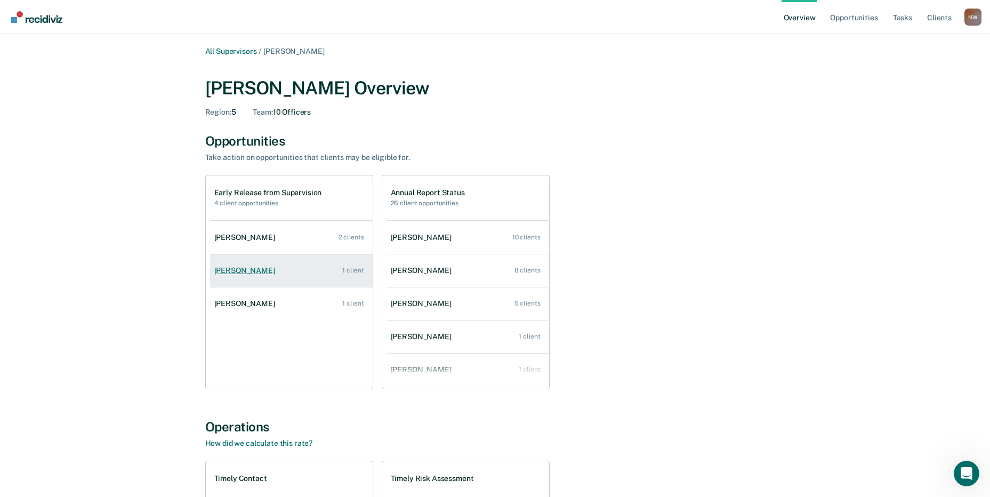
click at [228, 267] on div "[PERSON_NAME]" at bounding box center [246, 270] width 65 height 9
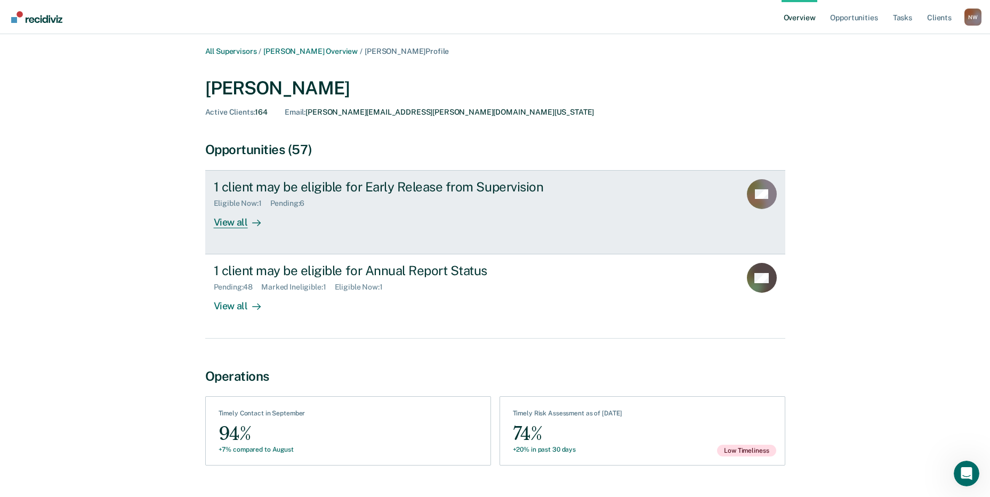
click at [290, 190] on div "1 client may be eligible for Early Release from Supervision" at bounding box center [401, 186] width 374 height 15
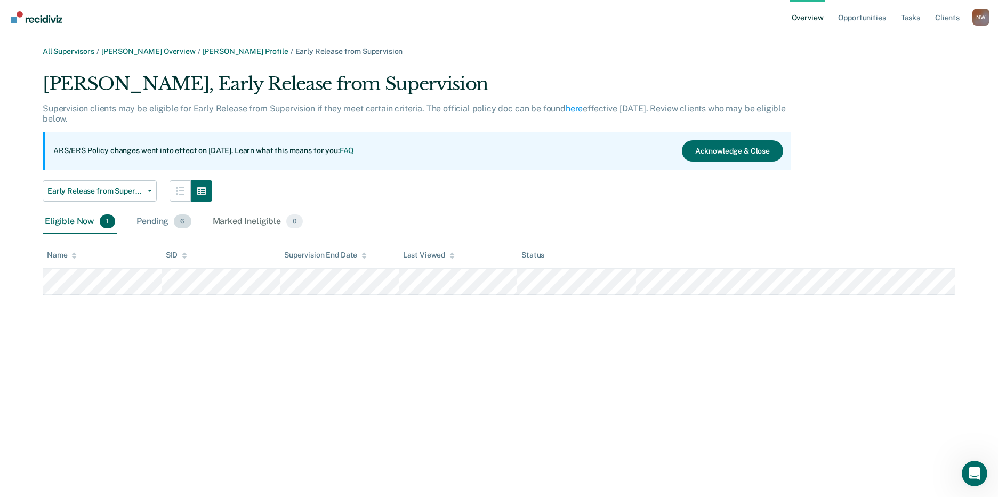
click at [152, 220] on div "Pending 6" at bounding box center [163, 221] width 59 height 23
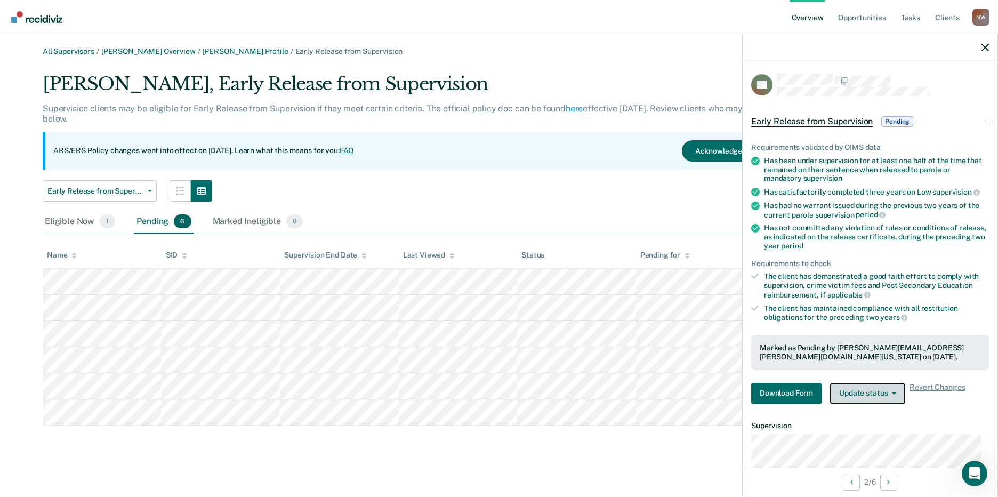
click at [886, 389] on button "Update status" at bounding box center [867, 393] width 75 height 21
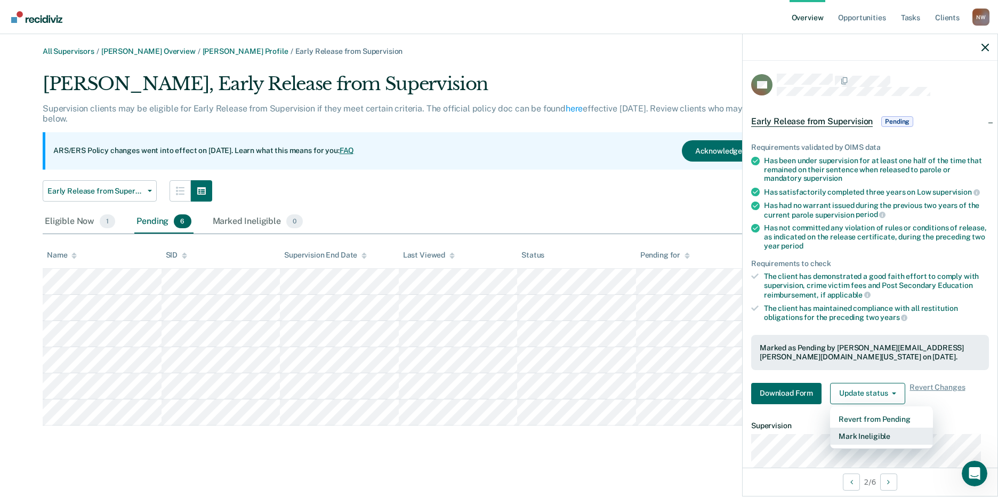
click at [870, 430] on button "Mark Ineligible" at bounding box center [881, 435] width 103 height 17
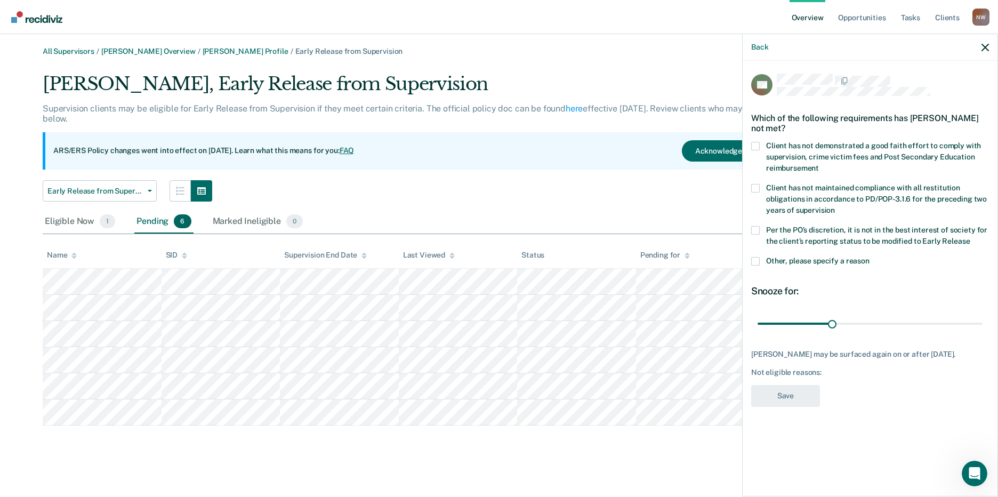
click at [758, 144] on span at bounding box center [755, 146] width 9 height 9
click at [819, 164] on input "Client has not demonstrated a good faith effort to comply with supervision, cri…" at bounding box center [819, 164] width 0 height 0
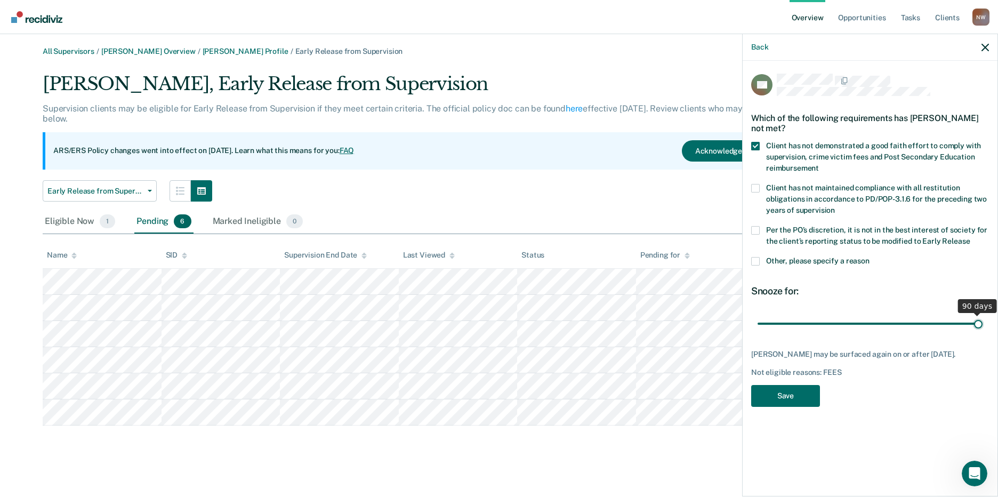
drag, startPoint x: 830, startPoint y: 321, endPoint x: 988, endPoint y: 322, distance: 157.8
type input "90"
click at [982, 322] on input "range" at bounding box center [869, 323] width 225 height 19
click at [807, 399] on button "Save" at bounding box center [785, 396] width 69 height 22
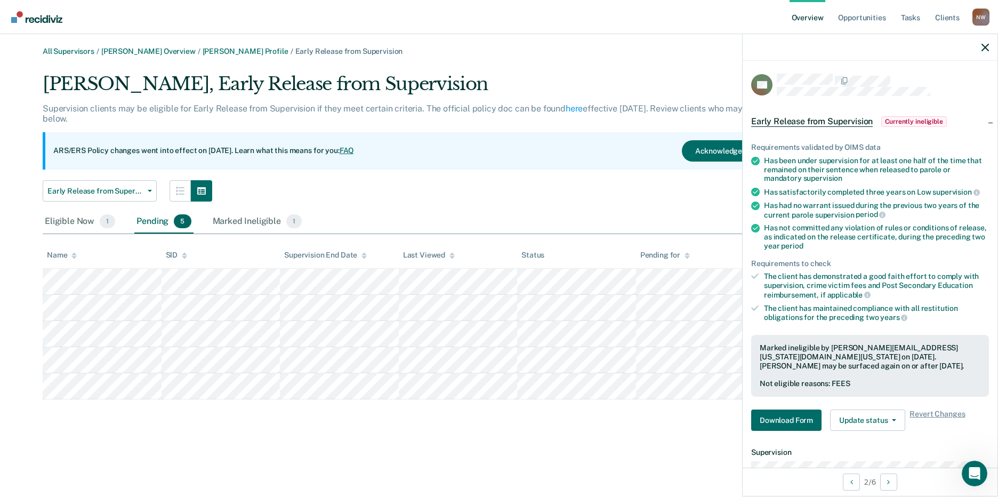
click at [989, 48] on div at bounding box center [869, 47] width 255 height 27
click at [983, 45] on icon "button" at bounding box center [984, 47] width 7 height 7
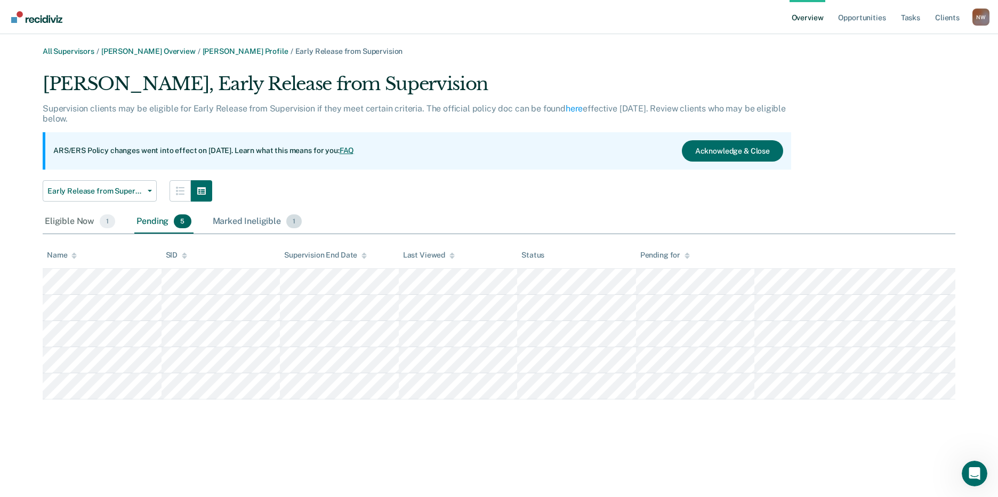
click at [237, 215] on div "Marked Ineligible 1" at bounding box center [258, 221] width 94 height 23
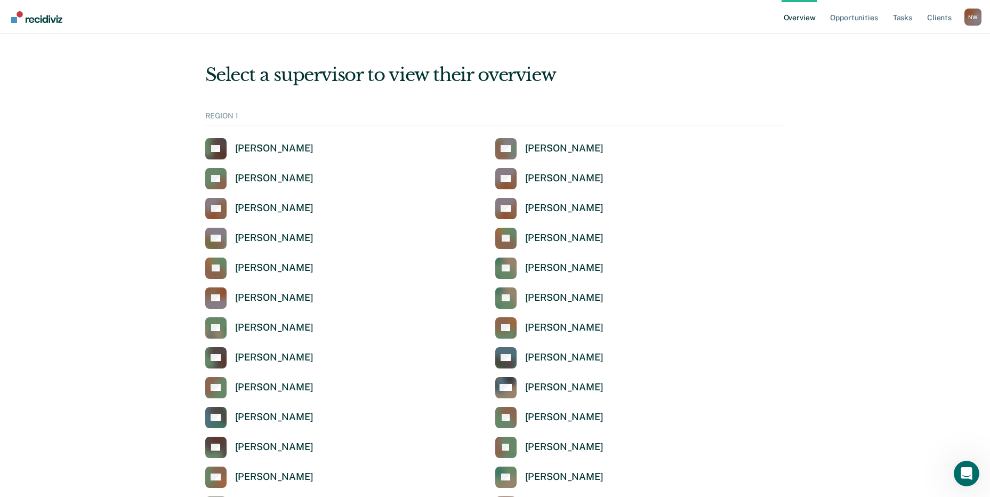
scroll to position [3532, 0]
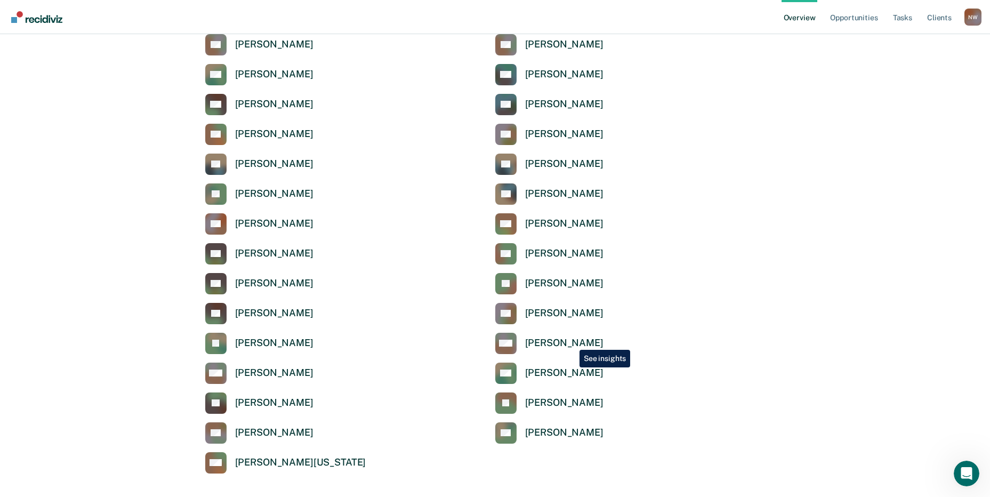
click at [570, 341] on div "[PERSON_NAME]" at bounding box center [564, 343] width 78 height 12
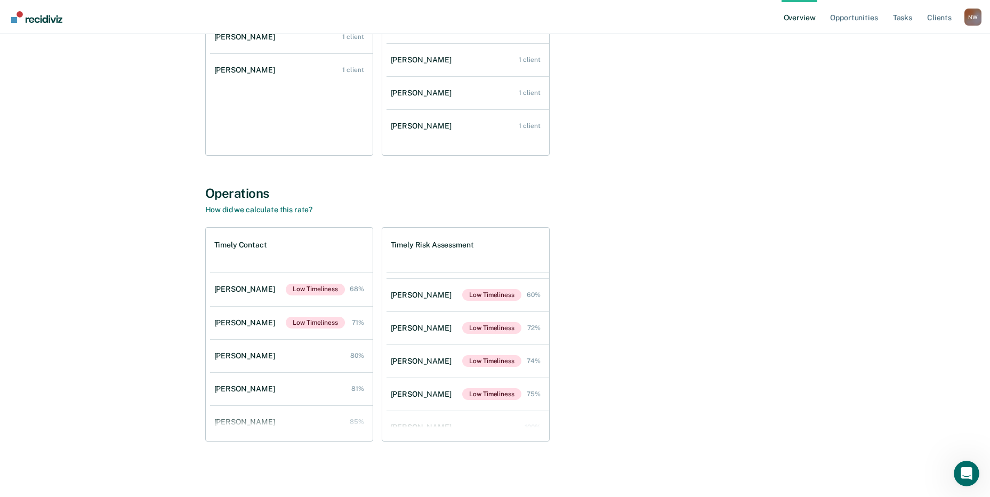
scroll to position [107, 0]
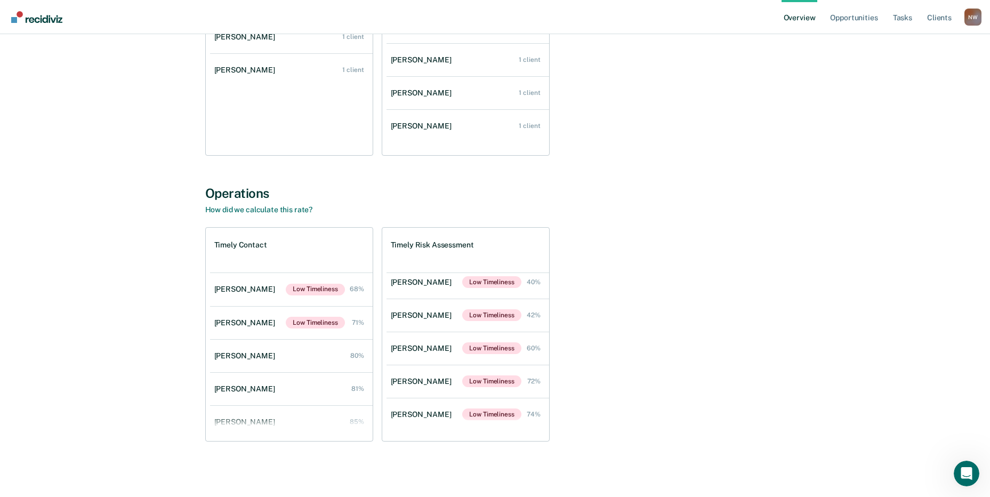
click at [422, 314] on div "[PERSON_NAME]" at bounding box center [423, 315] width 65 height 9
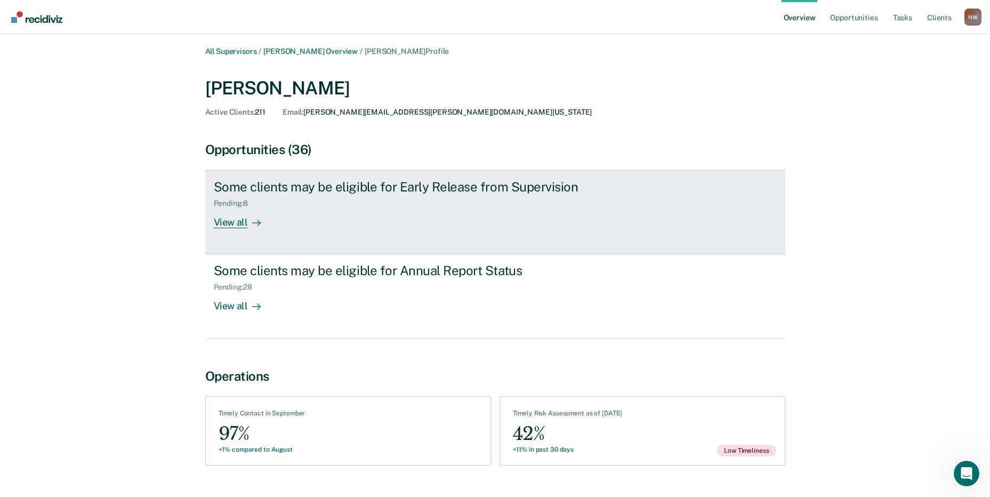
click at [294, 199] on div "Pending : 8" at bounding box center [401, 201] width 374 height 13
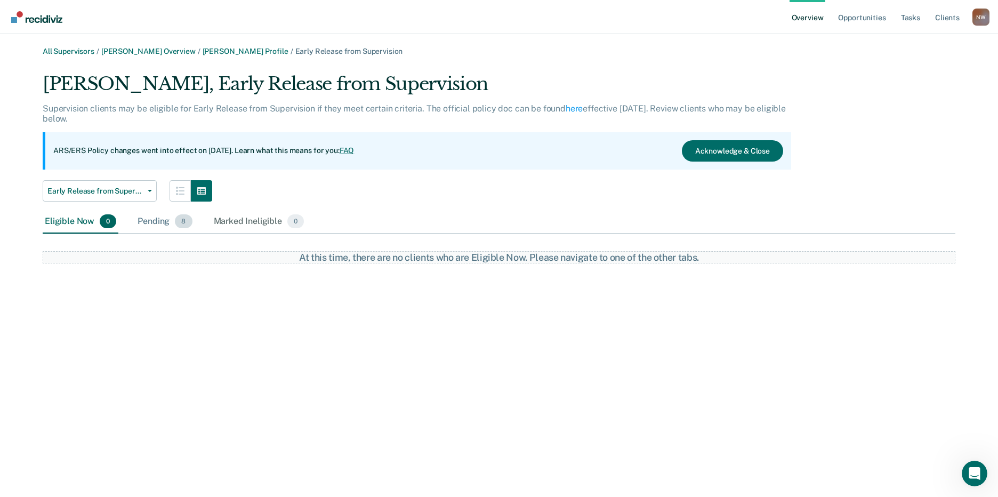
click at [144, 225] on div "Pending 8" at bounding box center [164, 221] width 59 height 23
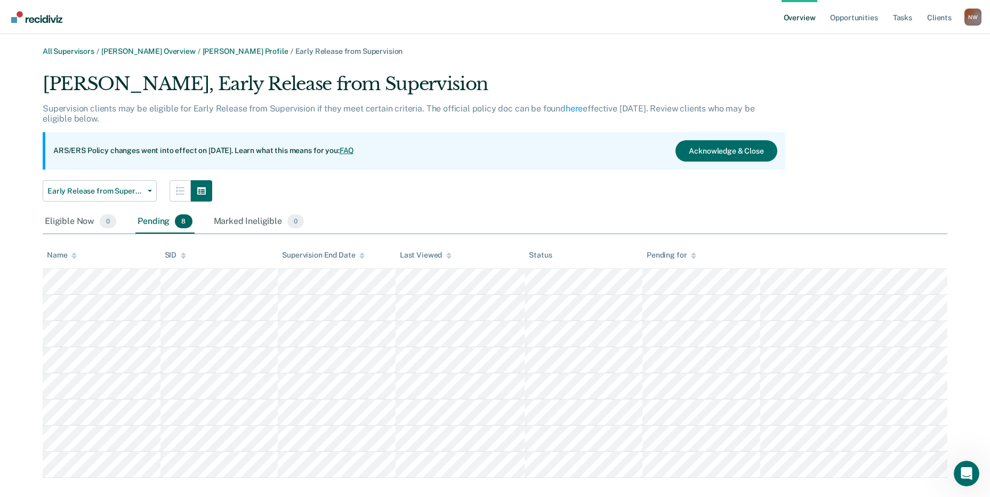
scroll to position [15, 0]
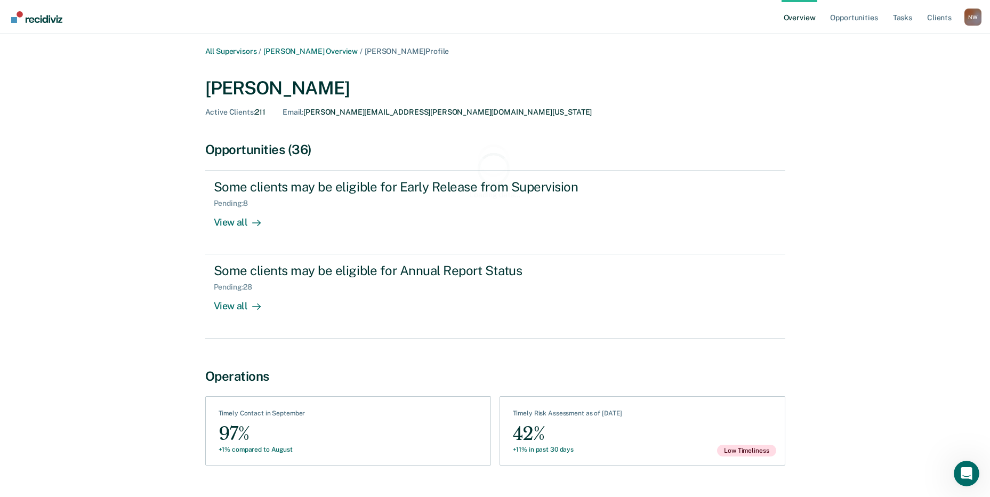
scroll to position [233, 0]
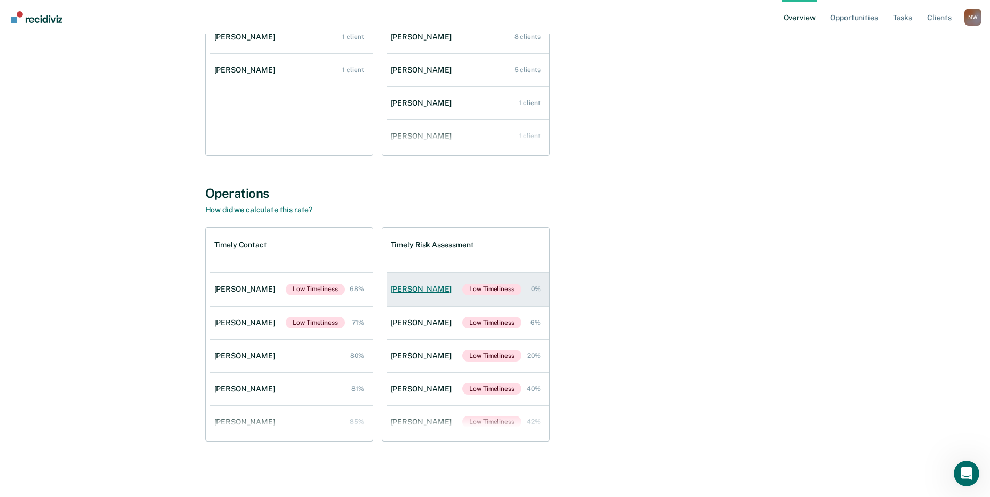
click at [423, 289] on div "[PERSON_NAME]" at bounding box center [423, 289] width 65 height 9
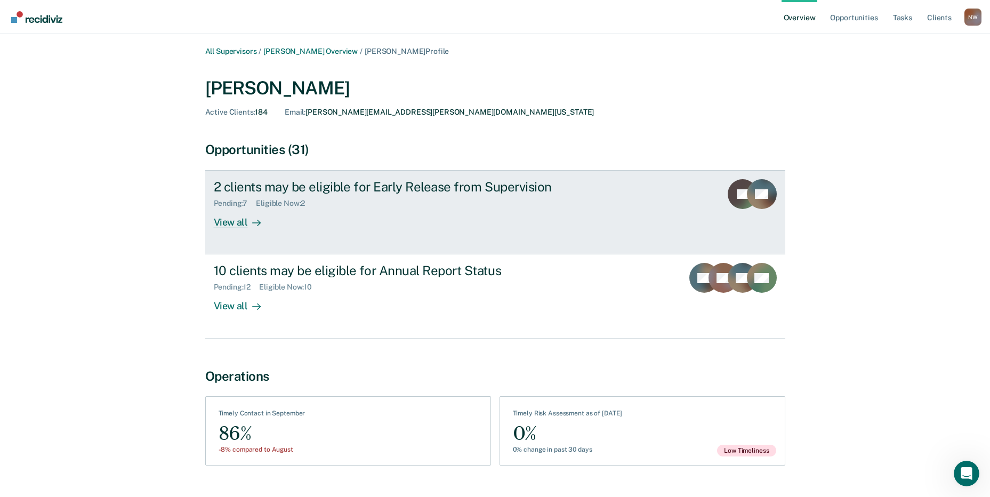
click at [249, 189] on div "2 clients may be eligible for Early Release from Supervision" at bounding box center [401, 186] width 374 height 15
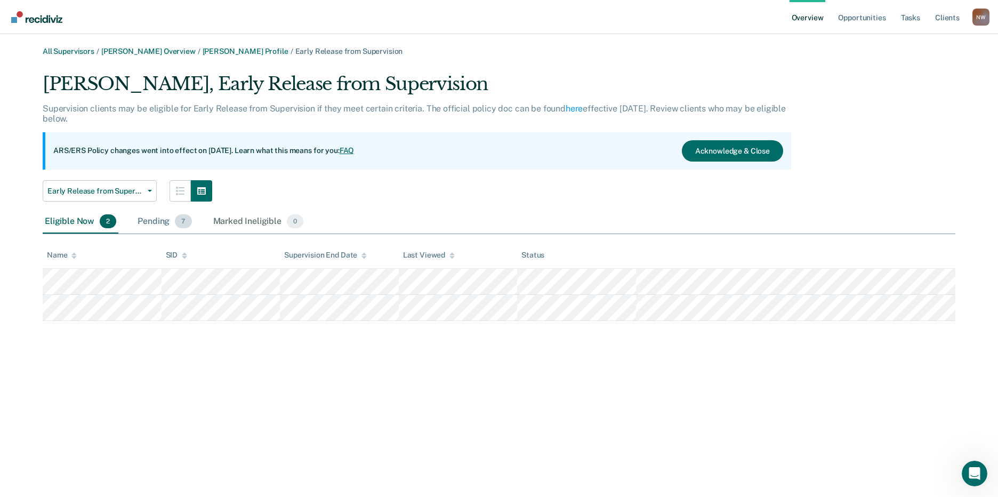
click at [153, 222] on div "Pending 7" at bounding box center [164, 221] width 58 height 23
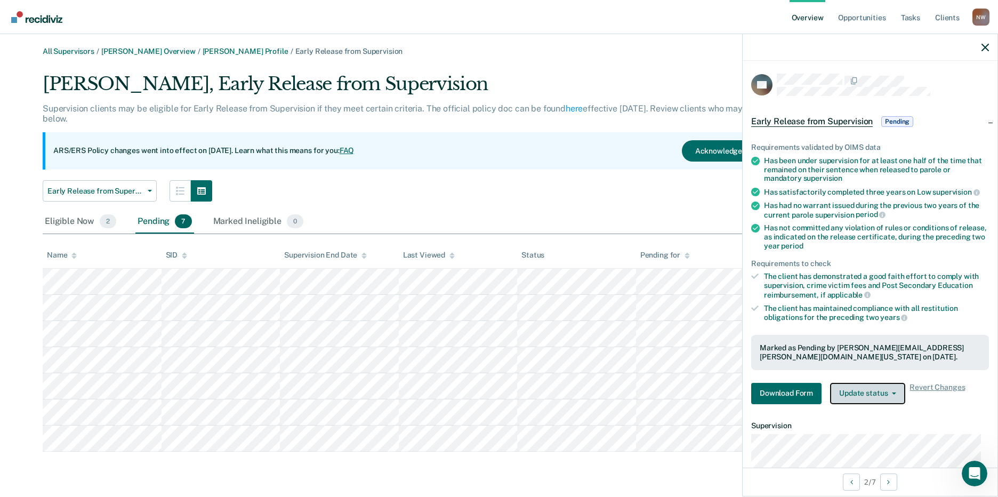
click at [871, 392] on button "Update status" at bounding box center [867, 393] width 75 height 21
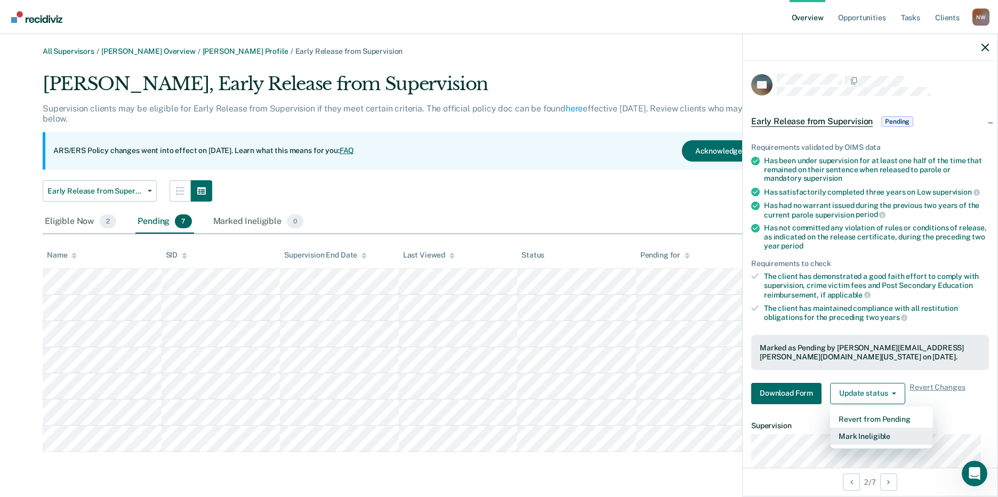
click at [867, 435] on button "Mark Ineligible" at bounding box center [881, 435] width 103 height 17
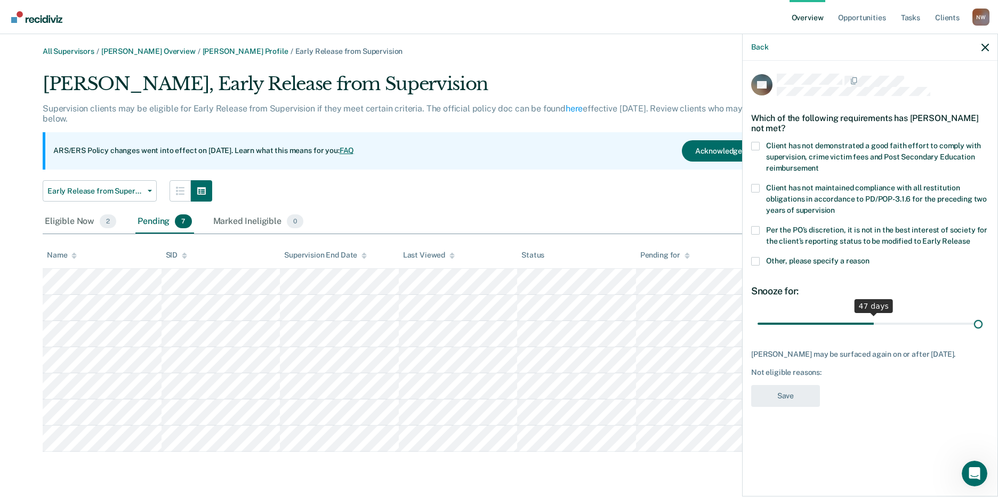
drag, startPoint x: 860, startPoint y: 324, endPoint x: 1021, endPoint y: 308, distance: 161.7
type input "90"
click at [982, 314] on input "range" at bounding box center [869, 323] width 225 height 19
click at [757, 257] on span at bounding box center [755, 261] width 9 height 9
click at [869, 257] on input "Other, please specify a reason" at bounding box center [869, 257] width 0 height 0
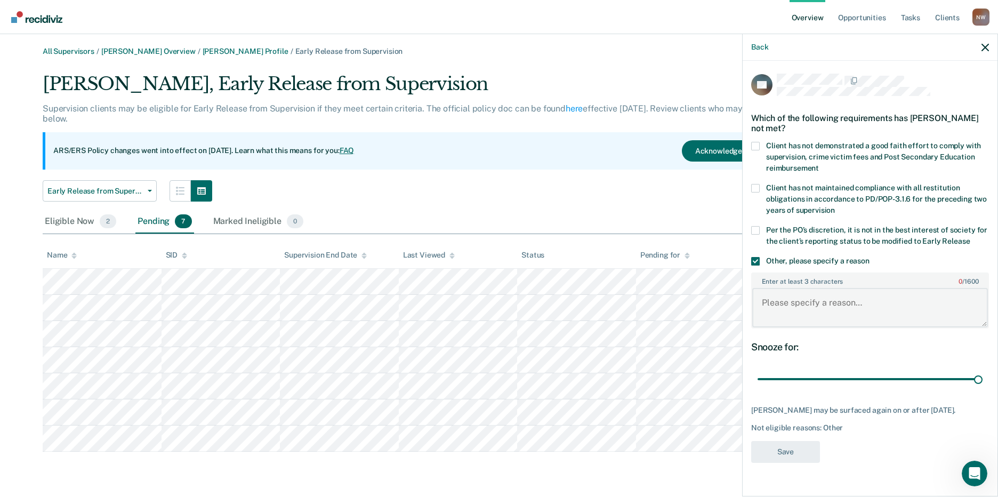
click at [806, 308] on textarea "Enter at least 3 characters 0 / 1600" at bounding box center [870, 307] width 236 height 39
paste textarea "It is not in the best interest of society to place the client on early release."
type textarea "It is not in the best interest of society to place the client on early release."
click at [797, 448] on button "Save" at bounding box center [785, 452] width 69 height 22
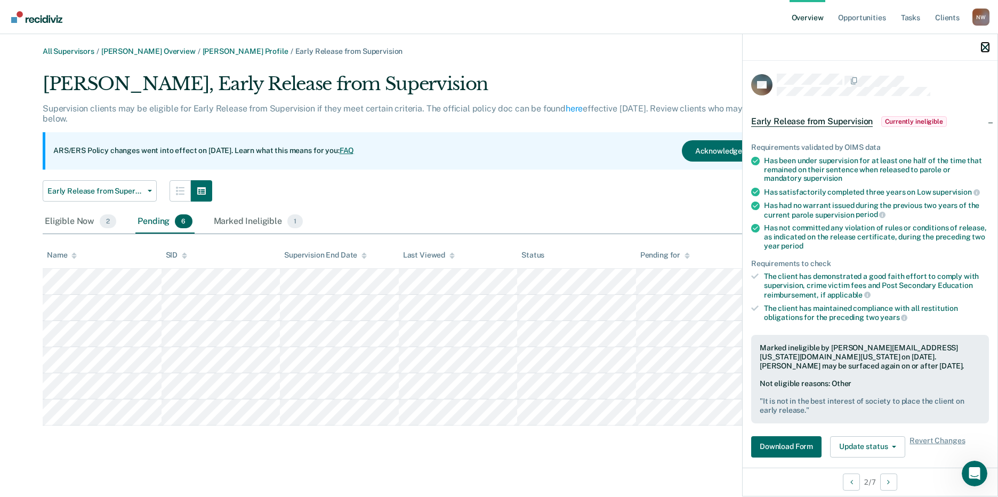
click at [984, 45] on icon "button" at bounding box center [984, 47] width 7 height 7
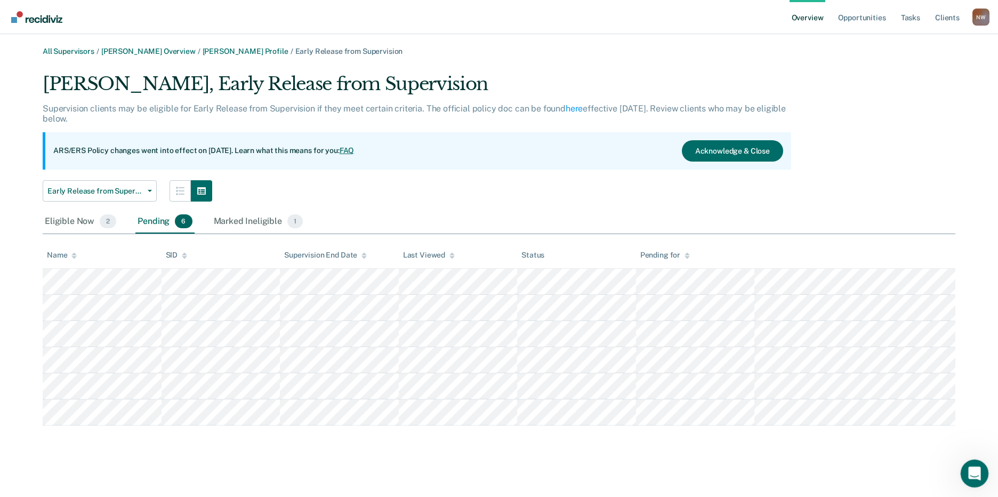
click at [973, 475] on icon "Open Intercom Messenger" at bounding box center [973, 472] width 18 height 18
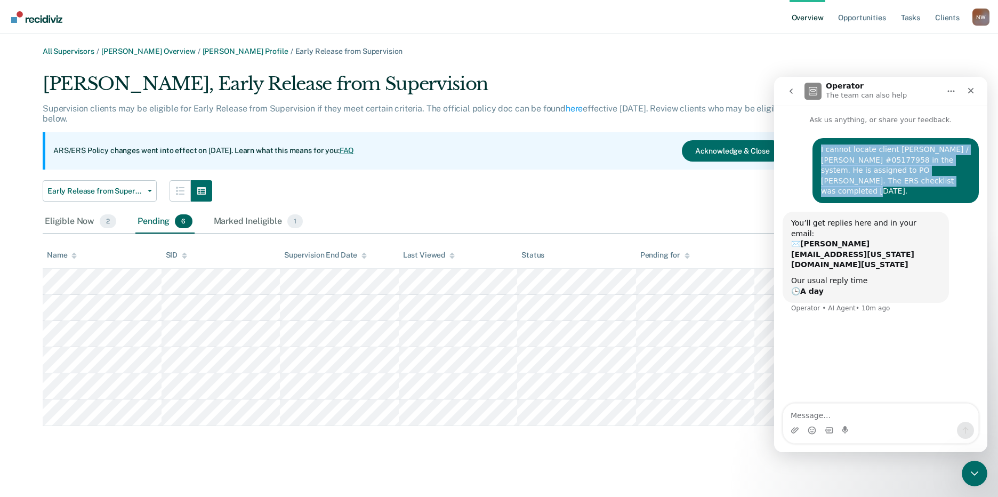
drag, startPoint x: 894, startPoint y: 180, endPoint x: 818, endPoint y: 153, distance: 81.4
click at [818, 153] on div "I cannot locate client [PERSON_NAME] / [PERSON_NAME] #05177958 in the system. H…" at bounding box center [895, 170] width 166 height 65
drag, startPoint x: 818, startPoint y: 153, endPoint x: 833, endPoint y: 156, distance: 15.8
copy div "I cannot locate client [PERSON_NAME] / [PERSON_NAME] #05177958 in the system. H…"
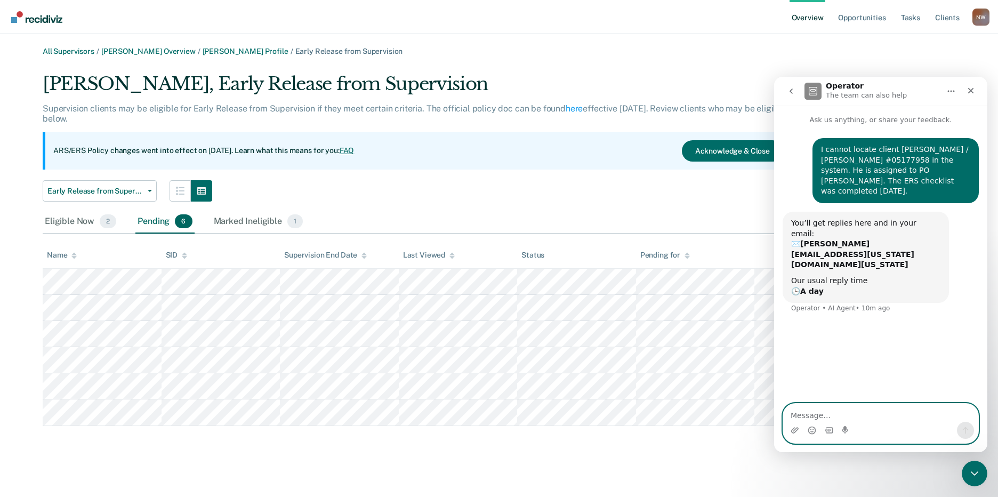
click at [814, 409] on textarea "Message…" at bounding box center [880, 412] width 195 height 18
paste textarea "I cannot locate client [PERSON_NAME] / [PERSON_NAME] #05177958 in the system. H…"
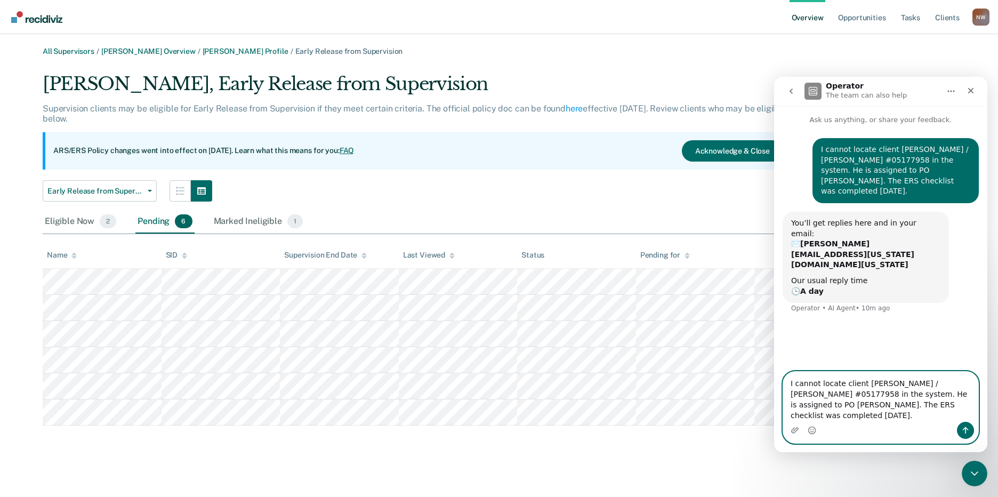
drag, startPoint x: 861, startPoint y: 383, endPoint x: 910, endPoint y: 384, distance: 49.0
click at [910, 384] on textarea "I cannot locate client [PERSON_NAME] / [PERSON_NAME] #05177958 in the system. H…" at bounding box center [880, 397] width 195 height 50
drag, startPoint x: 959, startPoint y: 392, endPoint x: 929, endPoint y: 392, distance: 29.9
click at [929, 392] on textarea "I cannot locate client [PERSON_NAME] / [PERSON_NAME] #05177958 in the system. H…" at bounding box center [880, 397] width 195 height 50
drag, startPoint x: 901, startPoint y: 403, endPoint x: 947, endPoint y: 409, distance: 46.1
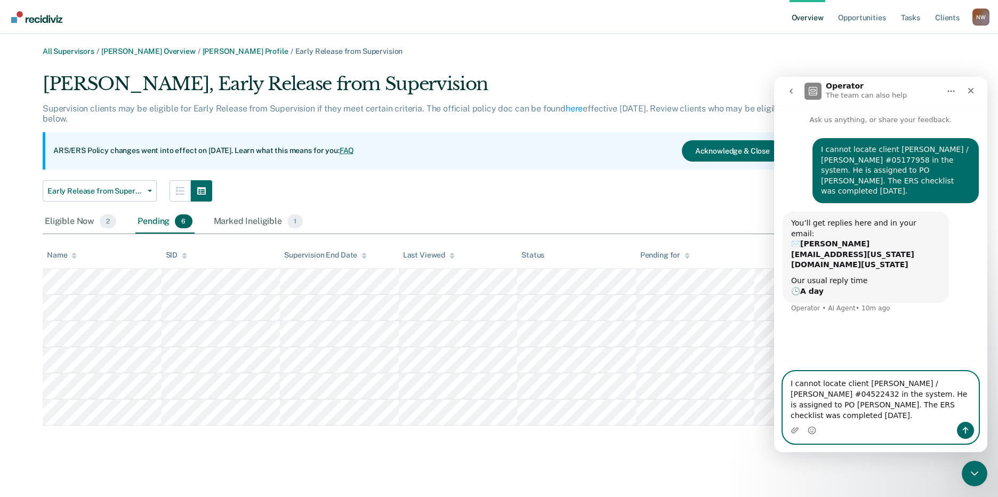
click at [947, 409] on textarea "I cannot locate client [PERSON_NAME] / [PERSON_NAME] #04522432 in the system. H…" at bounding box center [880, 397] width 195 height 50
drag, startPoint x: 912, startPoint y: 415, endPoint x: 888, endPoint y: 414, distance: 24.0
click at [888, 414] on textarea "I cannot locate client [PERSON_NAME] / [PERSON_NAME] #04522432 in the system. H…" at bounding box center [880, 397] width 195 height 50
type textarea "I cannot locate client [PERSON_NAME] / [PERSON_NAME] #04522432 in the system. H…"
click at [963, 427] on icon "Send a message…" at bounding box center [965, 430] width 9 height 9
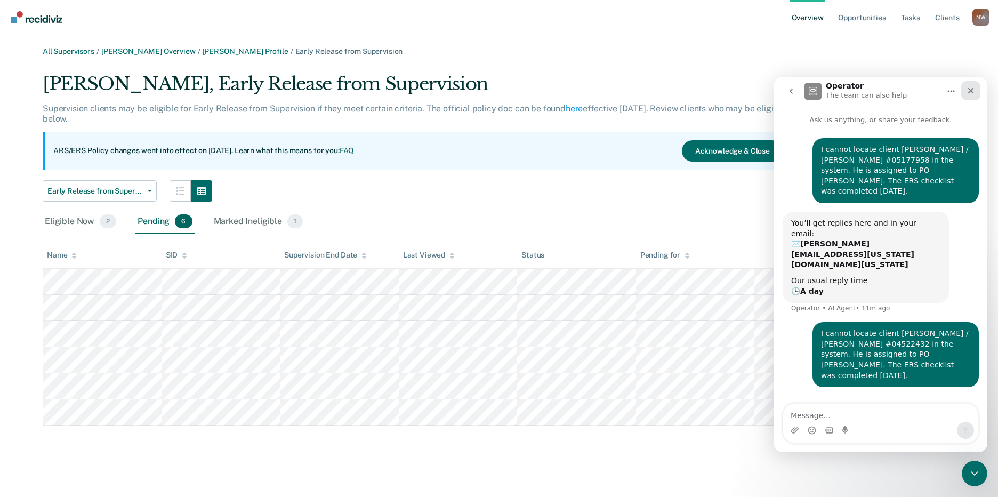
click at [974, 94] on icon "Close" at bounding box center [970, 90] width 9 height 9
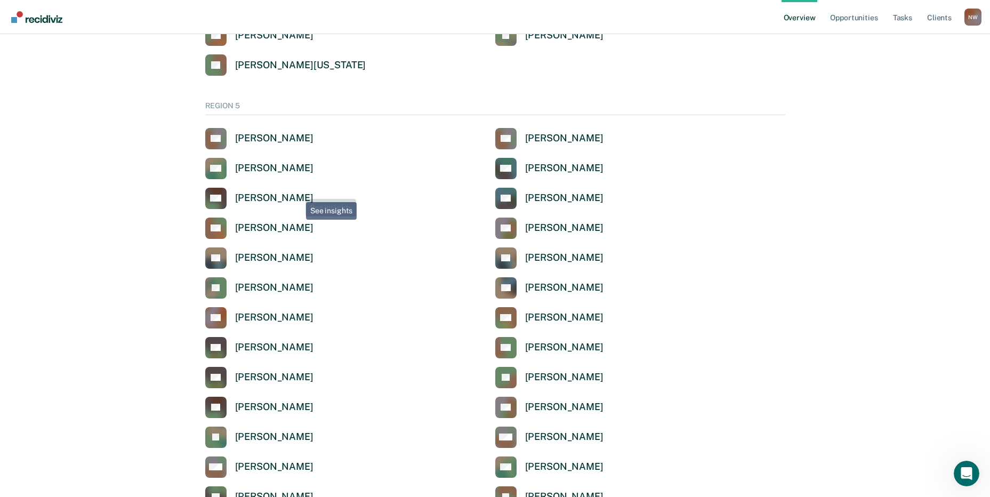
scroll to position [3425, 0]
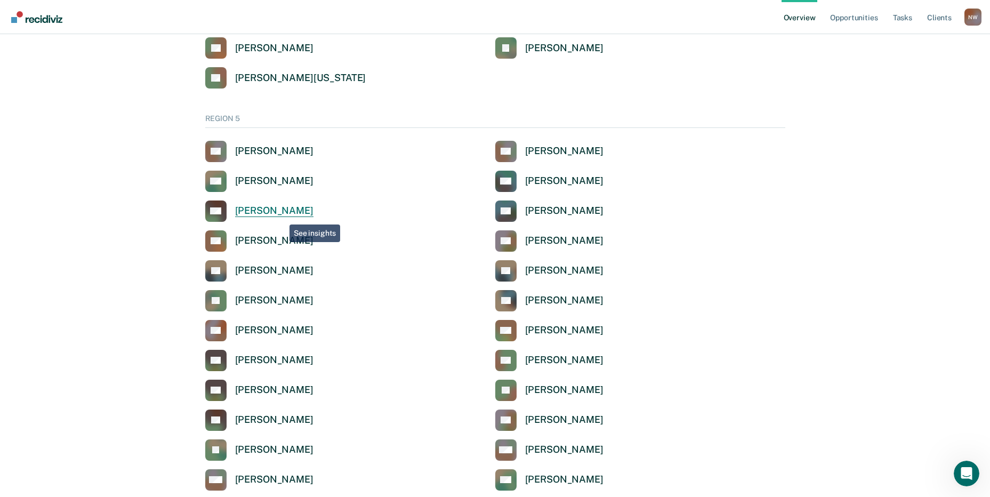
click at [281, 215] on div "[PERSON_NAME]" at bounding box center [274, 211] width 78 height 12
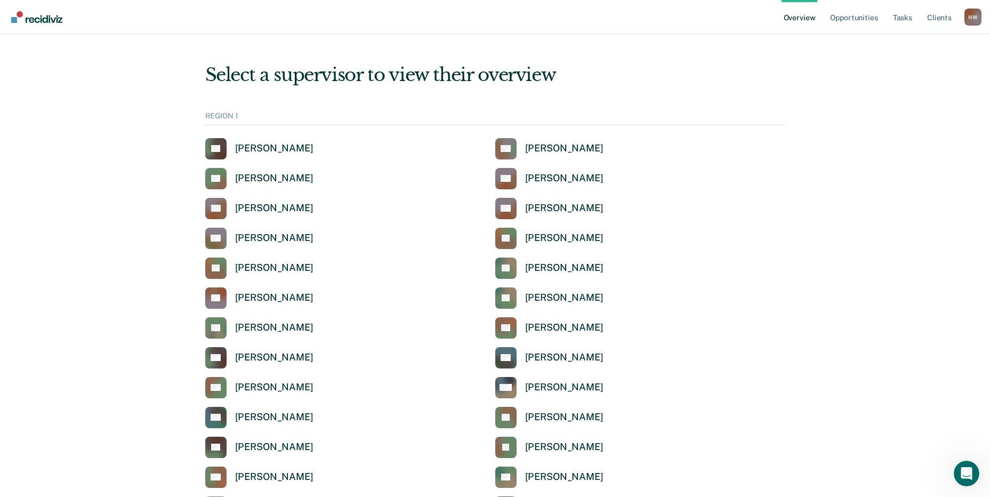
scroll to position [3425, 0]
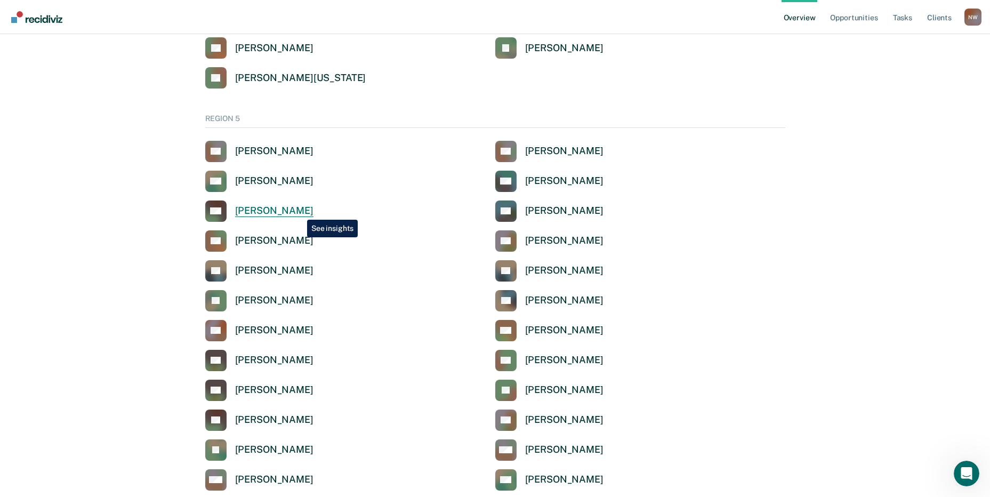
click at [298, 212] on div "[PERSON_NAME]" at bounding box center [274, 211] width 78 height 12
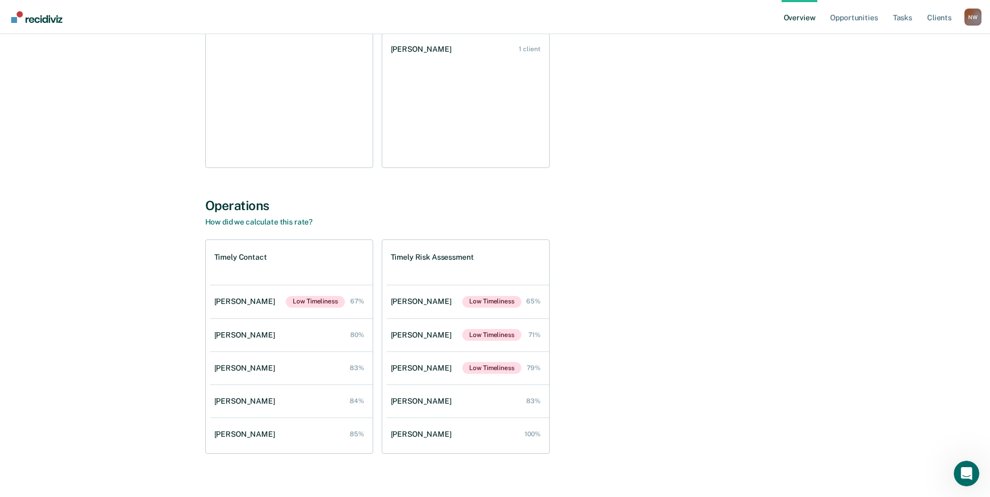
scroll to position [233, 0]
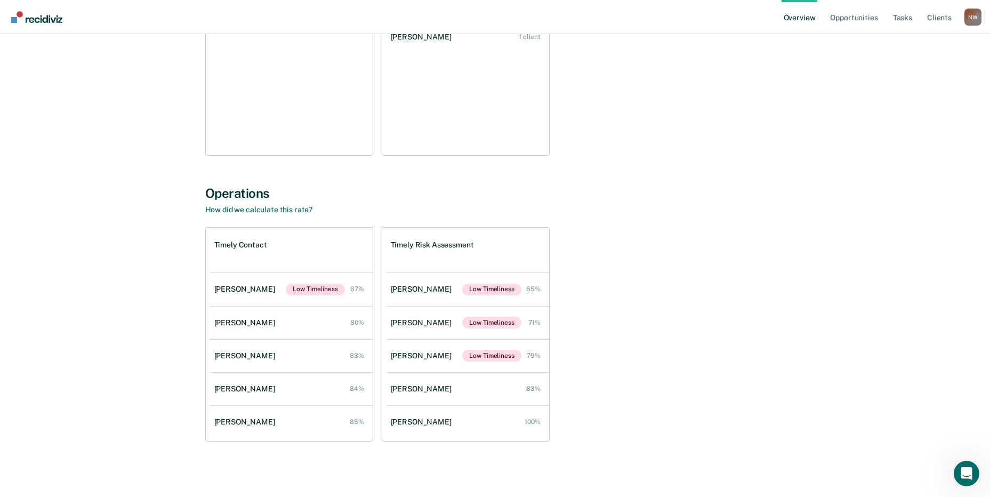
scroll to position [3425, 0]
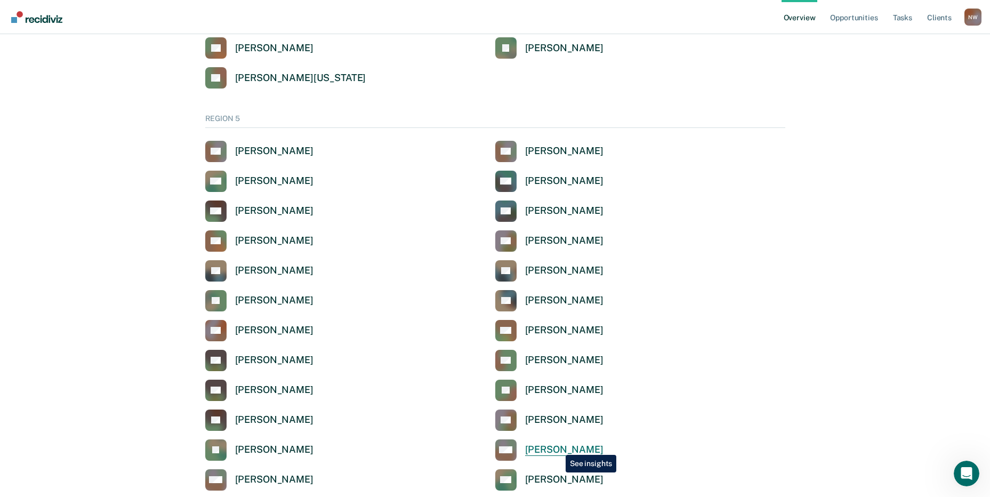
click at [558, 447] on div "[PERSON_NAME]" at bounding box center [564, 449] width 78 height 12
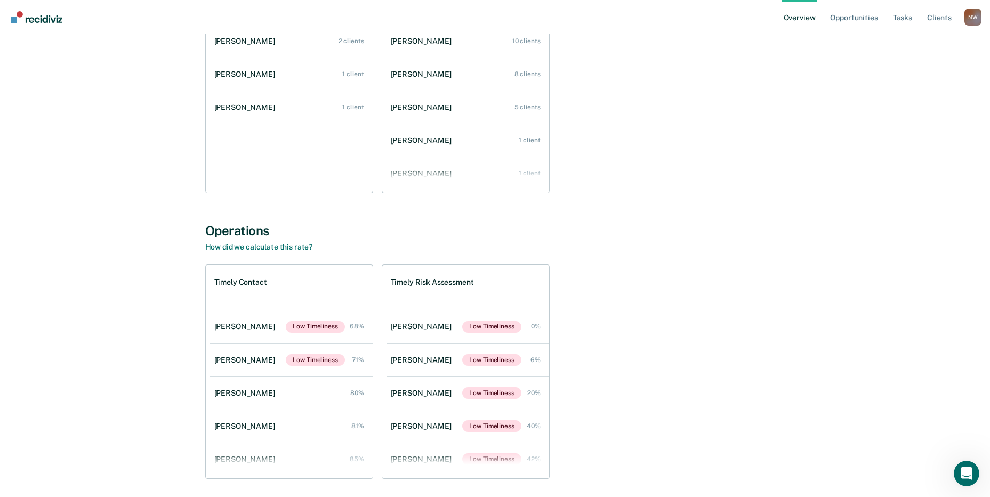
scroll to position [233, 0]
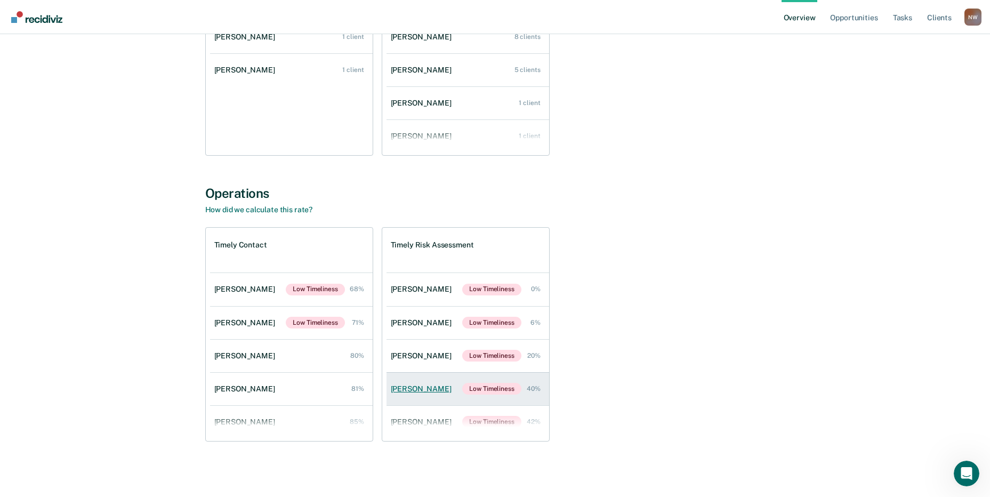
click at [417, 391] on div "[PERSON_NAME]" at bounding box center [423, 388] width 65 height 9
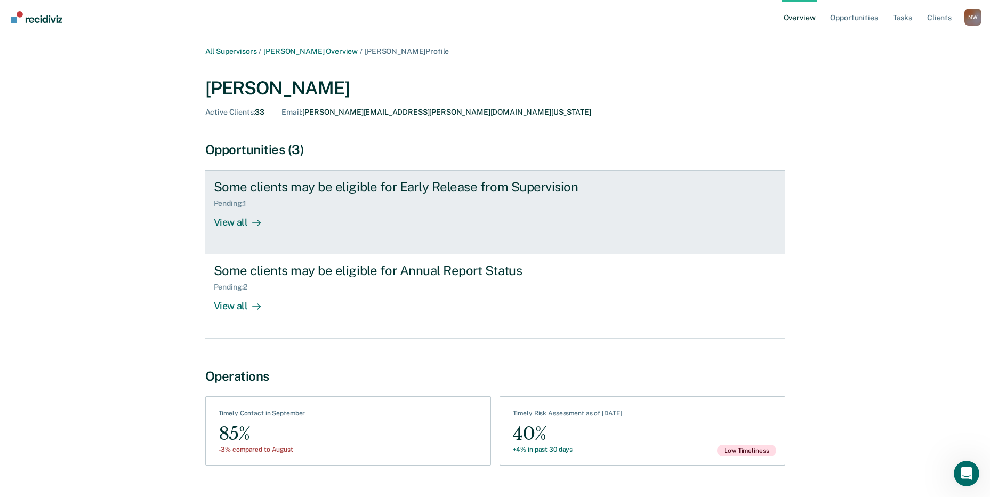
click at [333, 206] on div "Pending : 1" at bounding box center [401, 201] width 374 height 13
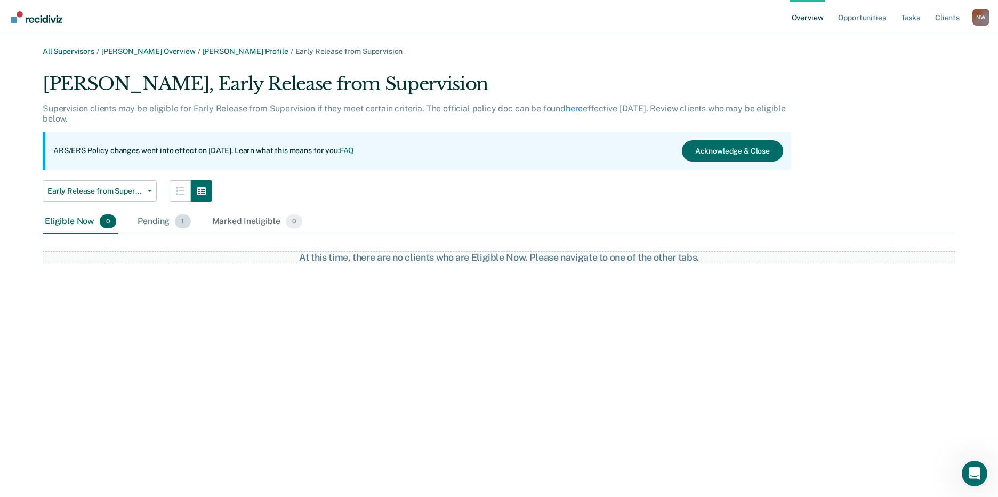
click at [149, 220] on div "Pending 1" at bounding box center [163, 221] width 57 height 23
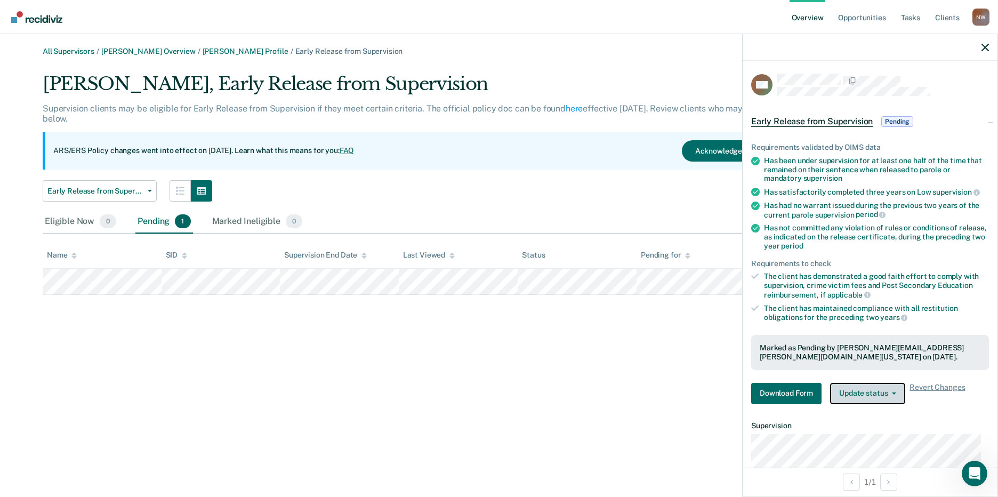
click at [879, 394] on button "Update status" at bounding box center [867, 393] width 75 height 21
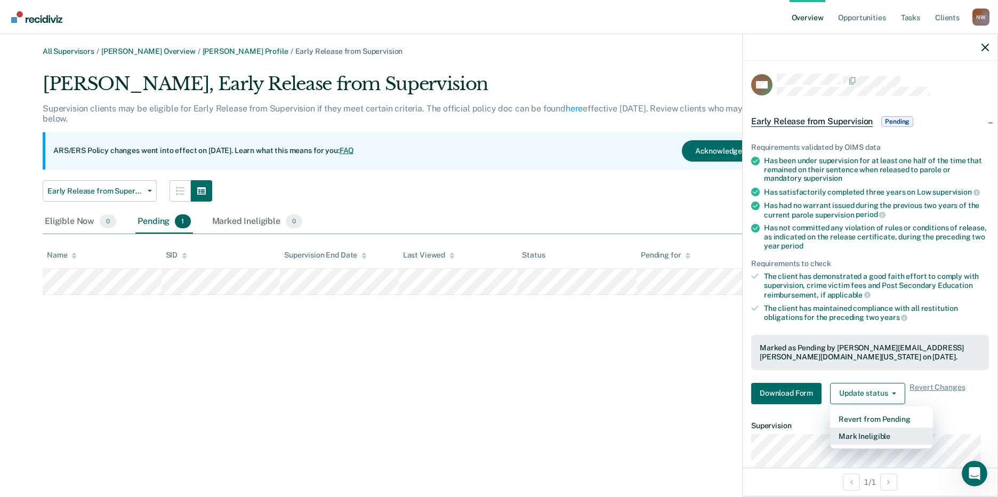
click at [863, 437] on button "Mark Ineligible" at bounding box center [881, 435] width 103 height 17
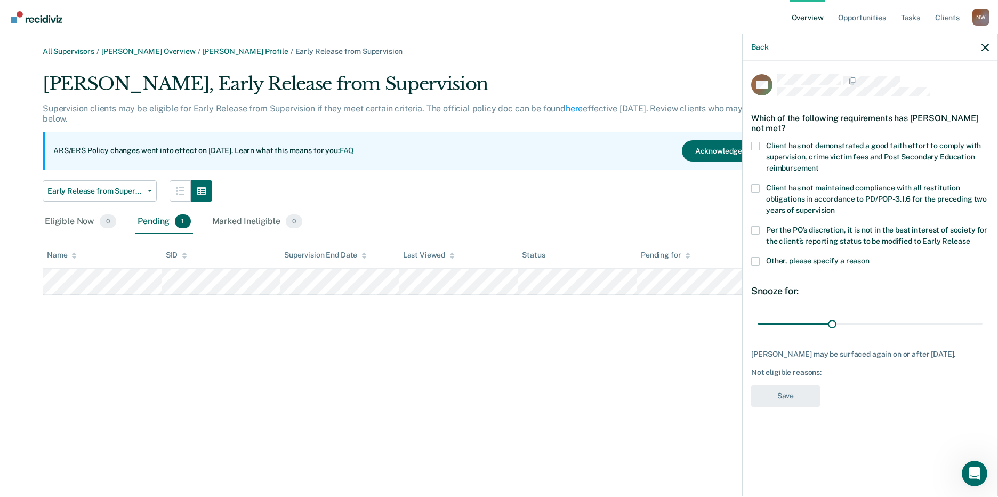
click at [757, 260] on span at bounding box center [755, 261] width 9 height 9
click at [869, 257] on input "Other, please specify a reason" at bounding box center [869, 257] width 0 height 0
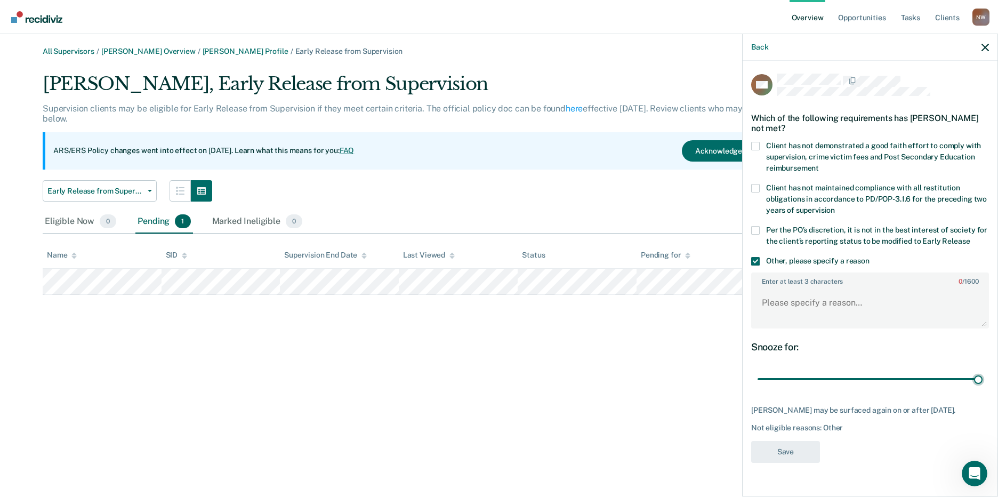
drag, startPoint x: 833, startPoint y: 381, endPoint x: 991, endPoint y: 373, distance: 159.0
type input "90"
click at [982, 377] on input "range" at bounding box center [869, 379] width 225 height 19
click at [800, 301] on textarea "Enter at least 3 characters 0 / 1600" at bounding box center [870, 307] width 236 height 39
paste textarea "It is not in the best interest of society to place the client on early release."
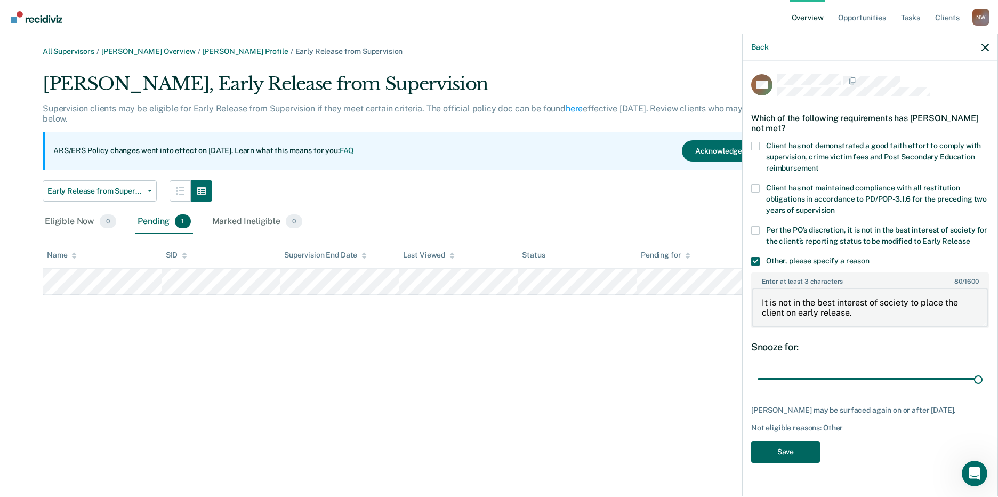
type textarea "It is not in the best interest of society to place the client on early release."
click at [794, 453] on button "Save" at bounding box center [785, 452] width 69 height 22
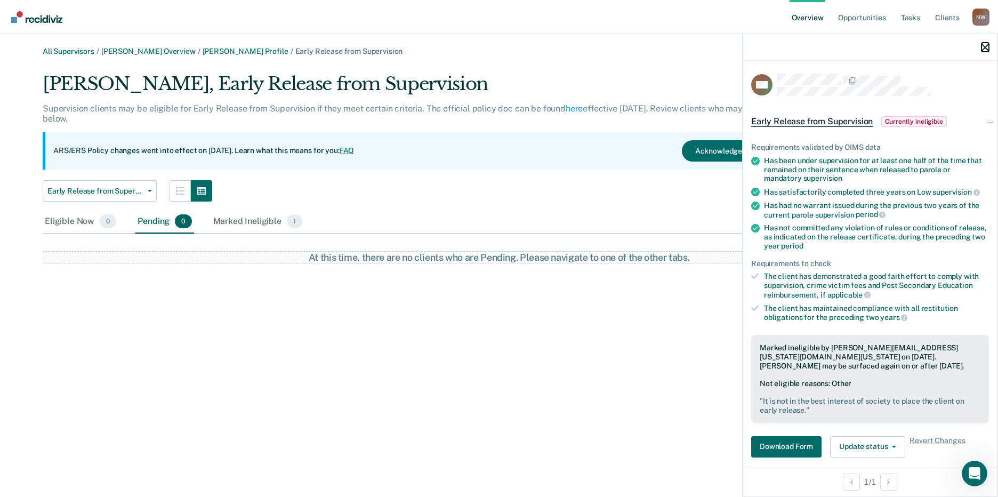
click at [988, 51] on icon "button" at bounding box center [984, 47] width 7 height 7
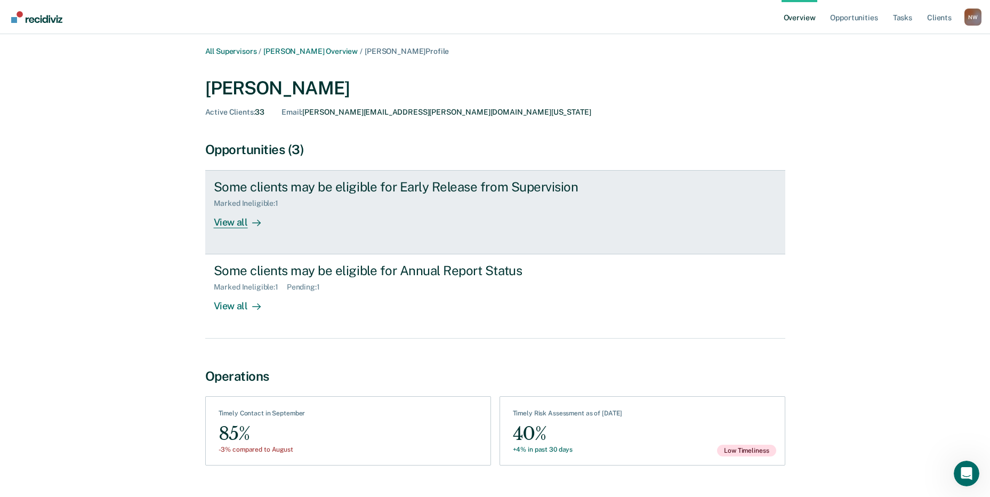
scroll to position [24, 0]
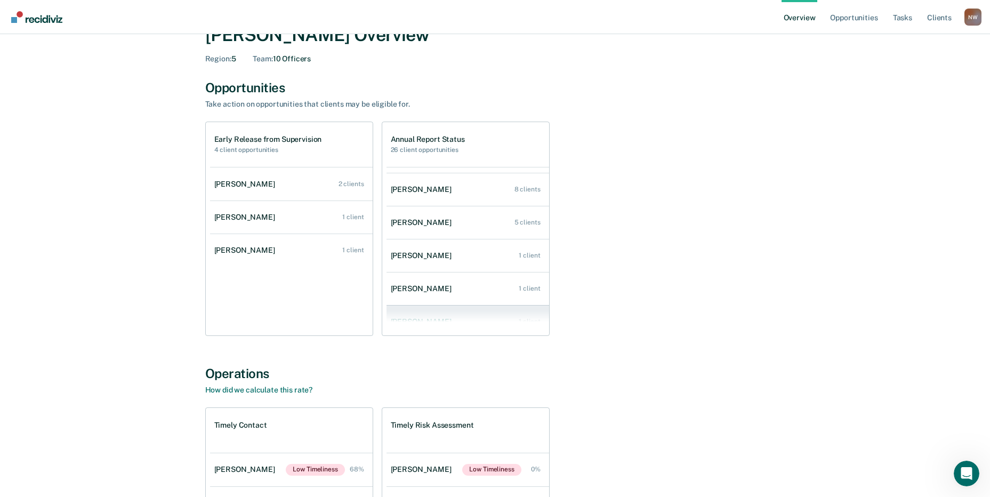
scroll to position [43, 0]
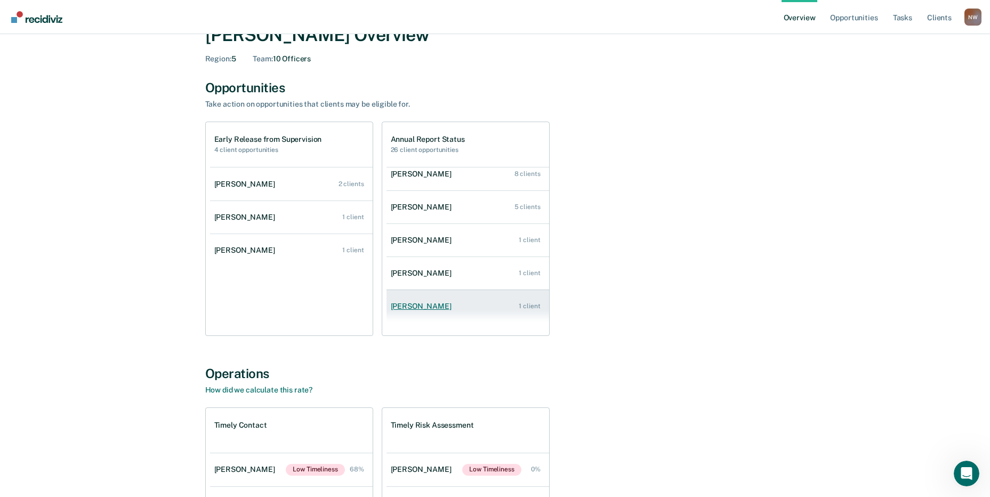
click at [433, 306] on div "[PERSON_NAME]" at bounding box center [423, 306] width 65 height 9
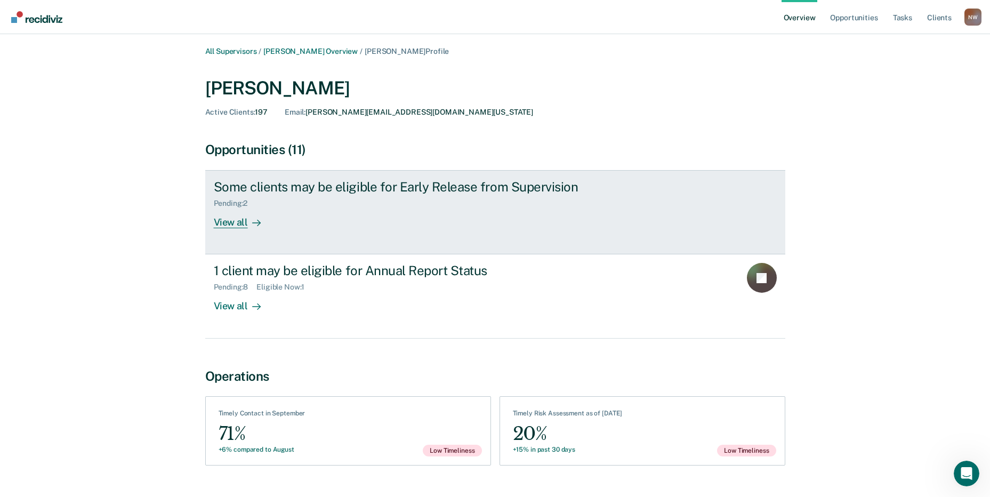
click at [330, 195] on div "Pending : 2" at bounding box center [401, 201] width 374 height 13
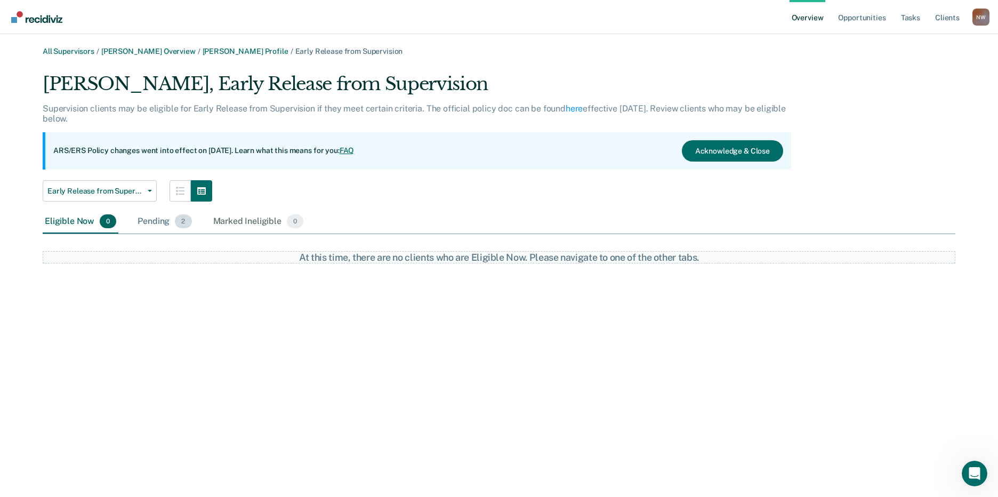
click at [146, 217] on div "Pending 2" at bounding box center [164, 221] width 58 height 23
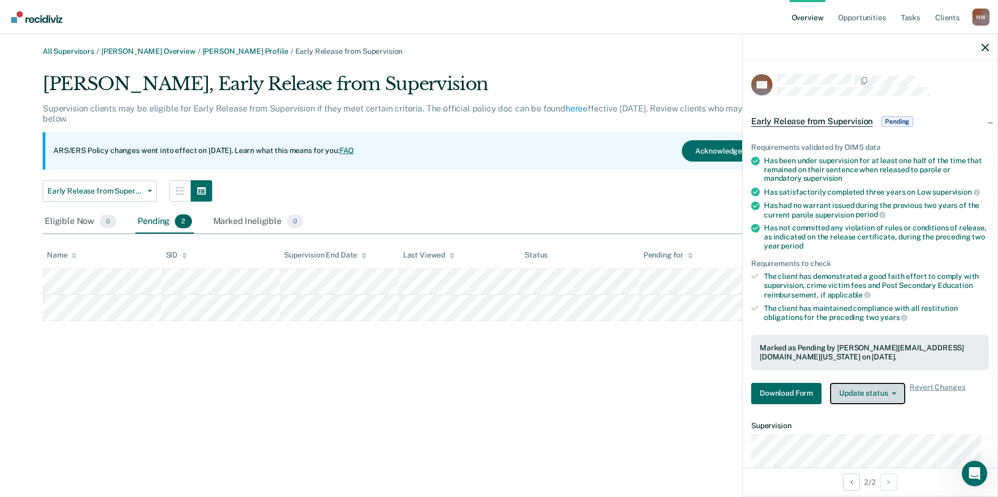
click at [891, 385] on button "Update status" at bounding box center [867, 393] width 75 height 21
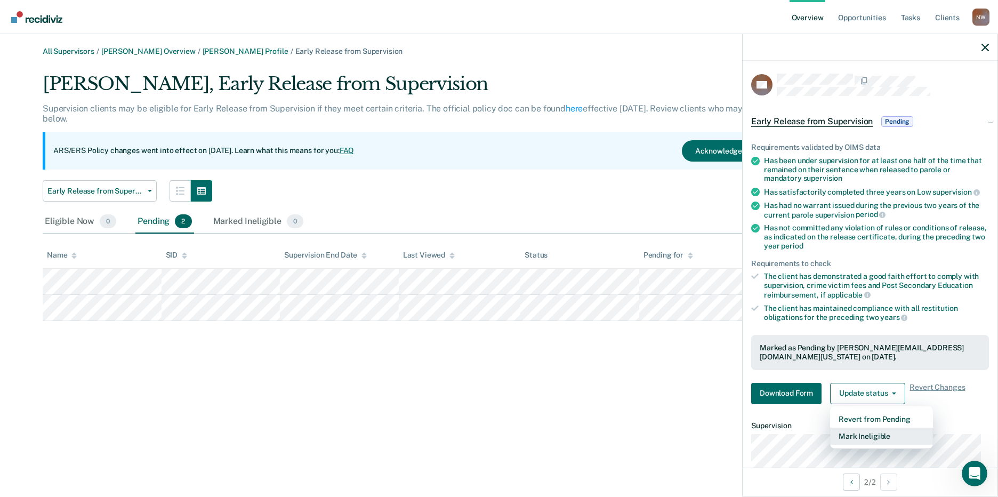
click at [868, 438] on button "Mark Ineligible" at bounding box center [881, 435] width 103 height 17
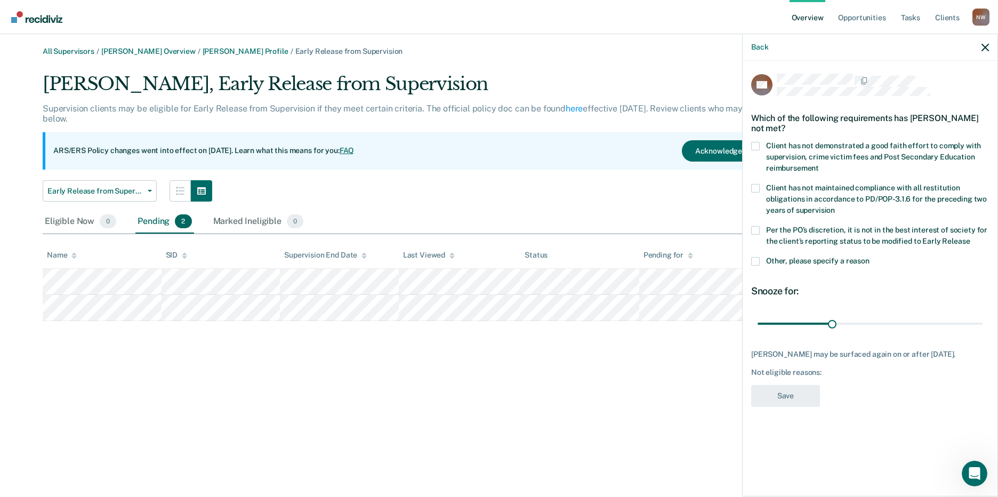
click at [757, 260] on span at bounding box center [755, 261] width 9 height 9
click at [869, 257] on input "Other, please specify a reason" at bounding box center [869, 257] width 0 height 0
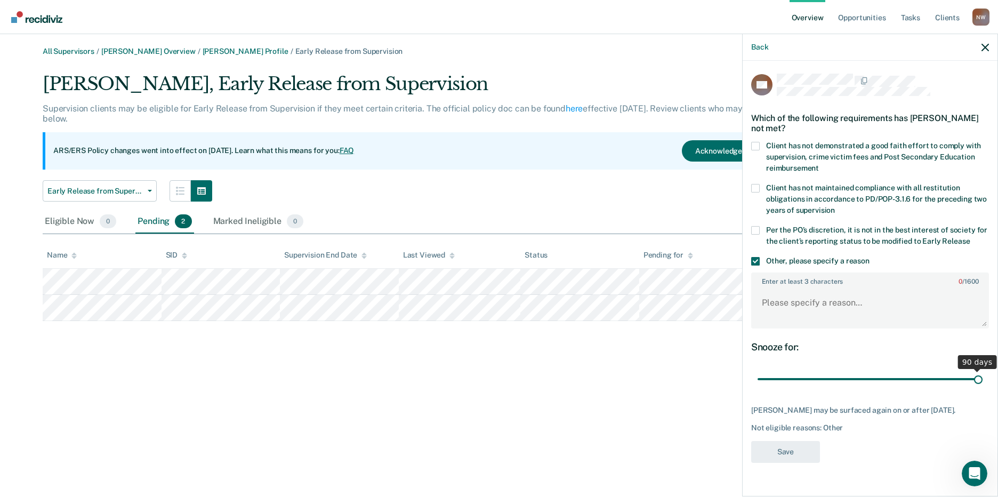
drag, startPoint x: 833, startPoint y: 379, endPoint x: 1014, endPoint y: 390, distance: 182.1
type input "90"
click at [982, 389] on input "range" at bounding box center [869, 379] width 225 height 19
click at [788, 297] on textarea "Enter at least 3 characters 0 / 1600" at bounding box center [870, 307] width 236 height 39
paste textarea "The client does not meet criteria for early release."
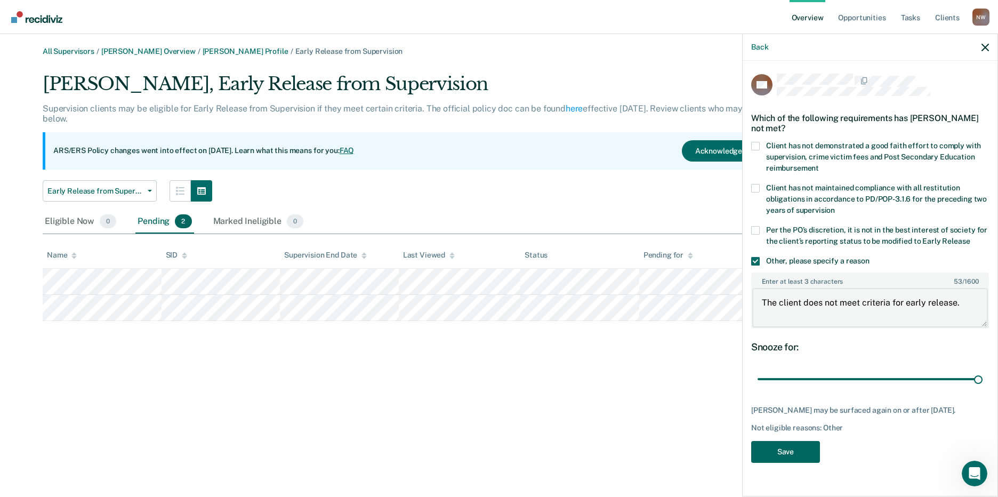
type textarea "The client does not meet criteria for early release."
click at [791, 455] on button "Save" at bounding box center [785, 452] width 69 height 22
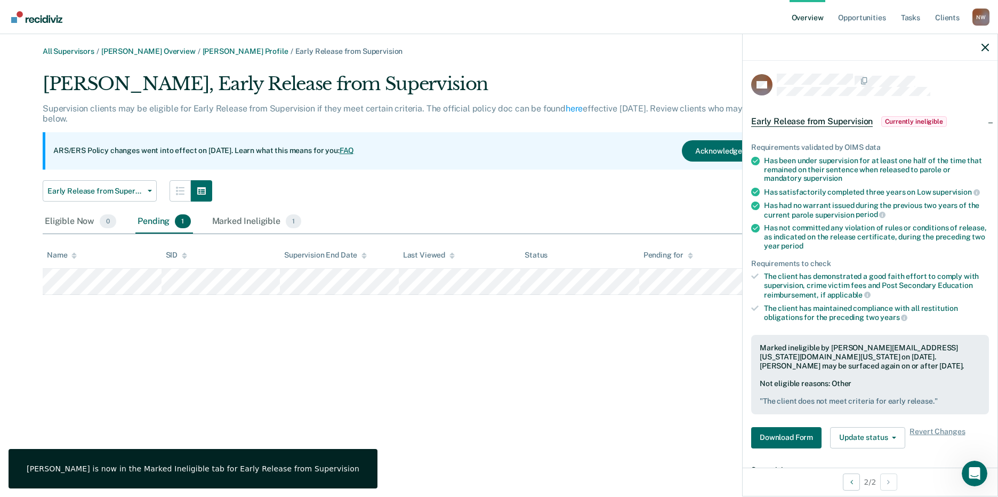
click at [989, 47] on div at bounding box center [869, 47] width 255 height 27
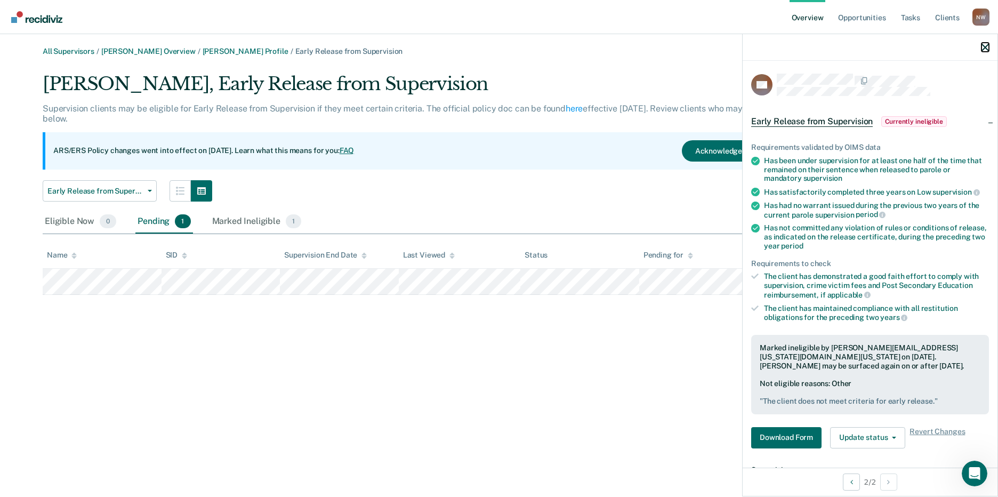
click at [988, 48] on icon "button" at bounding box center [984, 47] width 7 height 7
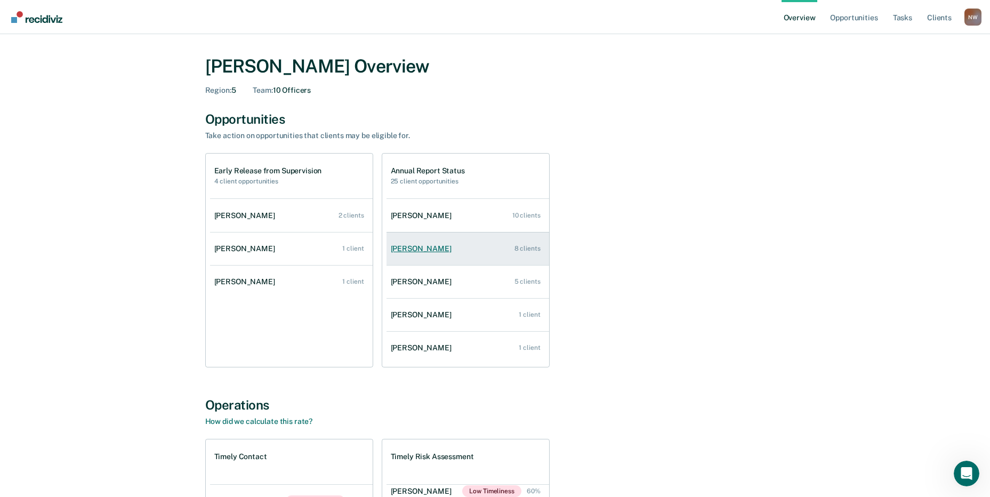
scroll to position [20, 0]
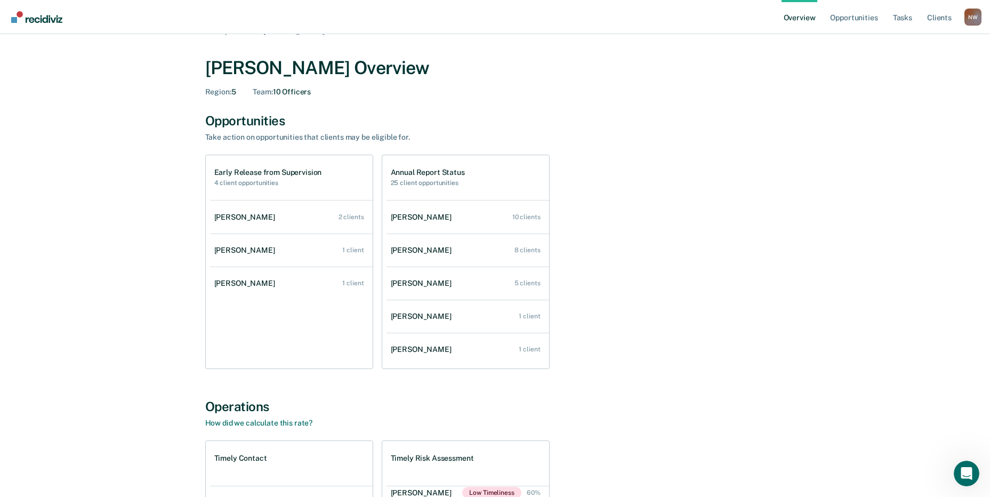
scroll to position [3425, 0]
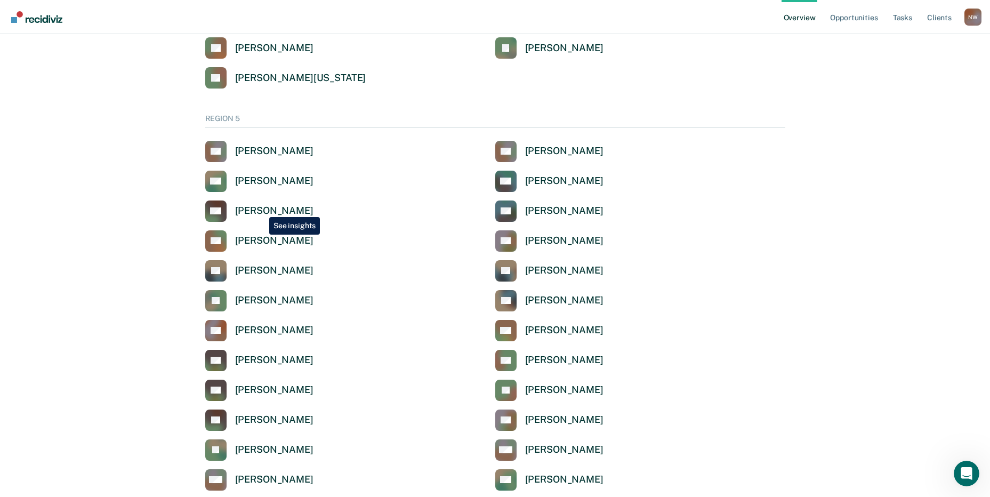
click at [262, 208] on div "[PERSON_NAME]" at bounding box center [274, 211] width 78 height 12
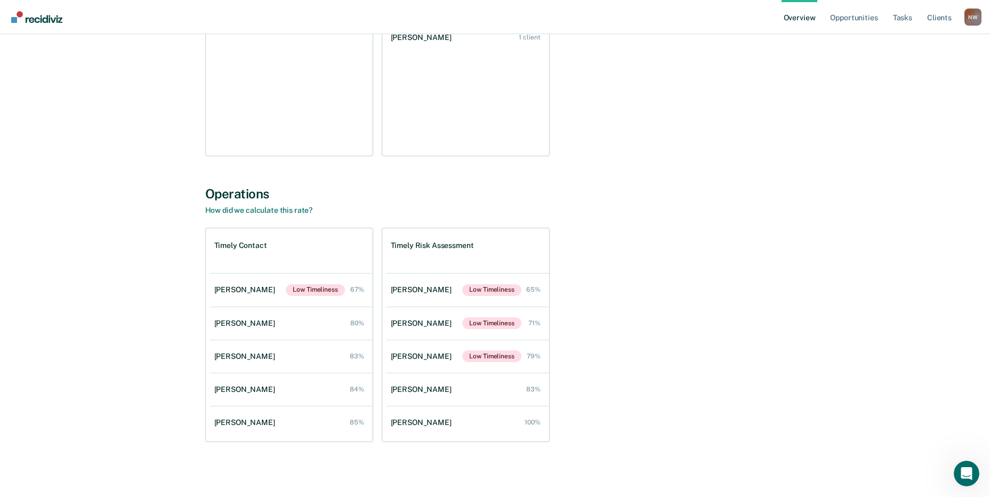
scroll to position [233, 0]
click at [235, 389] on div "[PERSON_NAME]" at bounding box center [246, 388] width 65 height 9
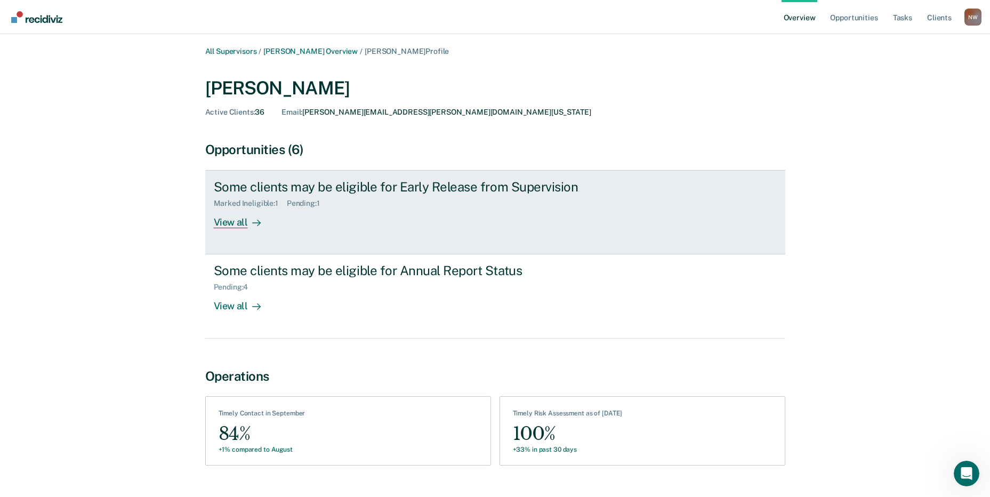
click at [310, 197] on div "Marked Ineligible : 1 Pending : 1" at bounding box center [401, 201] width 374 height 13
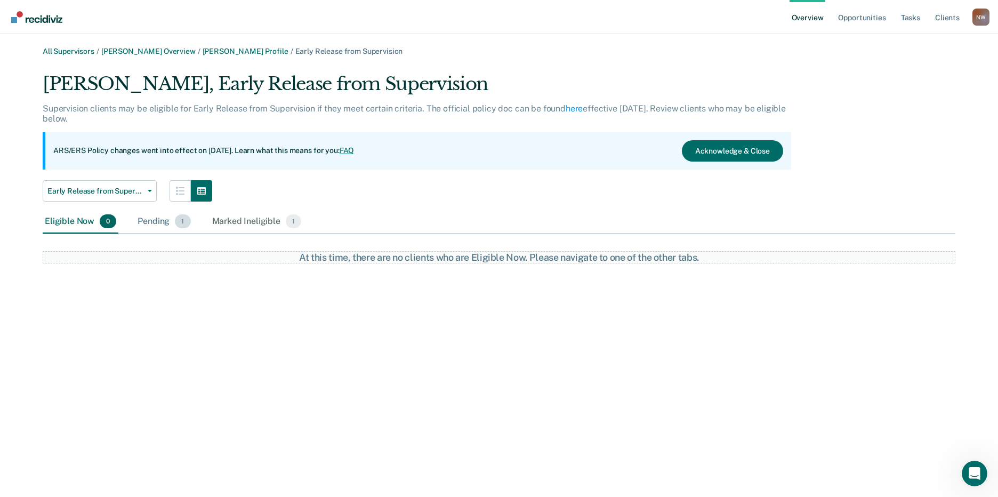
click at [151, 220] on div "Pending 1" at bounding box center [163, 221] width 57 height 23
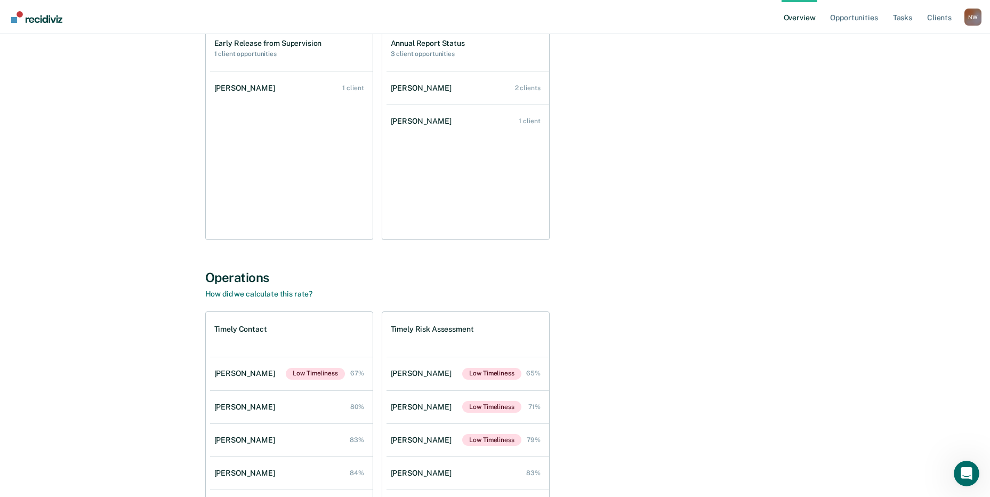
scroll to position [20, 0]
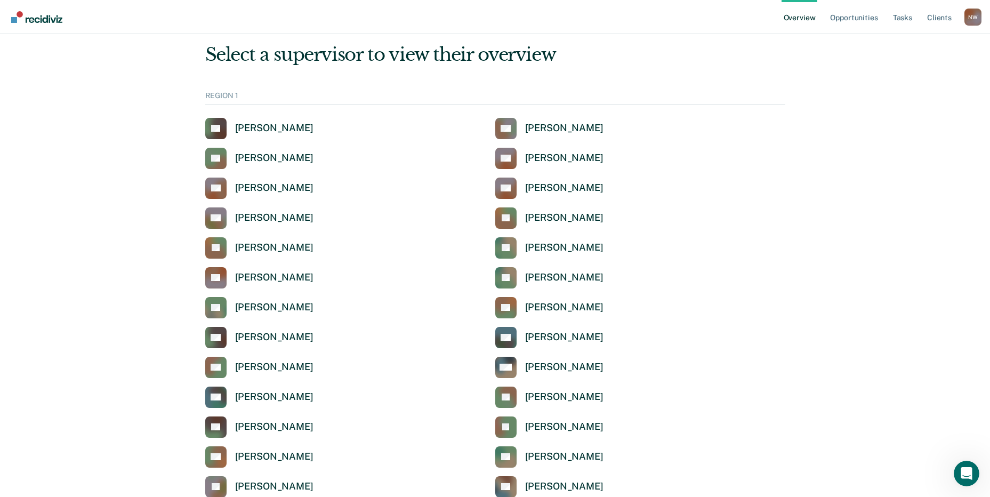
scroll to position [3425, 0]
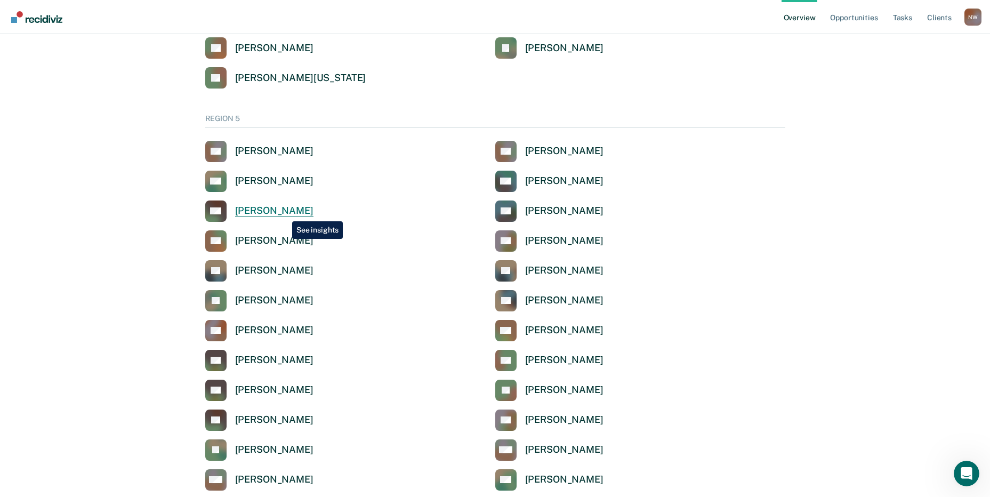
click at [284, 213] on div "[PERSON_NAME]" at bounding box center [274, 211] width 78 height 12
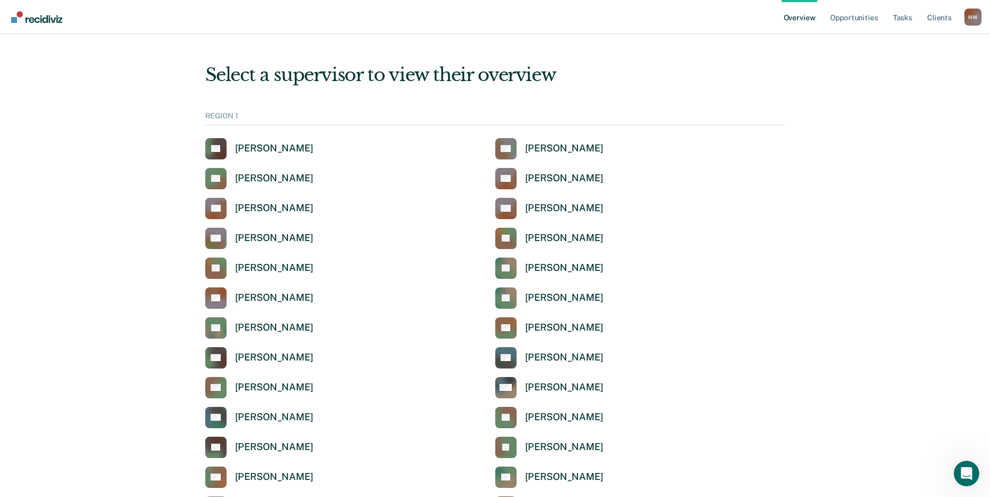
scroll to position [3425, 0]
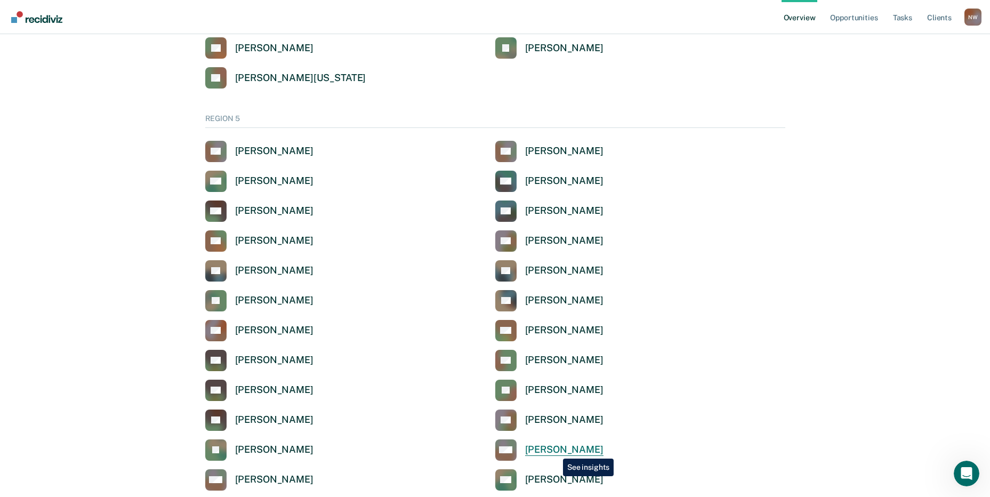
click at [555, 450] on div "[PERSON_NAME]" at bounding box center [564, 449] width 78 height 12
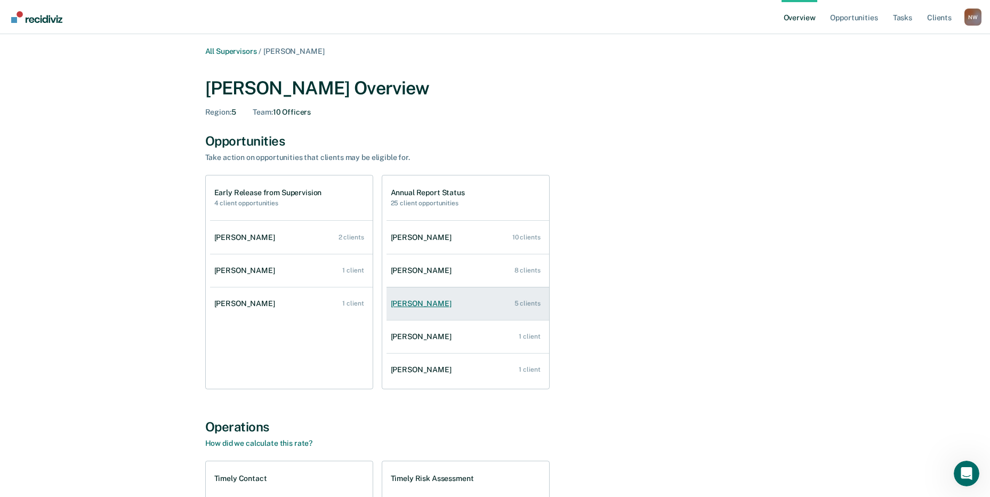
click at [410, 305] on div "[PERSON_NAME]" at bounding box center [423, 303] width 65 height 9
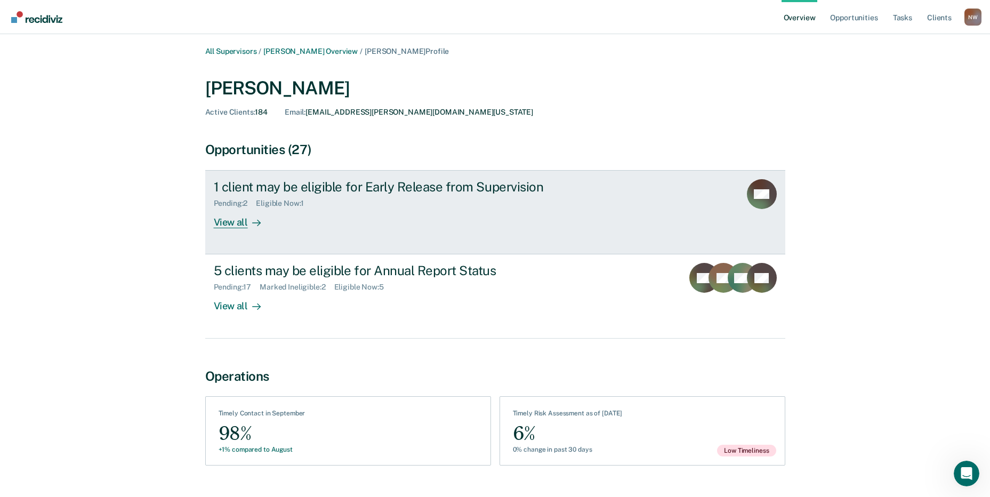
click at [272, 191] on div "1 client may be eligible for Early Release from Supervision" at bounding box center [401, 186] width 374 height 15
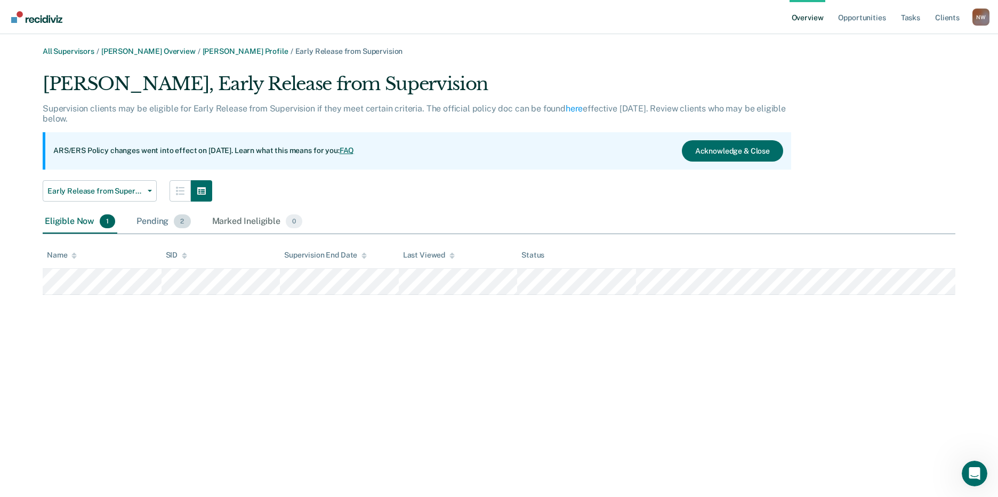
click at [154, 223] on div "Pending 2" at bounding box center [163, 221] width 58 height 23
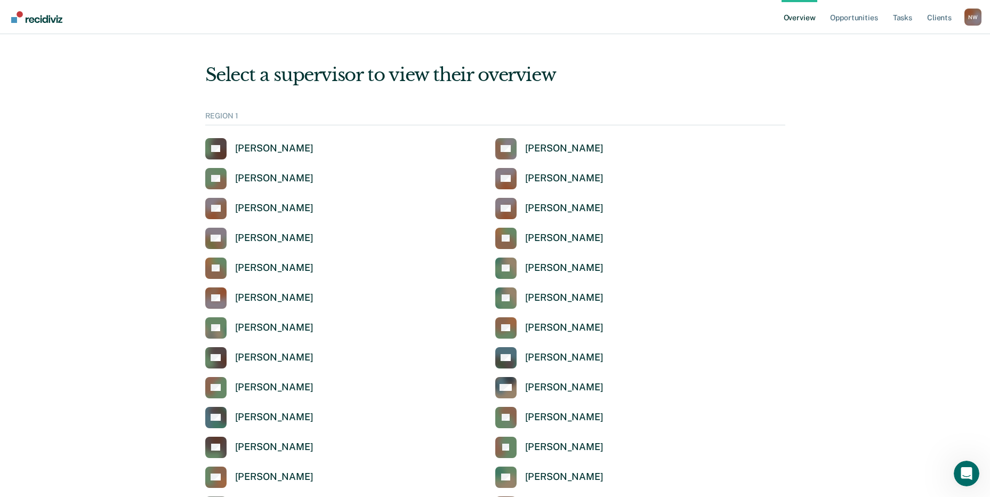
scroll to position [3425, 0]
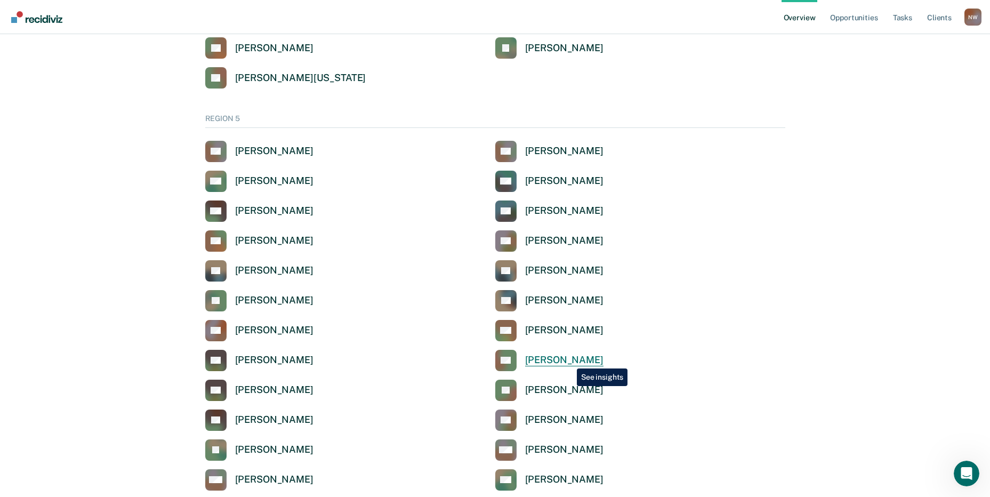
click at [567, 360] on div "[PERSON_NAME]" at bounding box center [564, 360] width 78 height 12
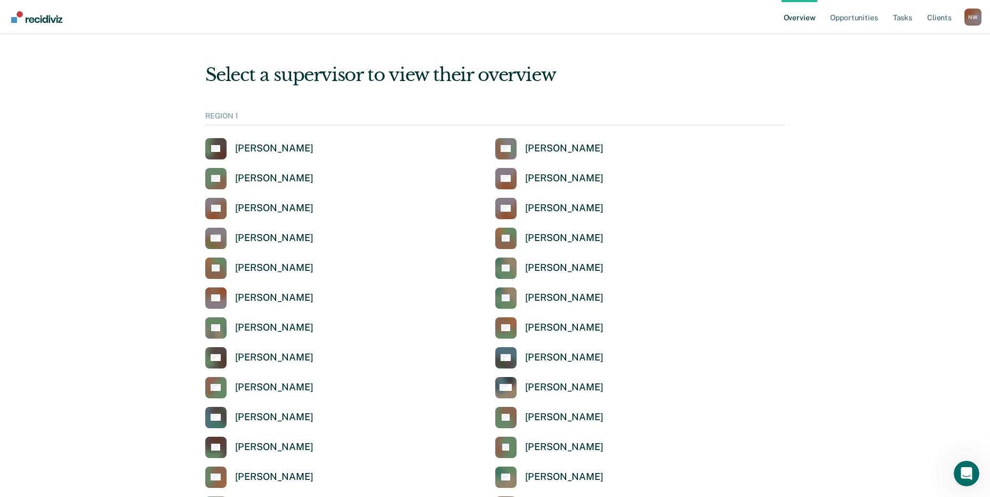
scroll to position [3425, 0]
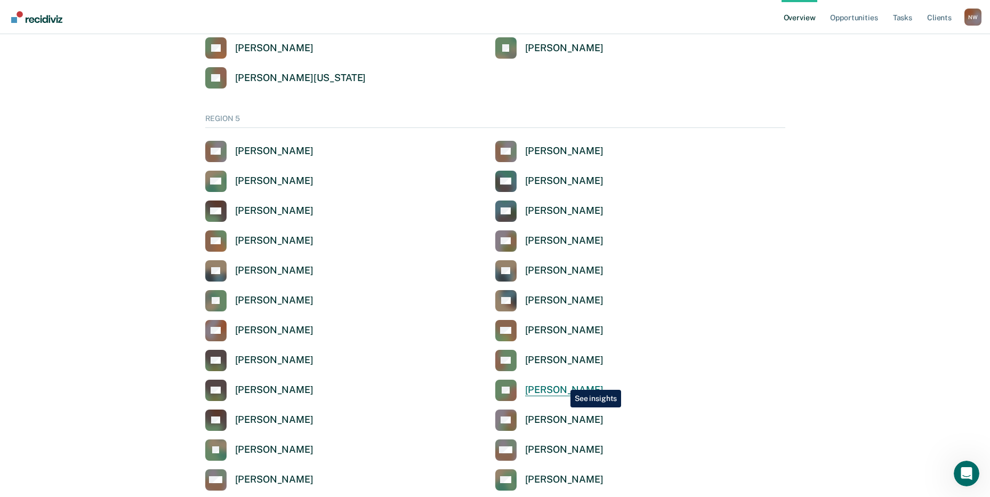
click at [562, 382] on link "[PERSON_NAME] [PERSON_NAME]" at bounding box center [549, 390] width 108 height 21
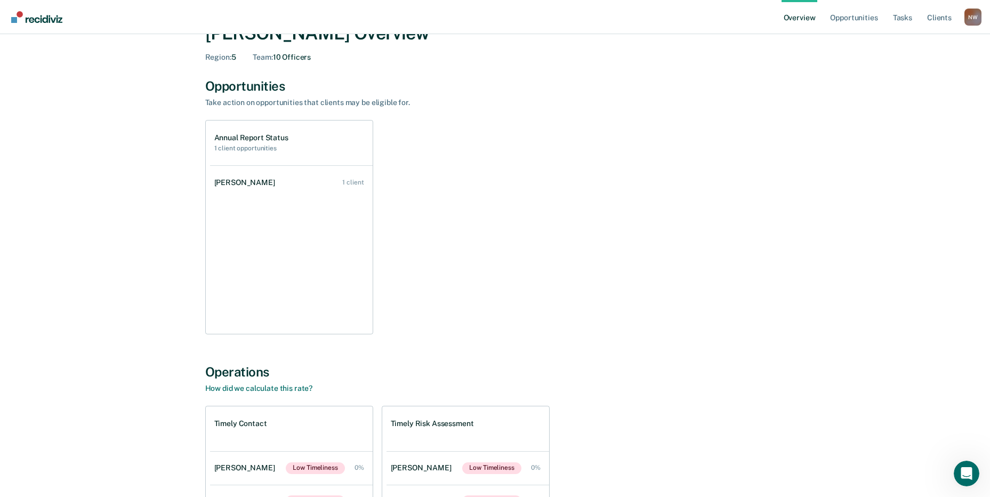
scroll to position [160, 0]
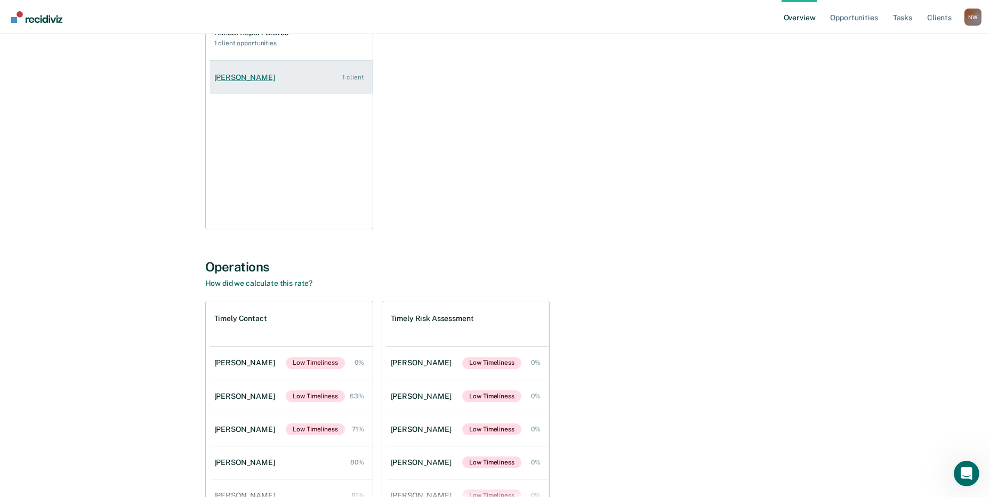
click at [268, 83] on link "[PERSON_NAME] 1 client" at bounding box center [291, 77] width 163 height 30
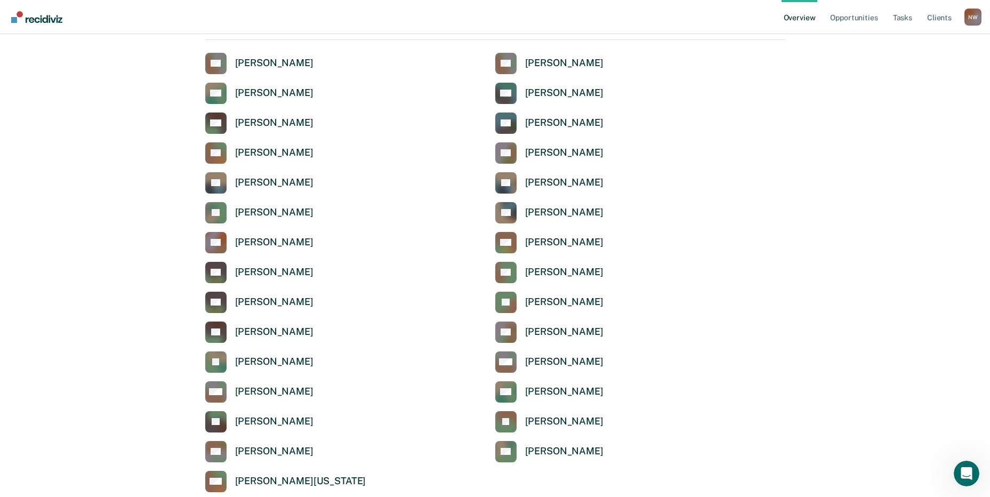
scroll to position [3532, 0]
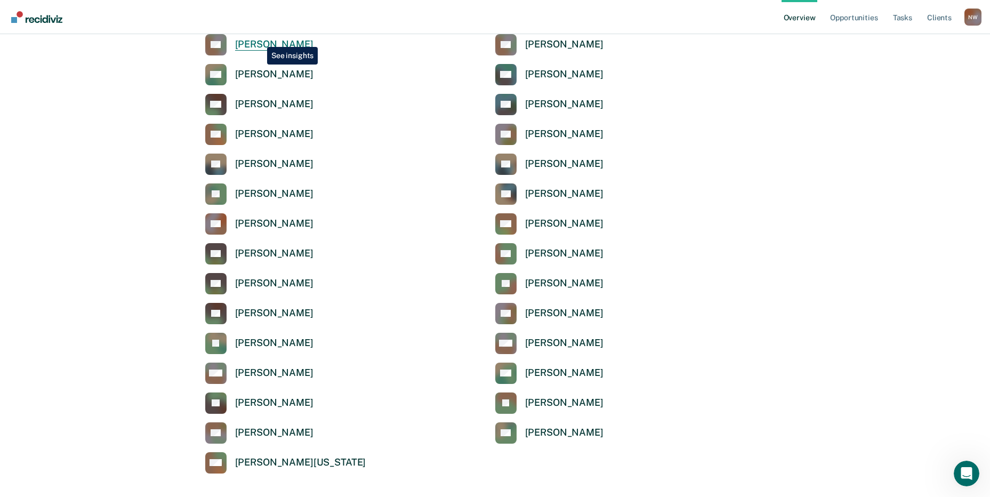
click at [259, 38] on div "[PERSON_NAME]" at bounding box center [274, 44] width 78 height 12
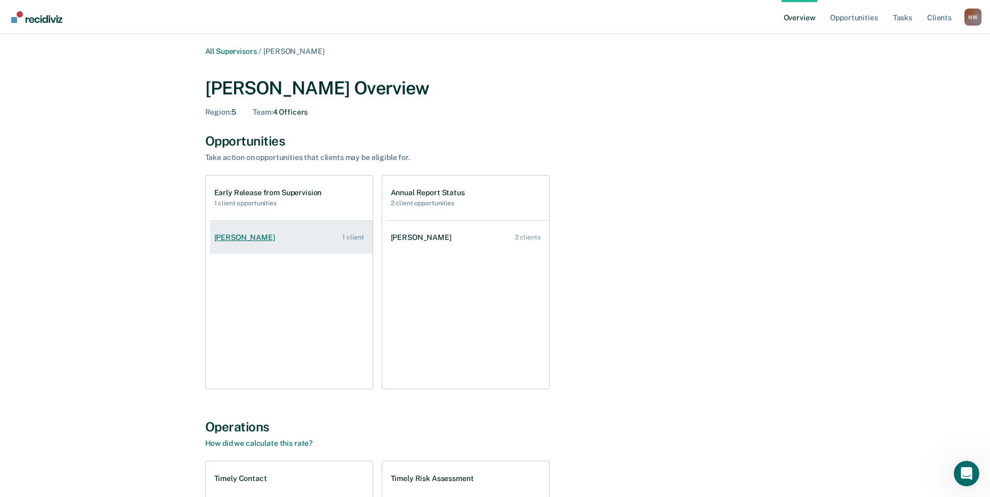
click at [248, 235] on div "[PERSON_NAME]" at bounding box center [246, 237] width 65 height 9
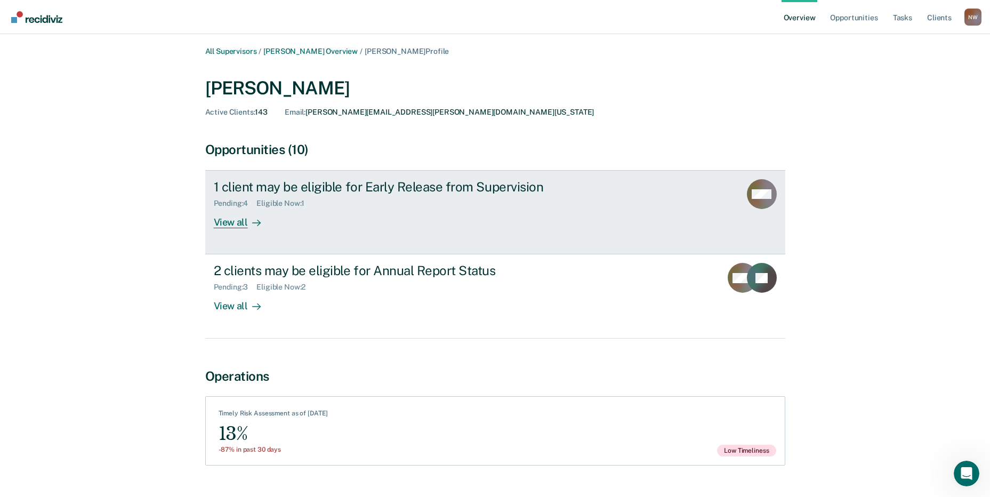
click at [372, 219] on div "1 client may be eligible for Early Release from Supervision Pending : 4 Eligibl…" at bounding box center [414, 203] width 400 height 49
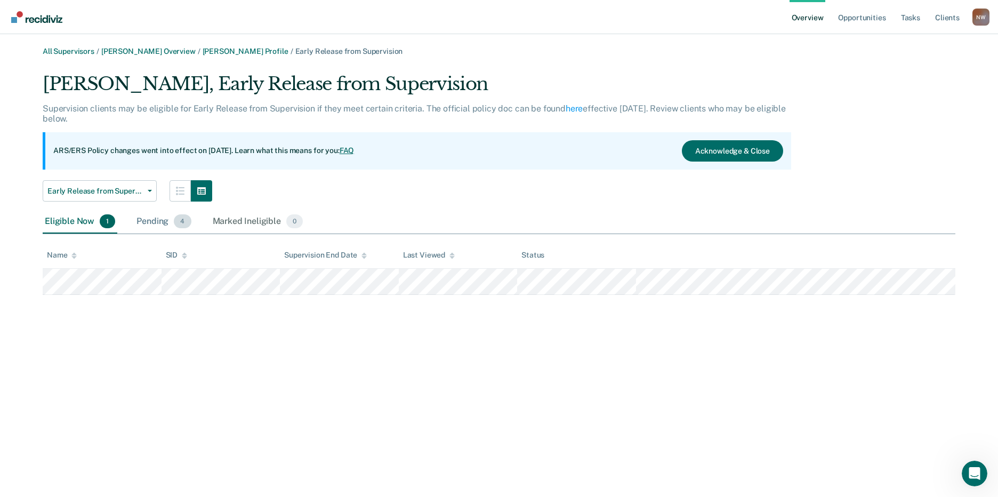
click at [160, 224] on div "Pending 4" at bounding box center [163, 221] width 59 height 23
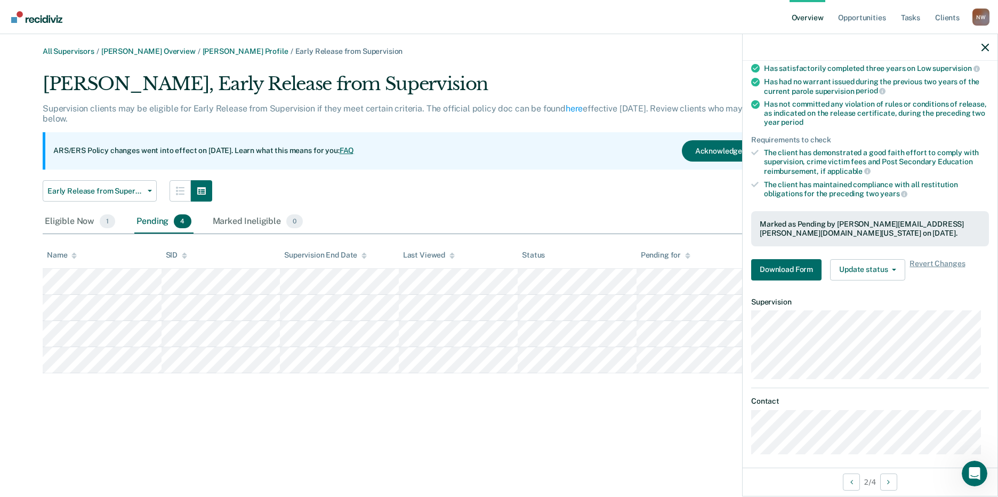
scroll to position [131, 0]
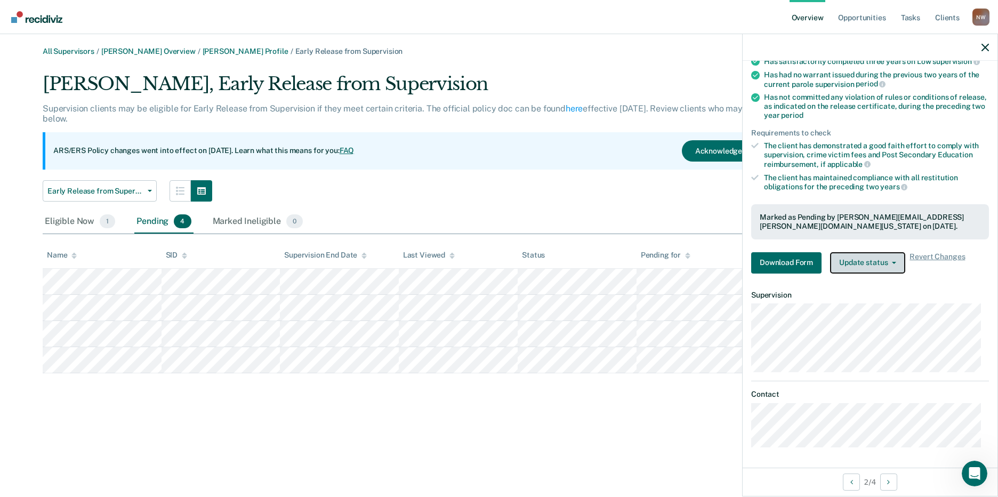
click at [881, 265] on button "Update status" at bounding box center [867, 262] width 75 height 21
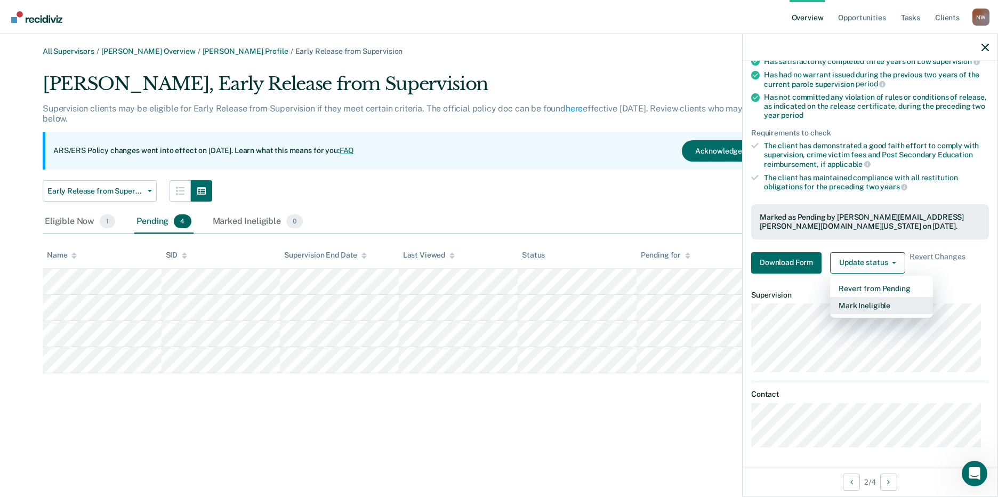
click at [865, 304] on button "Mark Ineligible" at bounding box center [881, 305] width 103 height 17
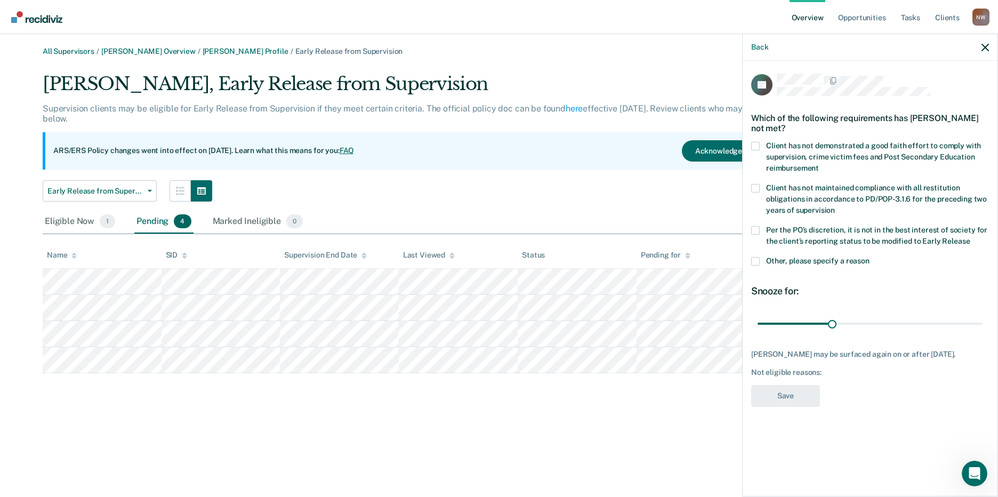
click at [755, 257] on span at bounding box center [755, 261] width 9 height 9
click at [869, 257] on input "Other, please specify a reason" at bounding box center [869, 257] width 0 height 0
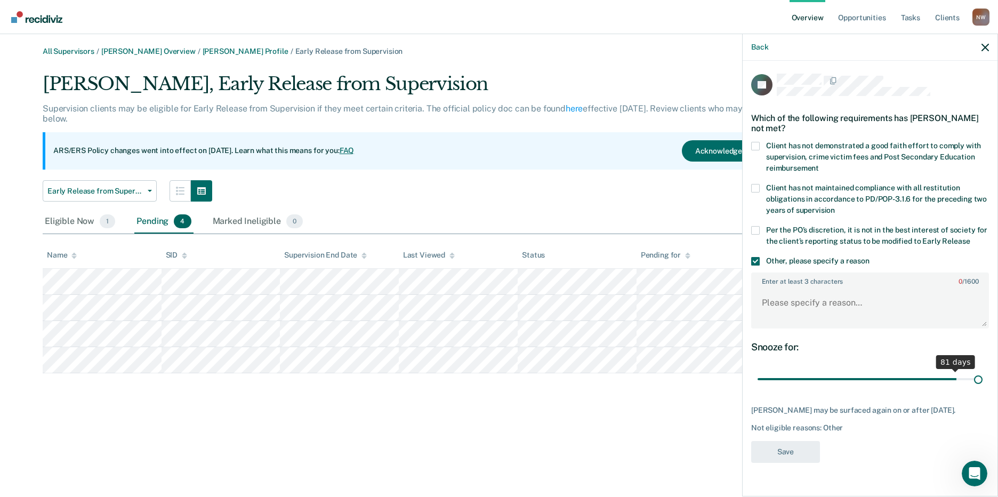
drag, startPoint x: 835, startPoint y: 370, endPoint x: 1009, endPoint y: 360, distance: 174.6
type input "90"
click at [982, 370] on input "range" at bounding box center [869, 379] width 225 height 19
click at [783, 288] on textarea "Enter at least 3 characters 0 / 1600" at bounding box center [870, 307] width 236 height 39
paste textarea "The client does not meet criteria for early release."
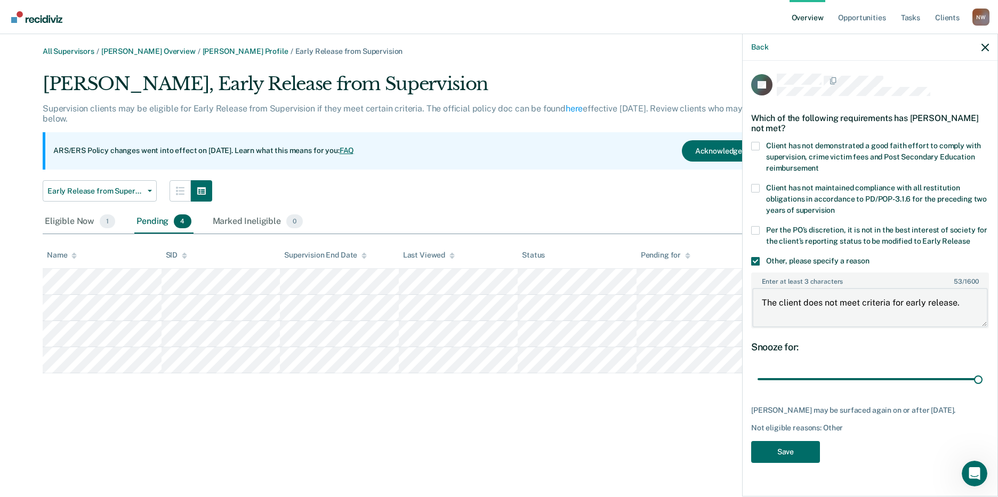
drag, startPoint x: 970, startPoint y: 294, endPoint x: 751, endPoint y: 295, distance: 218.5
click at [751, 295] on div "Enter at least 3 characters 53 / 1600 The client does not meet criteria for ear…" at bounding box center [870, 300] width 238 height 56
paste textarea "It is not in the best interest of society to place the client on"
type textarea "It is not in the best interest of society to place the client on early release."
click at [787, 445] on button "Save" at bounding box center [785, 452] width 69 height 22
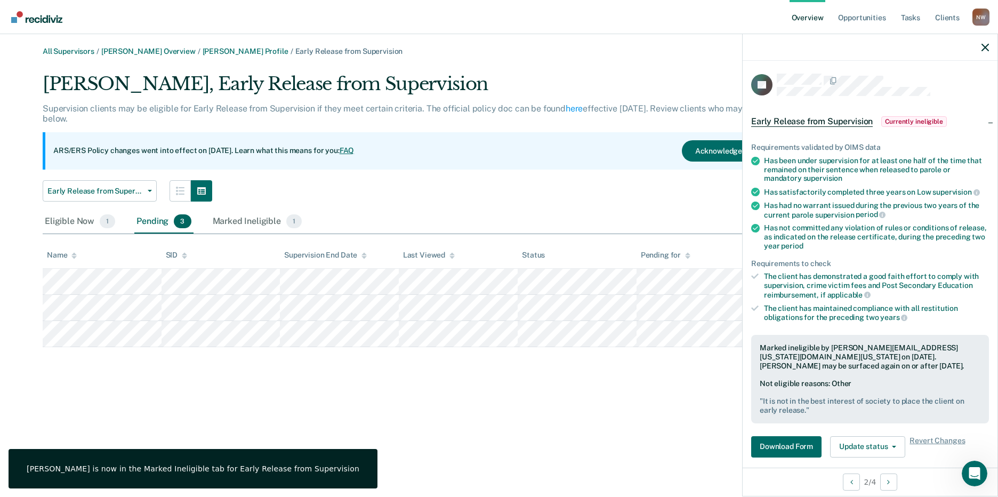
click at [989, 46] on div at bounding box center [869, 47] width 255 height 27
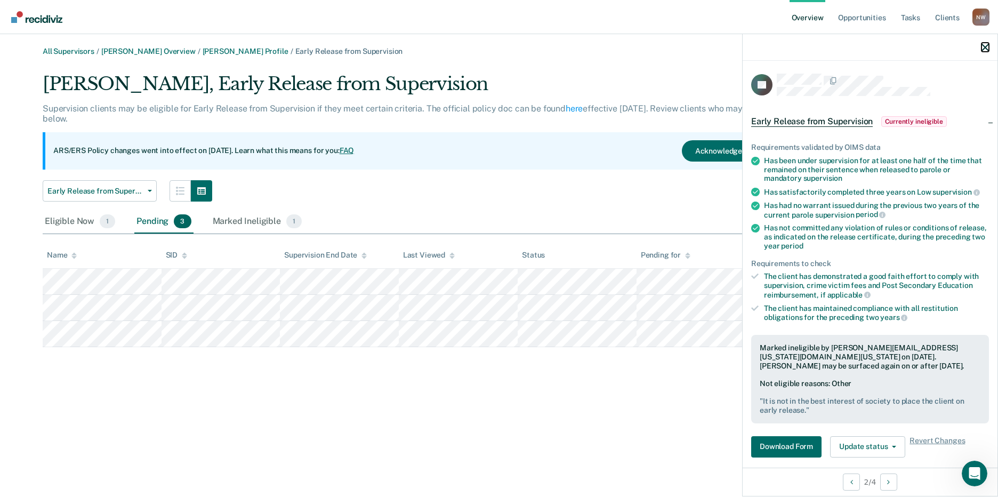
click at [982, 47] on icon "button" at bounding box center [984, 47] width 7 height 7
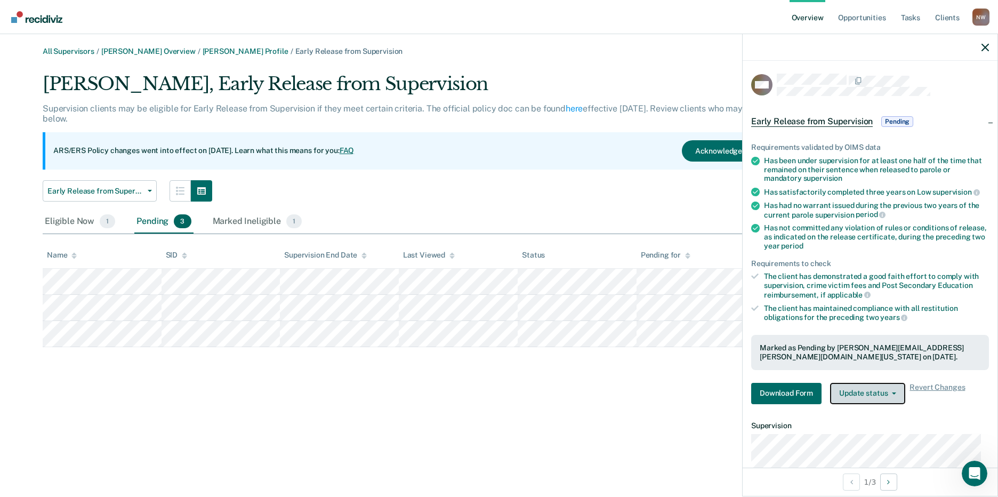
click at [865, 395] on button "Update status" at bounding box center [867, 393] width 75 height 21
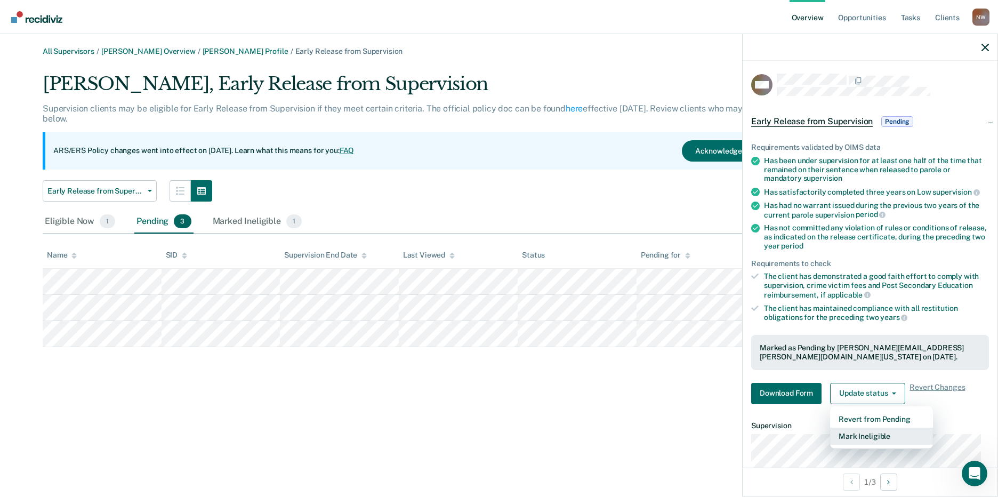
click at [868, 434] on button "Mark Ineligible" at bounding box center [881, 435] width 103 height 17
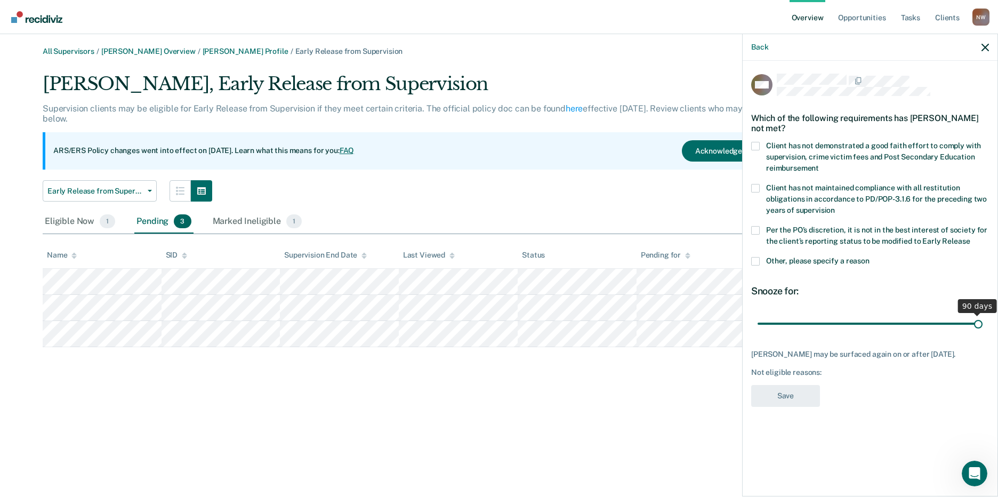
drag, startPoint x: 834, startPoint y: 322, endPoint x: 953, endPoint y: 327, distance: 119.5
type input "90"
click at [982, 317] on input "range" at bounding box center [869, 323] width 225 height 19
click at [755, 260] on span at bounding box center [755, 261] width 9 height 9
click at [869, 257] on input "Other, please specify a reason" at bounding box center [869, 257] width 0 height 0
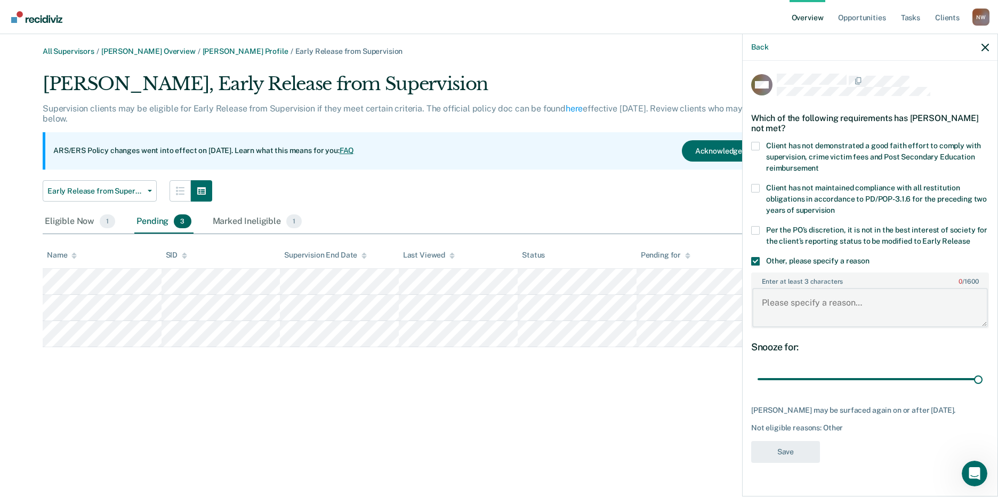
drag, startPoint x: 764, startPoint y: 286, endPoint x: 768, endPoint y: 292, distance: 6.7
click at [765, 288] on textarea "Enter at least 3 characters 0 / 1600" at bounding box center [870, 307] width 236 height 39
paste textarea "It is not in the best interest of society to place the client on early release."
type textarea "It is not in the best interest of society to place the client on early release."
click at [796, 447] on button "Save" at bounding box center [785, 452] width 69 height 22
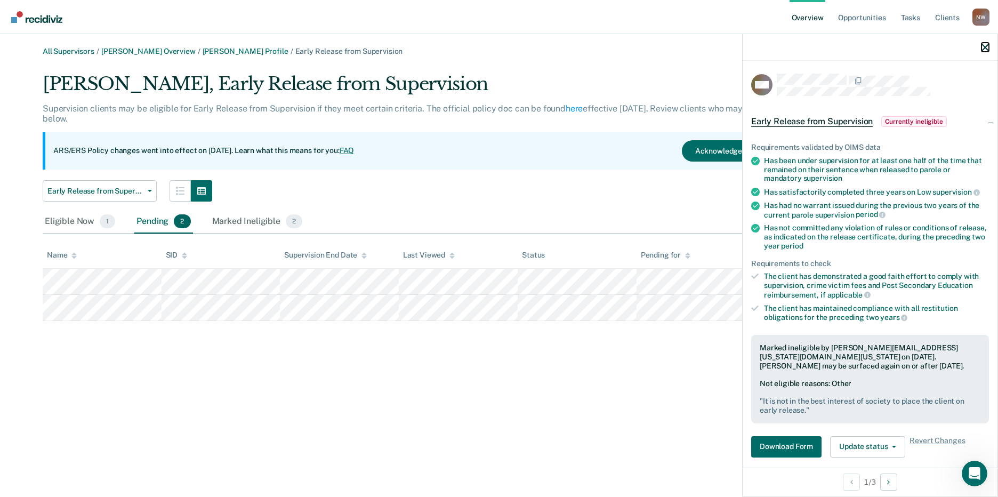
click at [985, 47] on icon "button" at bounding box center [984, 47] width 7 height 7
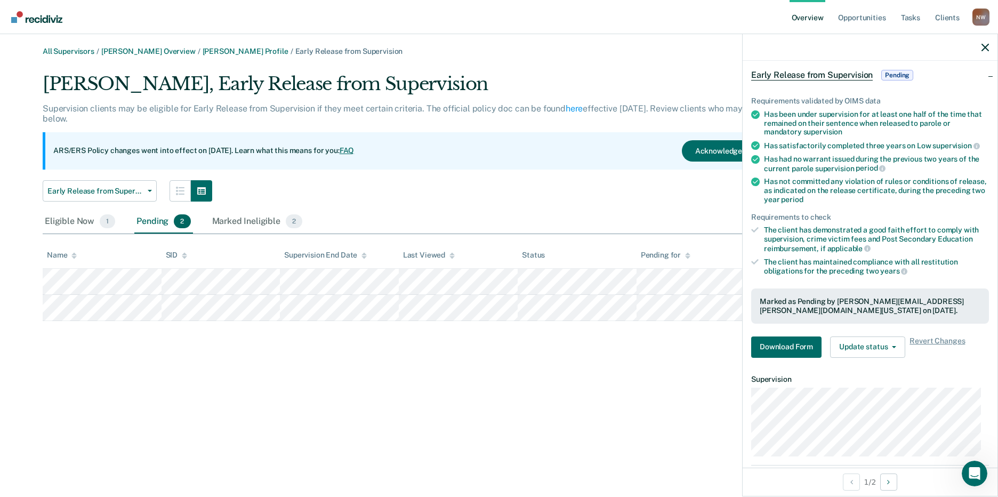
scroll to position [107, 0]
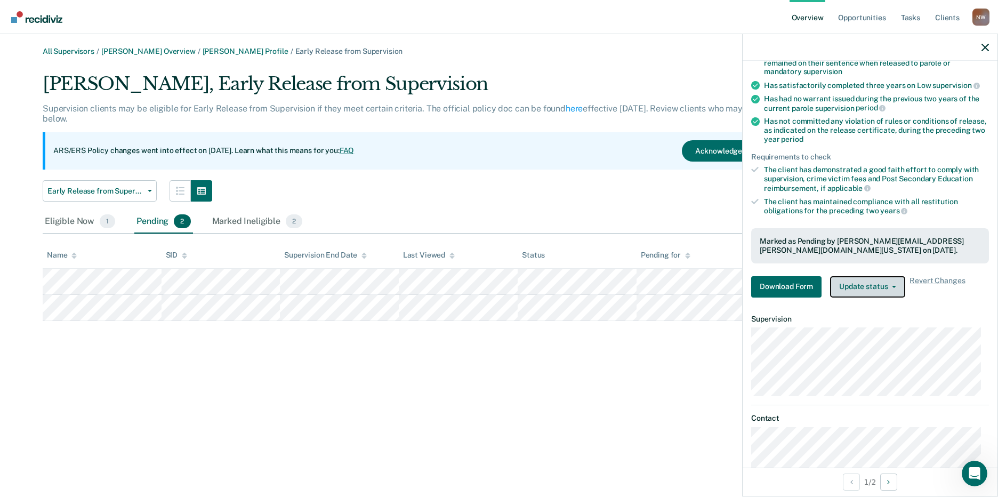
click at [898, 294] on button "Update status" at bounding box center [867, 286] width 75 height 21
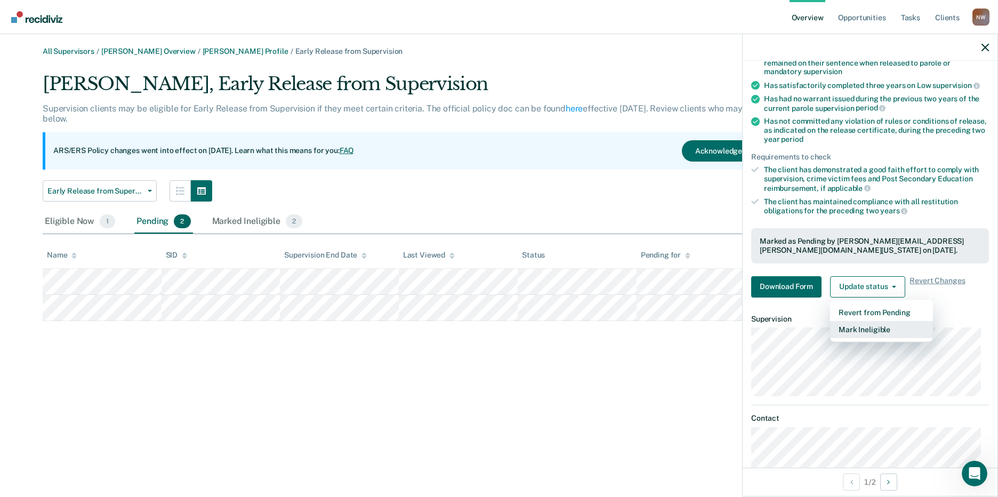
click at [883, 328] on button "Mark Ineligible" at bounding box center [881, 329] width 103 height 17
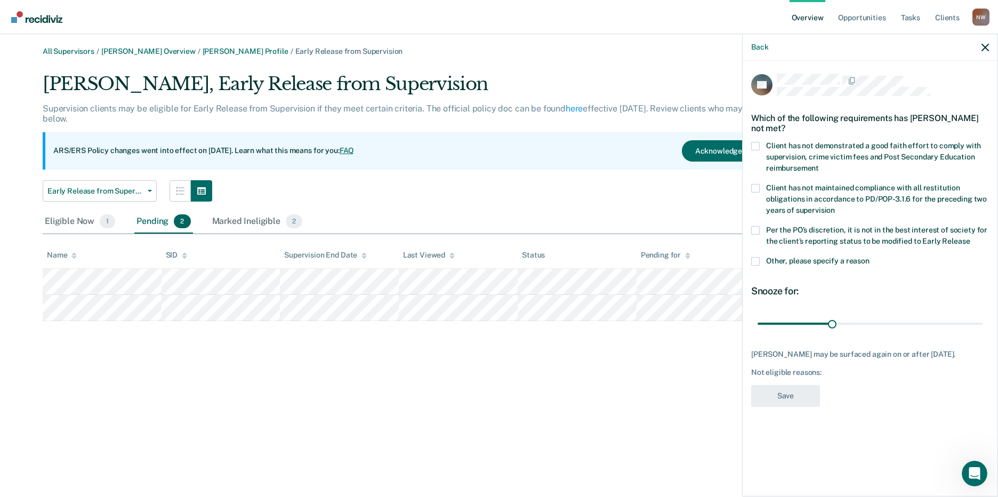
scroll to position [0, 0]
click at [755, 260] on span at bounding box center [755, 261] width 9 height 9
click at [869, 257] on input "Other, please specify a reason" at bounding box center [869, 257] width 0 height 0
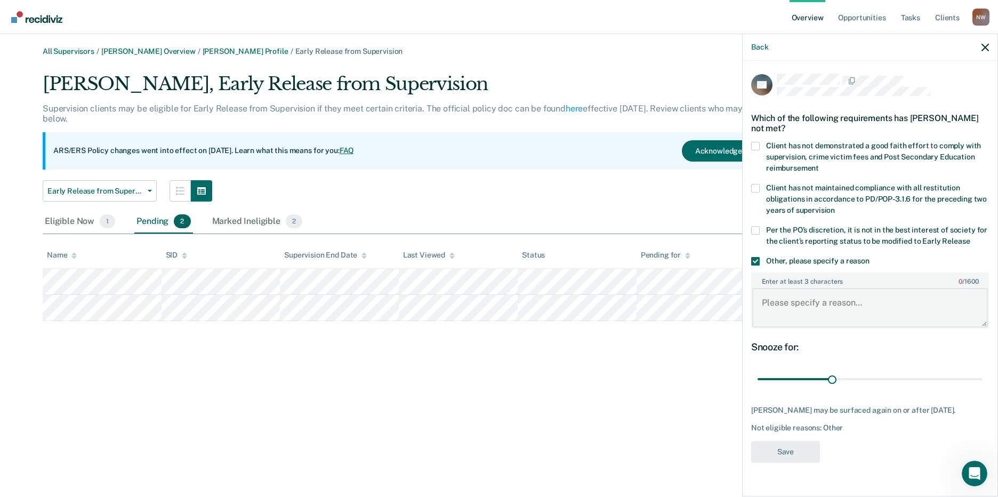
click at [783, 305] on textarea "Enter at least 3 characters 0 / 1600" at bounding box center [870, 307] width 236 height 39
paste textarea "It is not in the best interest of society to place the client on early release."
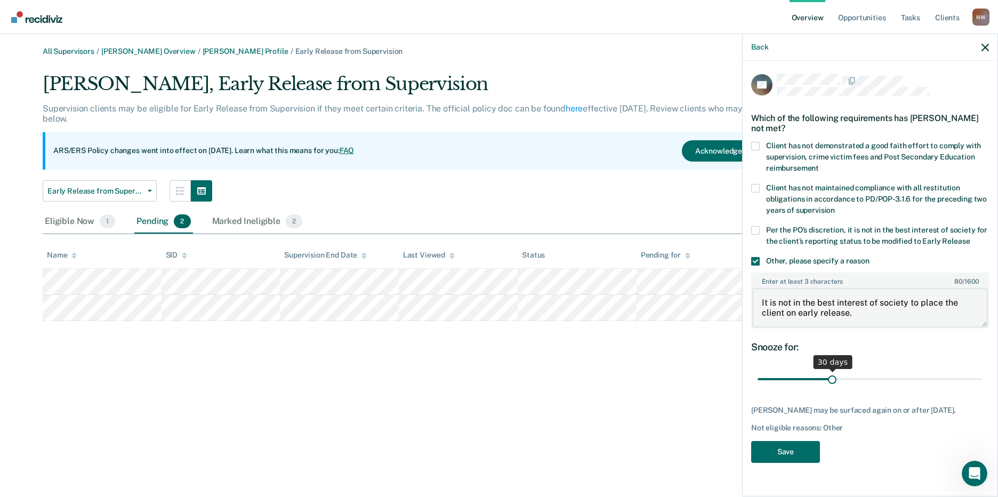
type textarea "It is not in the best interest of society to place the client on early release."
drag, startPoint x: 833, startPoint y: 376, endPoint x: 1018, endPoint y: 383, distance: 184.6
type input "90"
click at [982, 383] on input "range" at bounding box center [869, 379] width 225 height 19
click at [784, 454] on button "Save" at bounding box center [785, 452] width 69 height 22
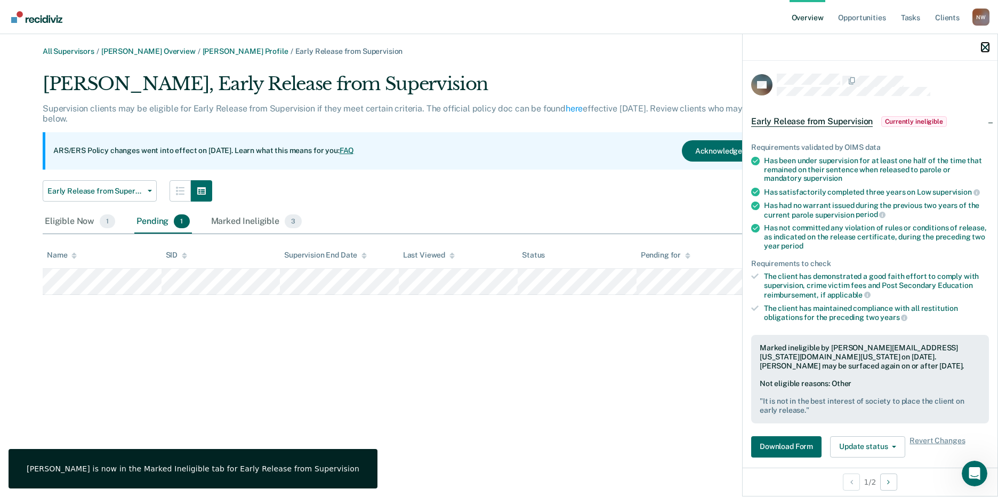
click at [983, 44] on icon "button" at bounding box center [984, 47] width 7 height 7
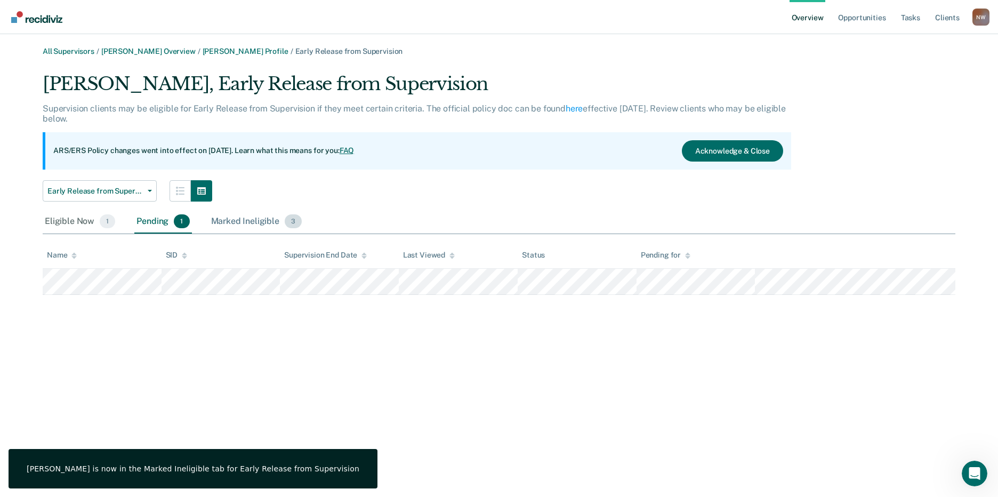
click at [265, 225] on div "Marked Ineligible 3" at bounding box center [256, 221] width 95 height 23
